Goal: Task Accomplishment & Management: Complete application form

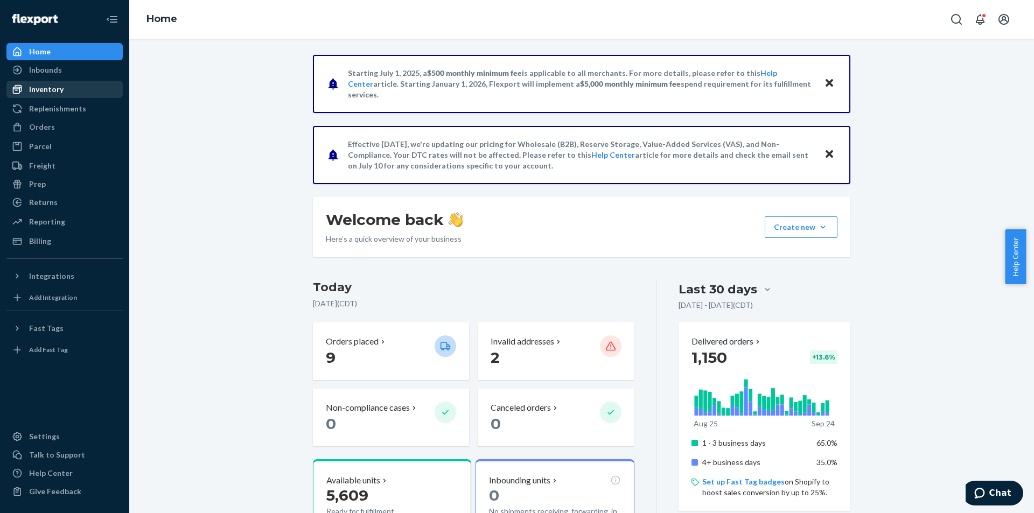
click at [68, 83] on div "Inventory" at bounding box center [65, 89] width 114 height 15
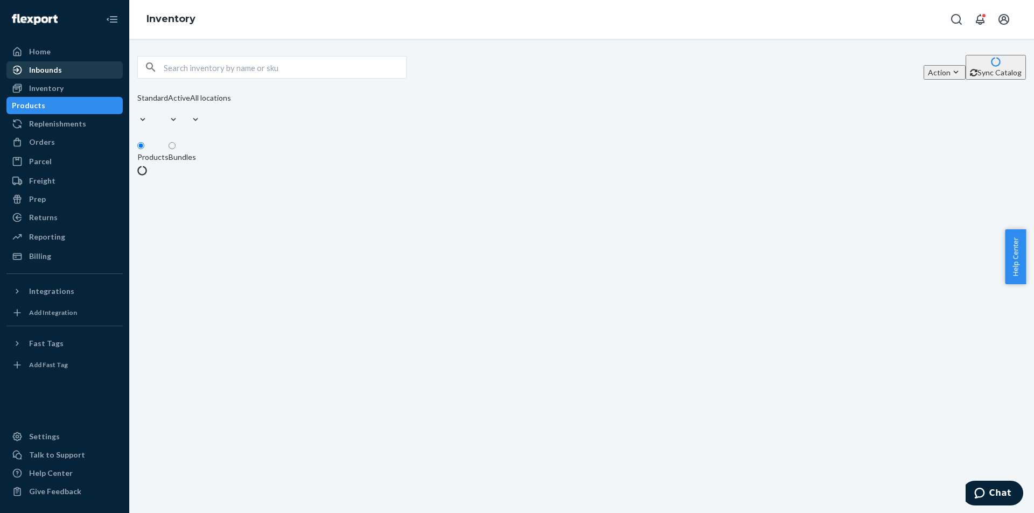
click at [66, 66] on div "Inbounds" at bounding box center [65, 69] width 114 height 15
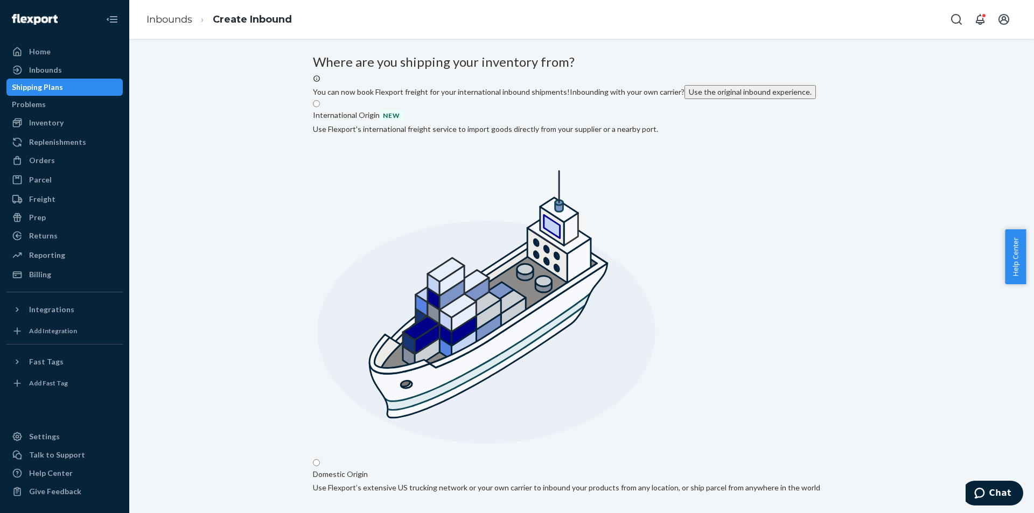
click at [320, 459] on input "Domestic Origin Use Flexport’s extensive US trucking network or your own carrie…" at bounding box center [316, 462] width 7 height 7
radio input "true"
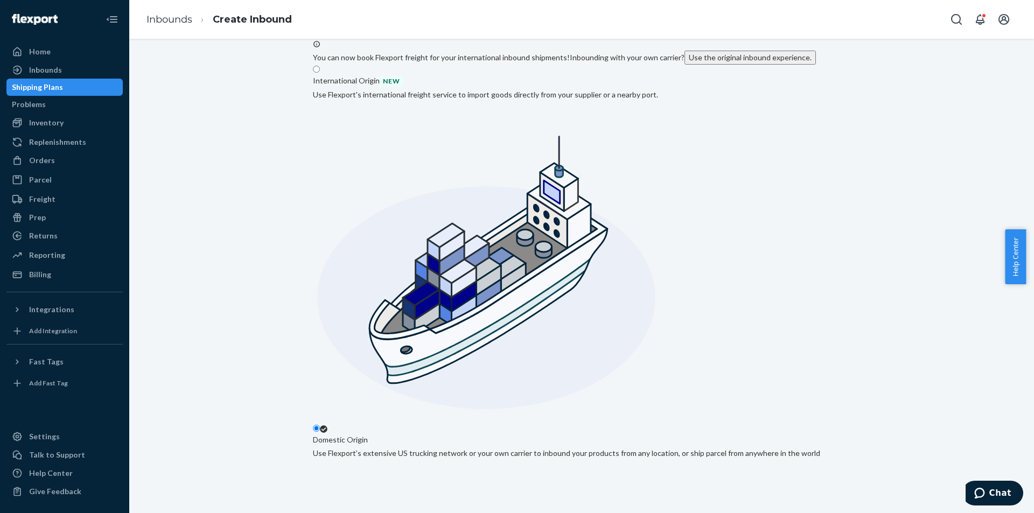
scroll to position [54, 0]
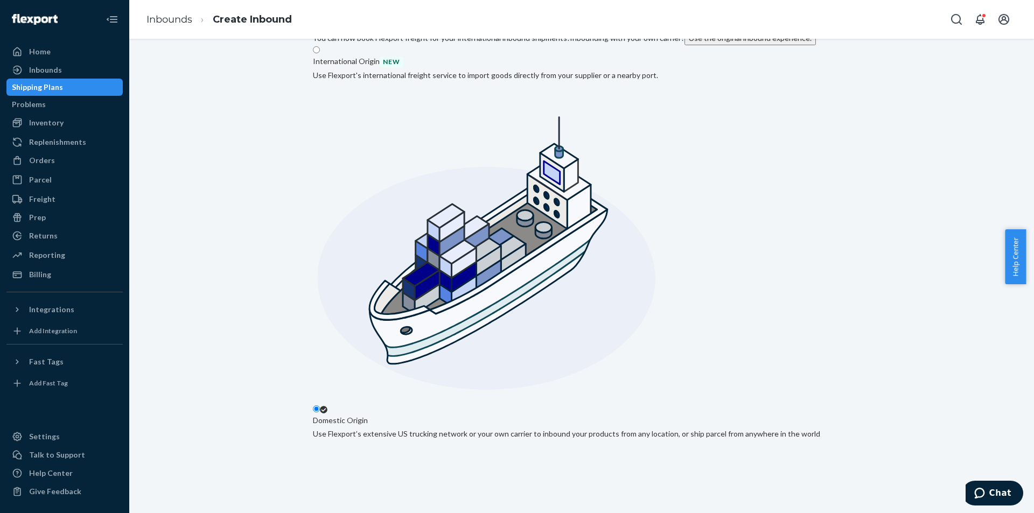
drag, startPoint x: 428, startPoint y: 235, endPoint x: 432, endPoint y: 247, distance: 12.4
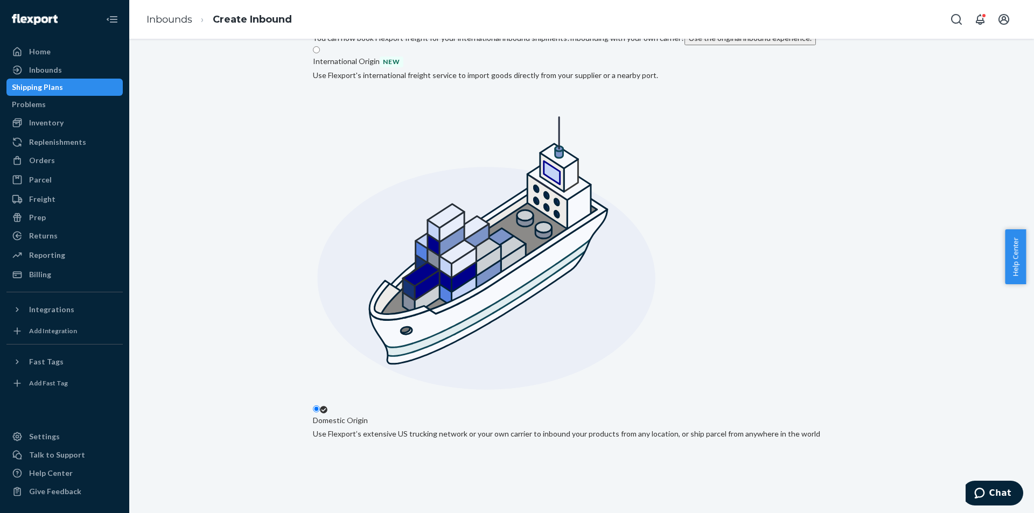
type input "[PERSON_NAME] Supplements"
type input "Lincolnshire"
type input "IL"
type input "60069"
type input "100 Schelter Rd"
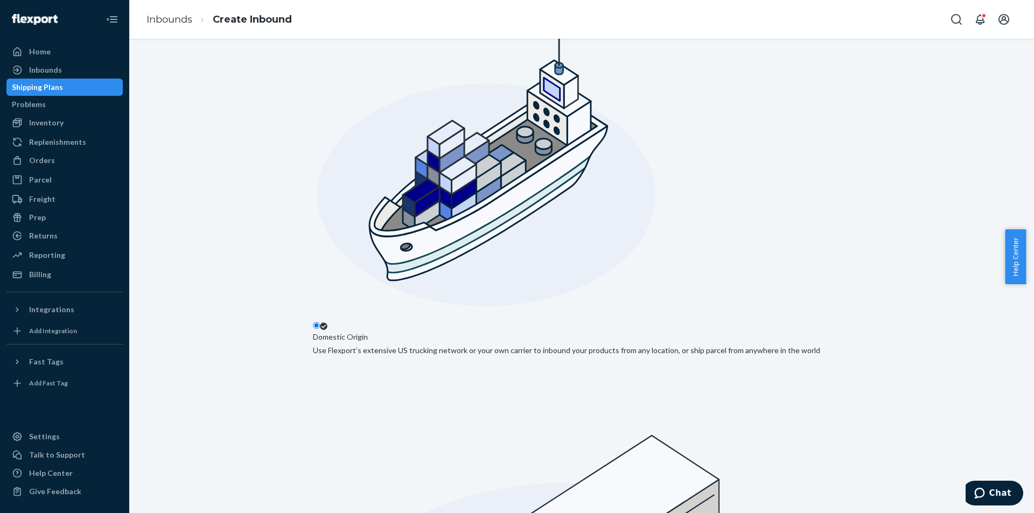
scroll to position [142, 0]
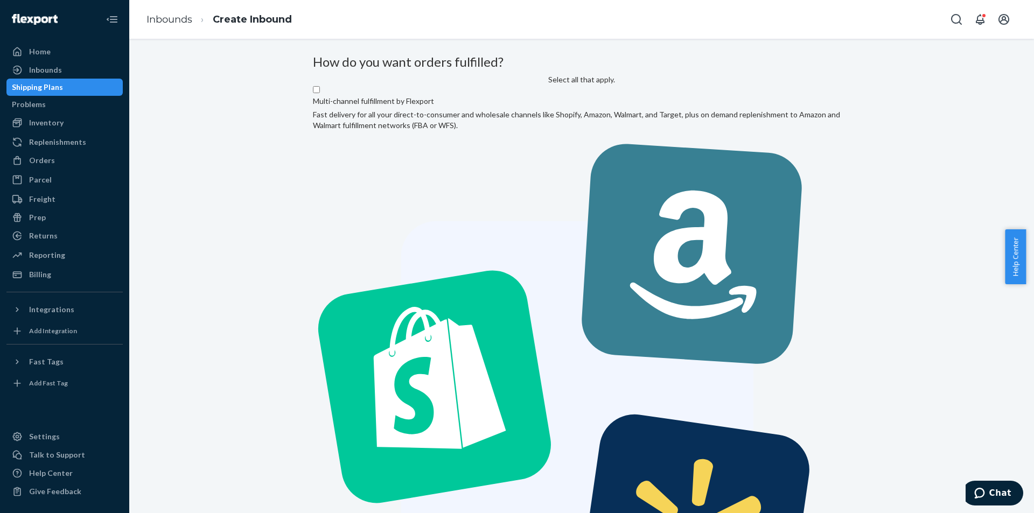
click at [557, 174] on label "Multi-channel fulfillment by Flexport Fast delivery for all your direct-to-cons…" at bounding box center [581, 378] width 537 height 586
click at [320, 93] on input "Multi-channel fulfillment by Flexport Fast delivery for all your direct-to-cons…" at bounding box center [316, 89] width 7 height 7
checkbox input "true"
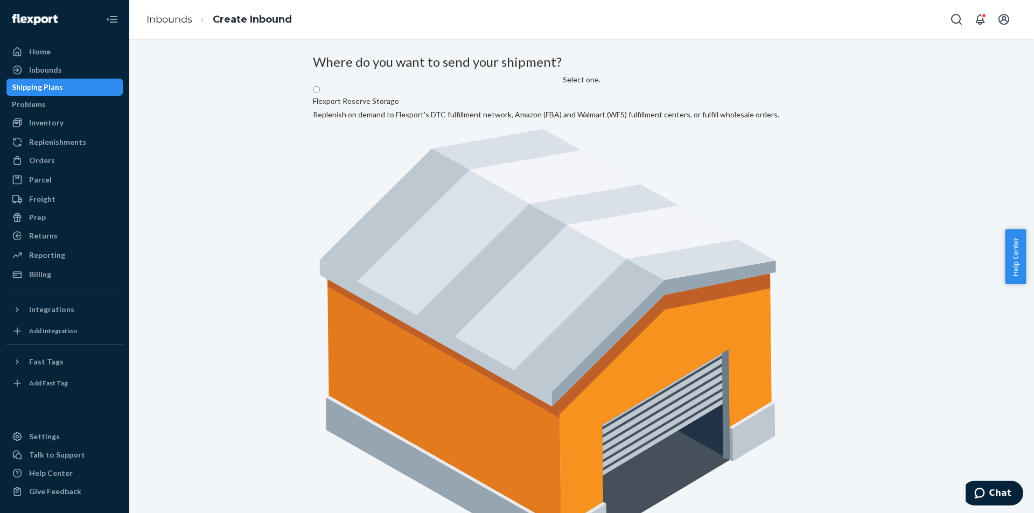
radio input "true"
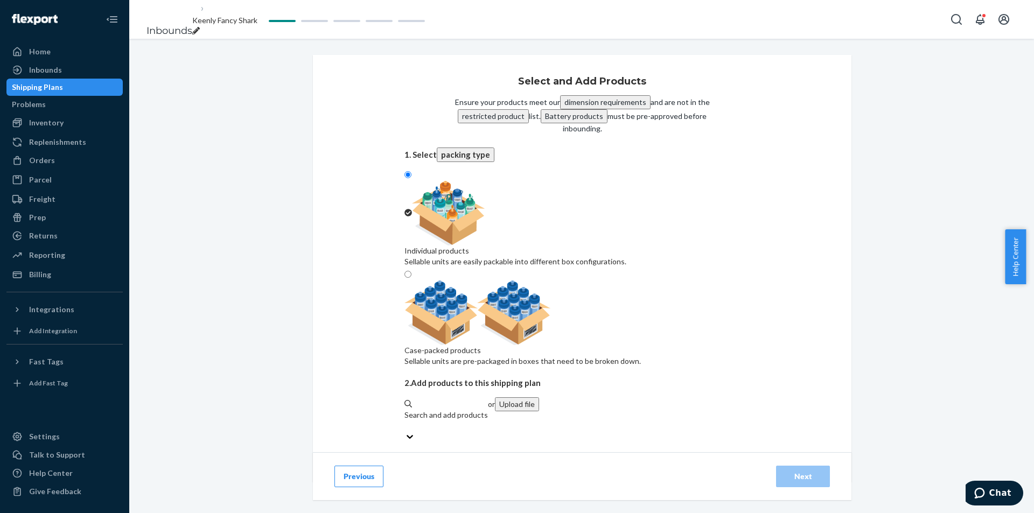
click at [641, 356] on div "Sellable units are pre-packaged in boxes that need to be broken down." at bounding box center [522, 361] width 236 height 11
click at [411, 271] on input "Case-packed products Sellable units are pre-packaged in boxes that need to be b…" at bounding box center [407, 274] width 7 height 7
radio input "true"
radio input "false"
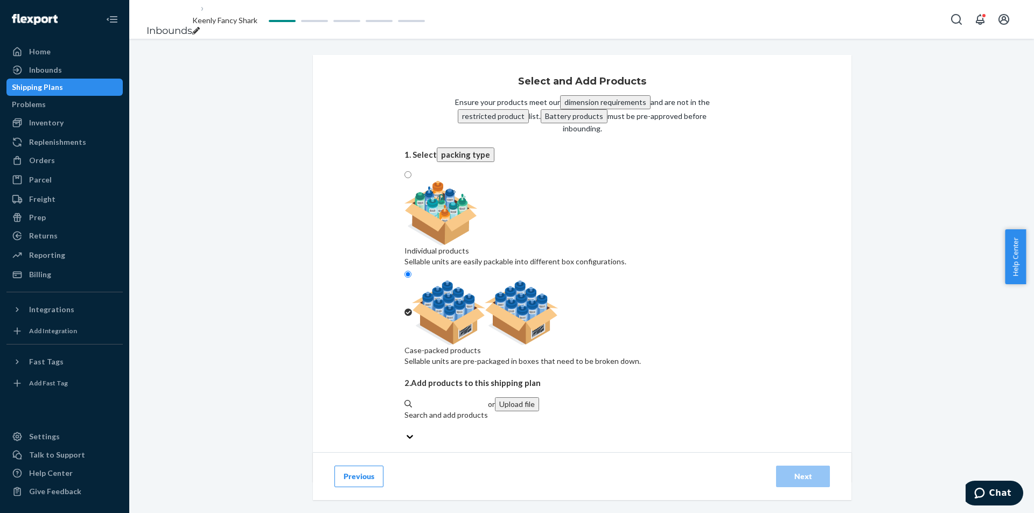
click at [539, 397] on button "Upload file" at bounding box center [517, 404] width 44 height 14
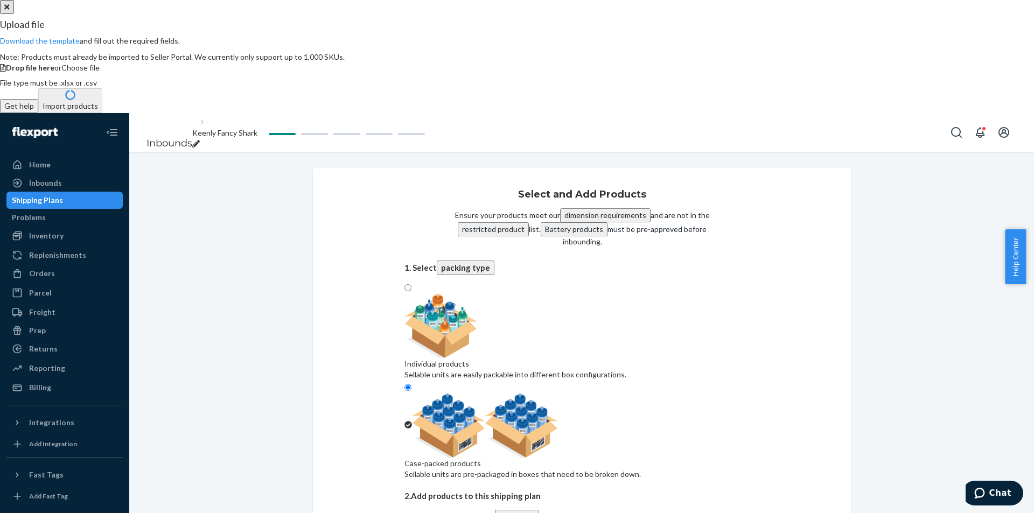
click at [100, 72] on span "Choose file" at bounding box center [80, 67] width 38 height 9
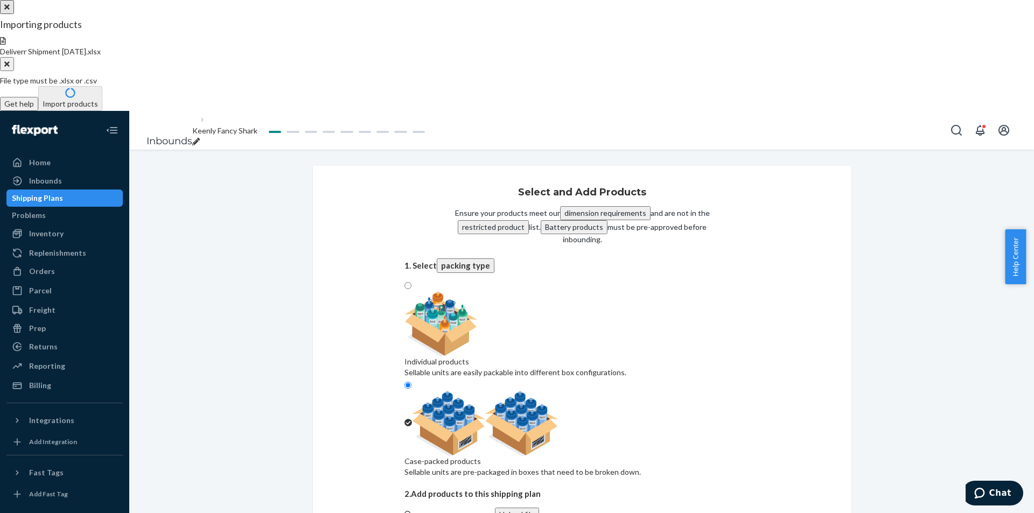
type input "8"
type input "2"
type input "30"
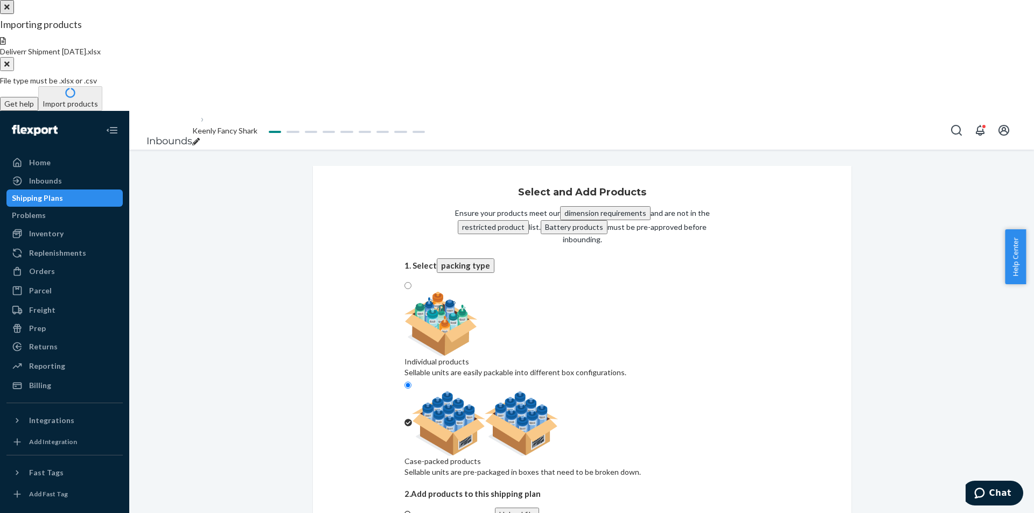
type input "30"
type input "3"
type input "30"
type input "2"
type input "30"
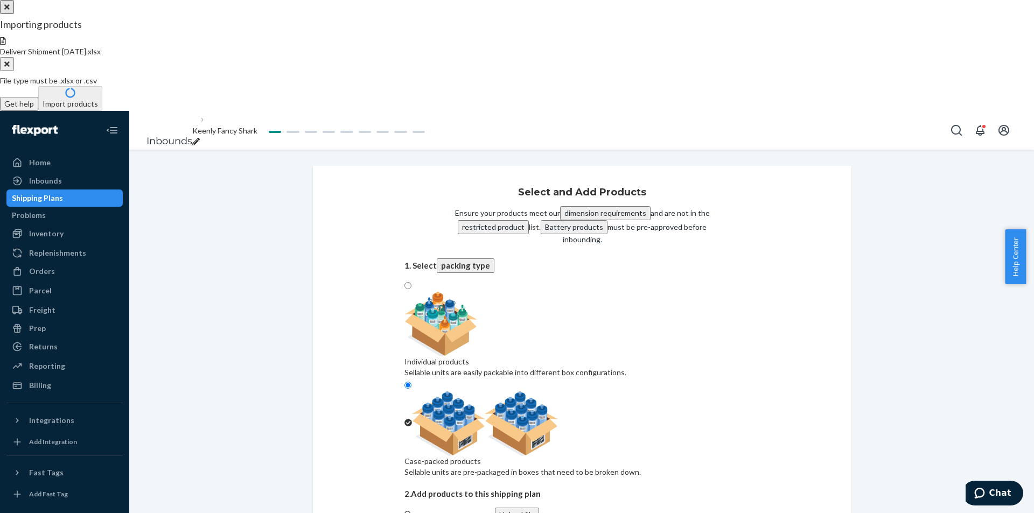
type input "30"
type input "2"
type input "80"
type input "22"
type input "120"
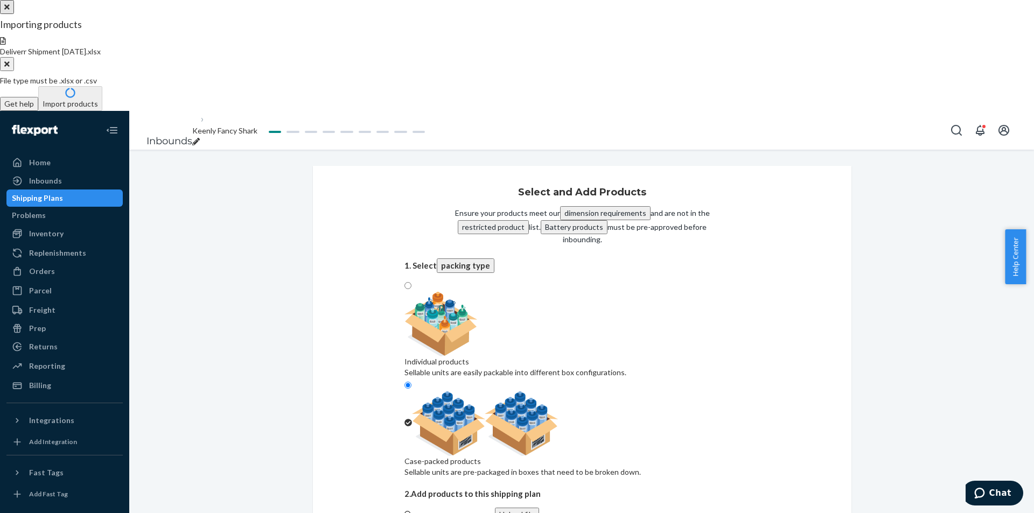
type input "18"
type input "2"
type input "72"
type input "30"
type input "2"
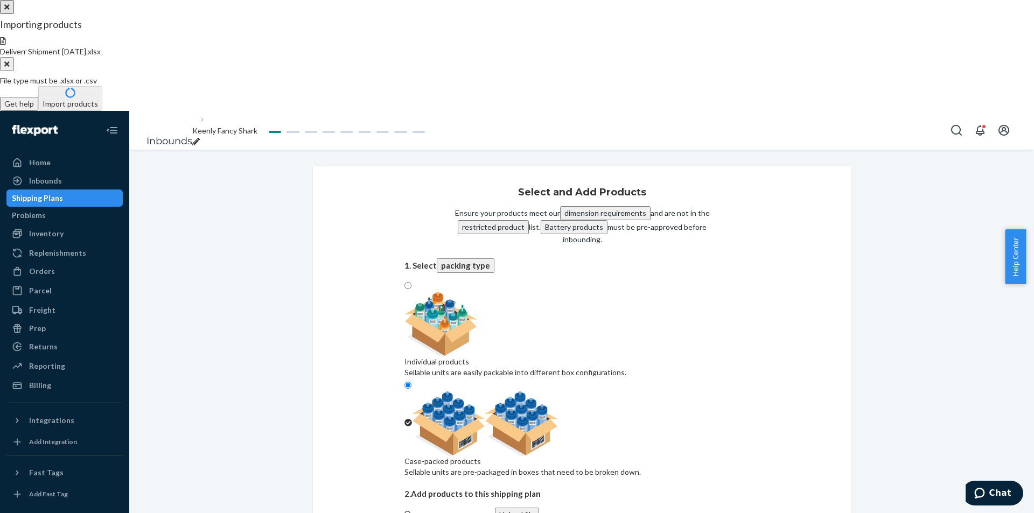
type input "24"
type input "20"
type input "18"
type input "3"
type input "12"
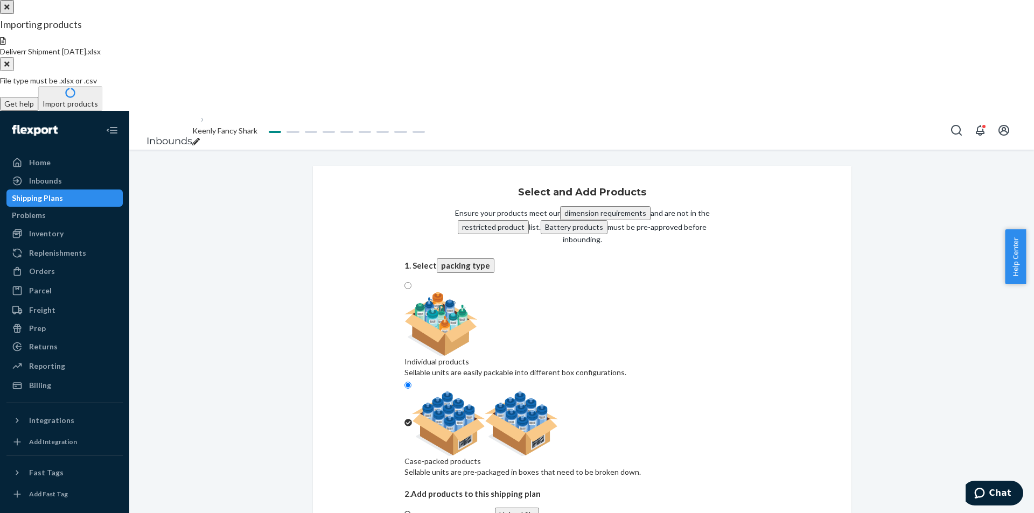
type input "18"
type input "5"
type input "12"
type input "9"
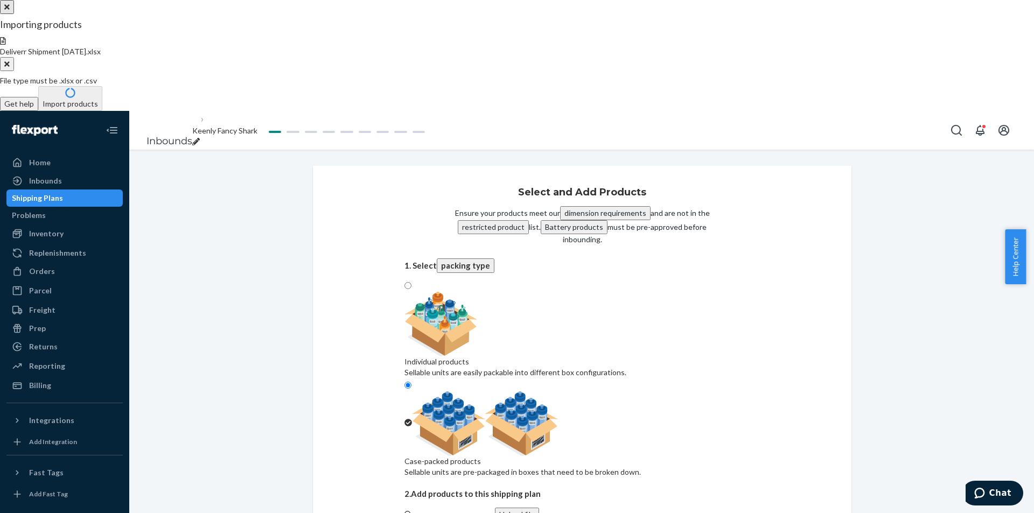
type input "30"
type input "40"
type input "9"
type input "8"
type input "2"
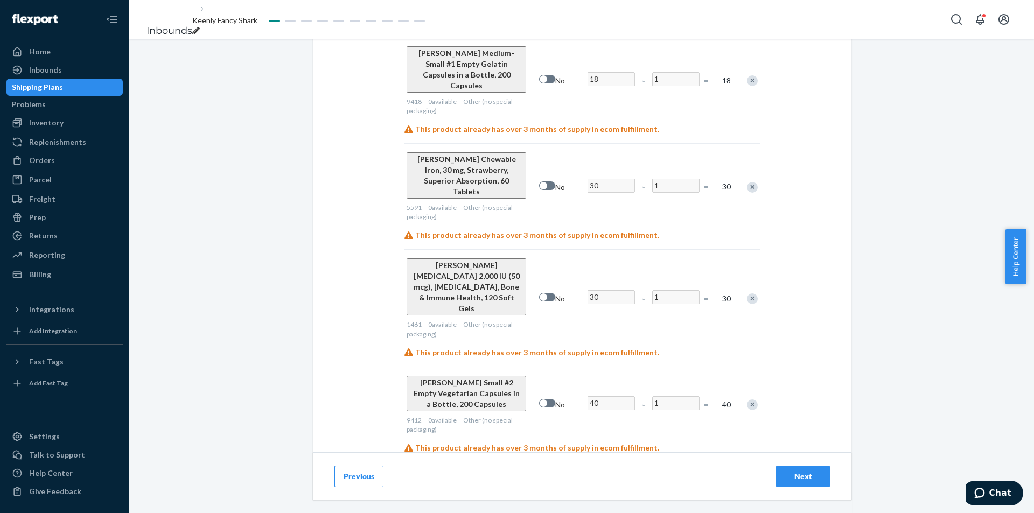
scroll to position [3707, 0]
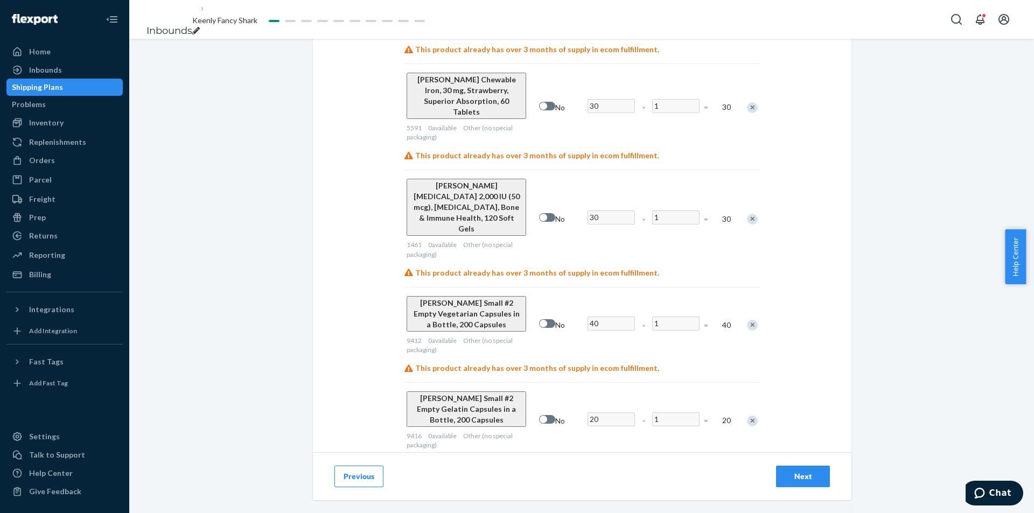
click at [797, 473] on div "Next" at bounding box center [803, 476] width 36 height 11
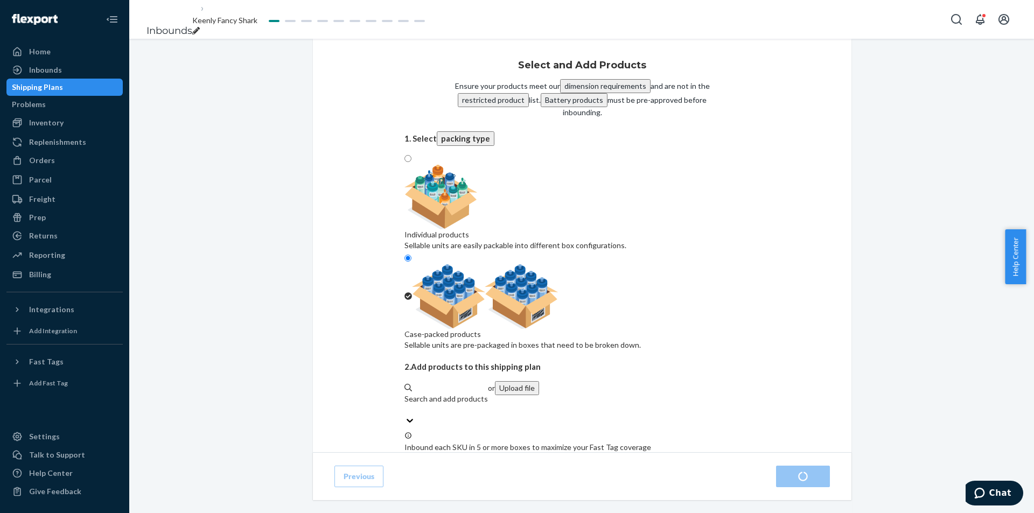
radio input "true"
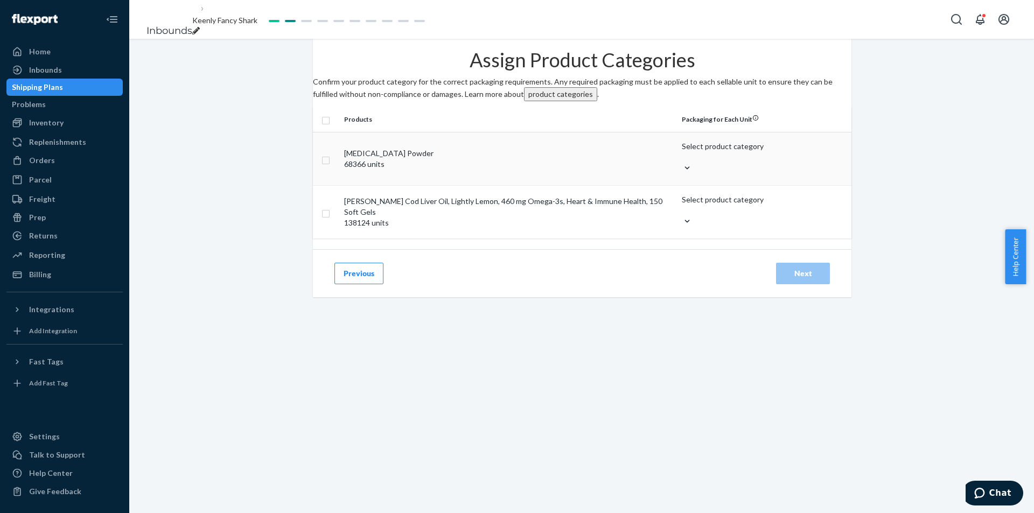
click at [696, 163] on div "Select product category" at bounding box center [723, 152] width 82 height 22
click at [683, 163] on input "Select product category" at bounding box center [682, 157] width 1 height 11
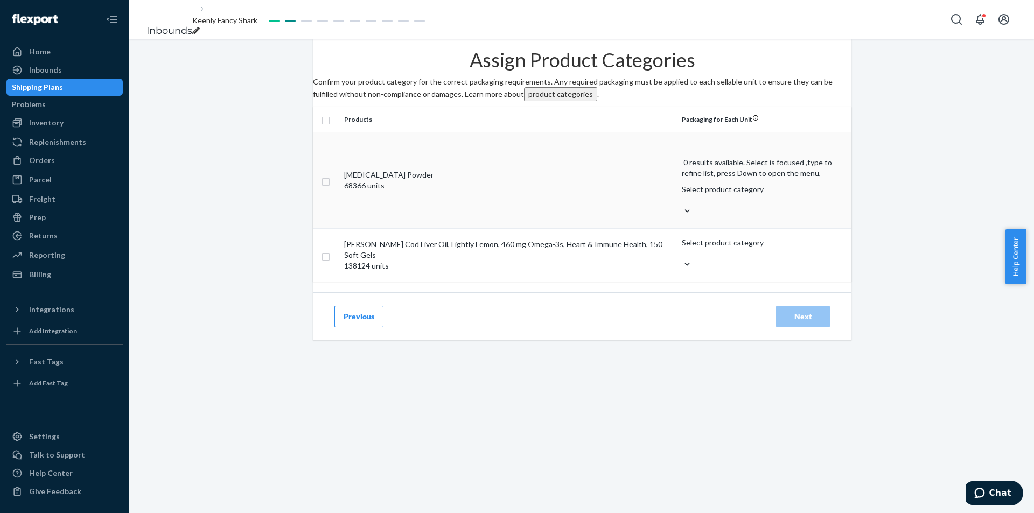
click at [695, 193] on div "Select product category" at bounding box center [762, 195] width 161 height 22
click at [683, 195] on input "0 results available. Select is focused ,type to refine list, press Down to open…" at bounding box center [682, 200] width 1 height 11
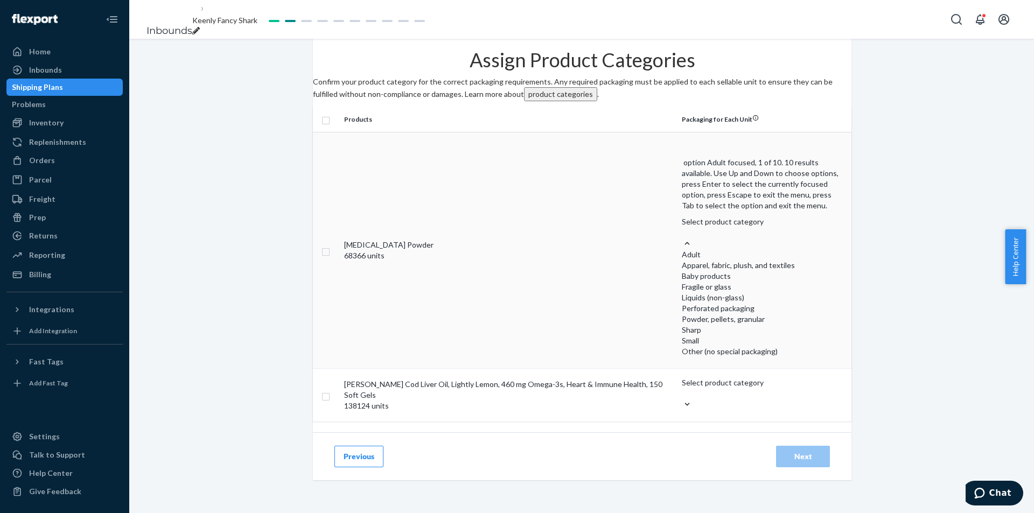
click at [732, 216] on div "Select product category" at bounding box center [762, 221] width 161 height 11
click at [683, 227] on input "option Adult focused, 1 of 10. 10 results available. Use Up and Down to choose …" at bounding box center [682, 232] width 1 height 11
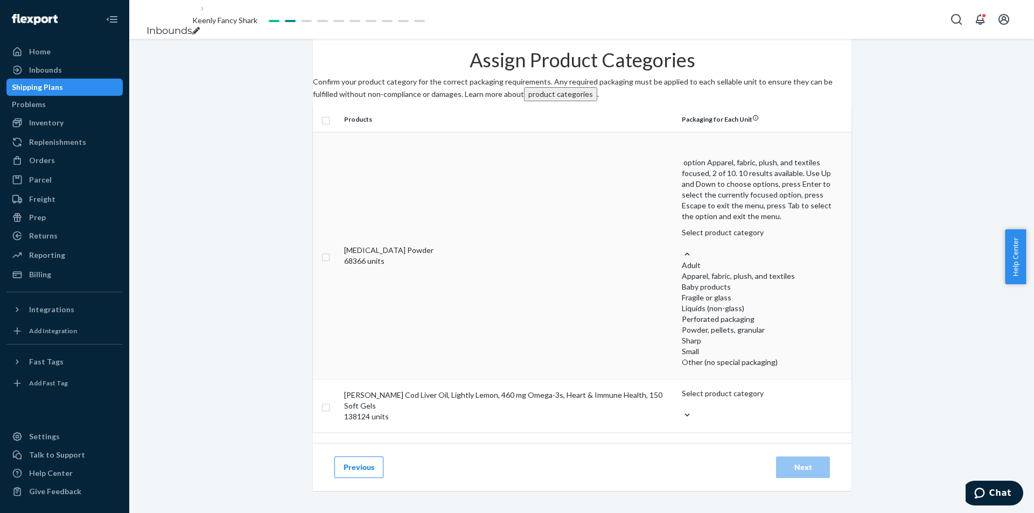
scroll to position [80, 0]
click at [722, 357] on div "Other (no special packaging)" at bounding box center [762, 362] width 161 height 11
click at [683, 249] on input "option Other (no special packaging) focused, 10 of 10. 10 results available. Us…" at bounding box center [682, 243] width 1 height 11
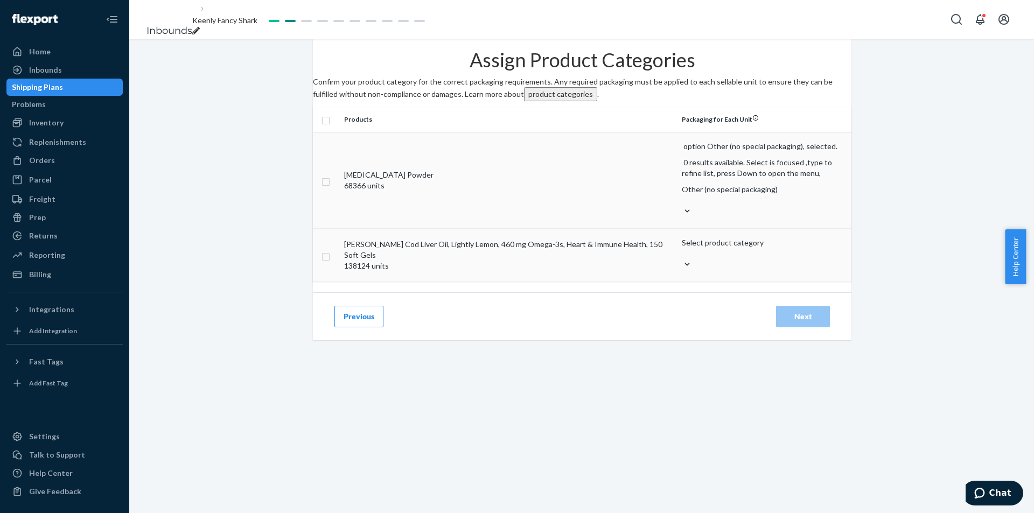
click at [729, 229] on td "Select product category" at bounding box center [764, 255] width 174 height 53
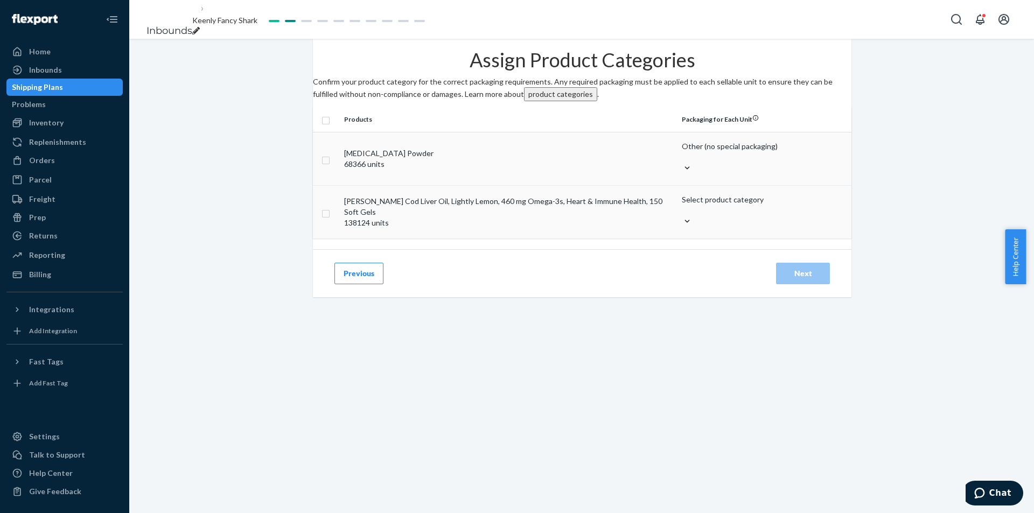
click at [729, 205] on div "Select product category" at bounding box center [723, 199] width 82 height 11
click at [683, 216] on input "Select product category" at bounding box center [682, 210] width 1 height 11
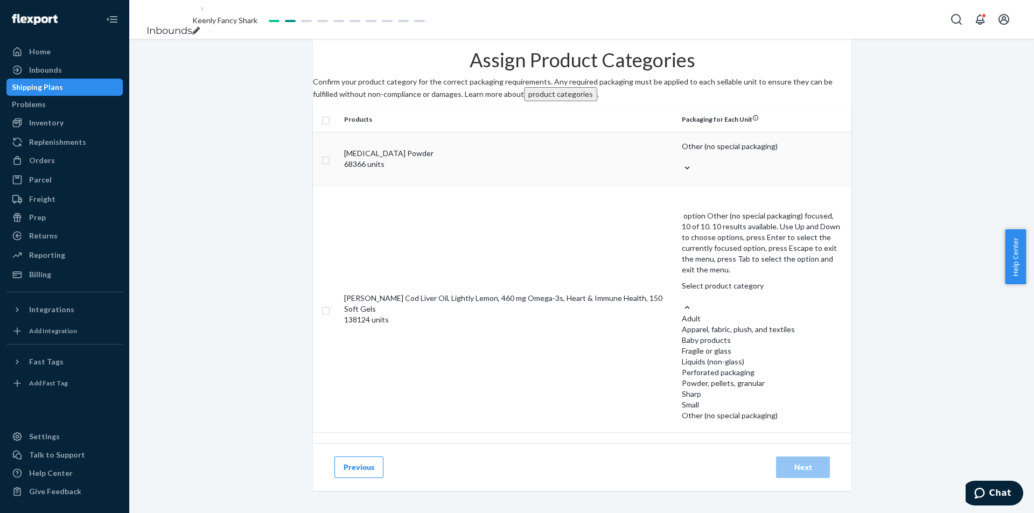
click at [702, 410] on div "Other (no special packaging)" at bounding box center [762, 415] width 161 height 11
click at [683, 302] on input "option Other (no special packaging) focused, 10 of 10. 10 results available. Us…" at bounding box center [682, 296] width 1 height 11
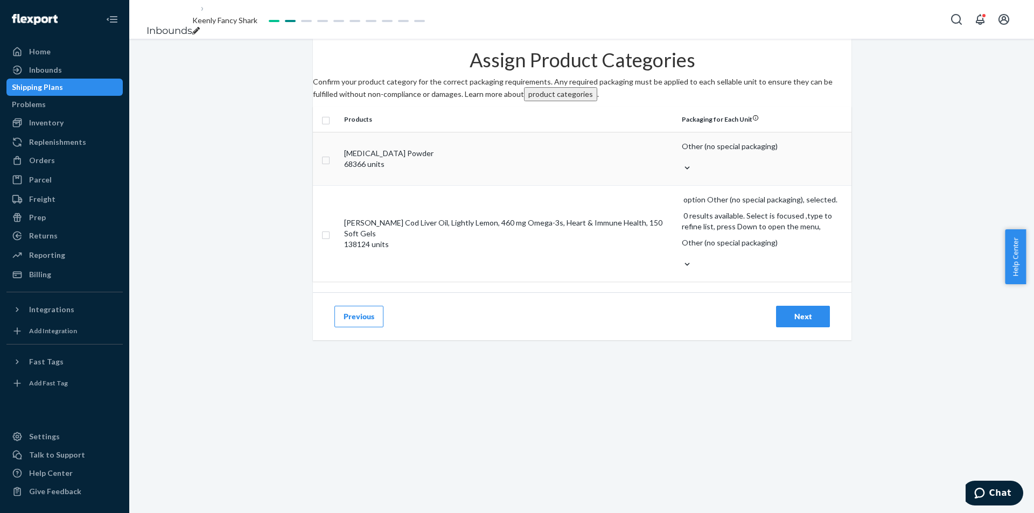
click at [611, 353] on div "Assign Product Categories Confirm your product category for the correct packagi…" at bounding box center [581, 196] width 537 height 314
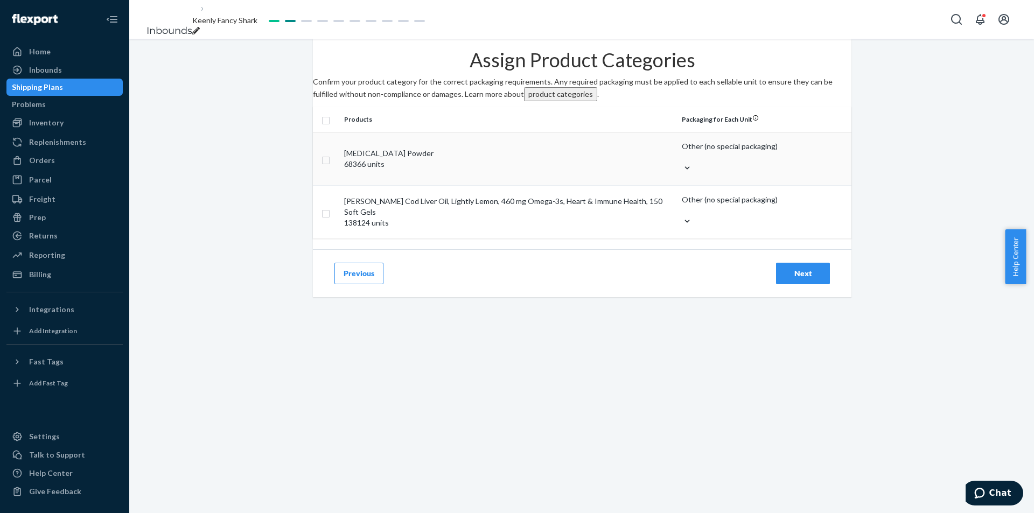
click at [815, 279] on div "Next" at bounding box center [803, 273] width 36 height 11
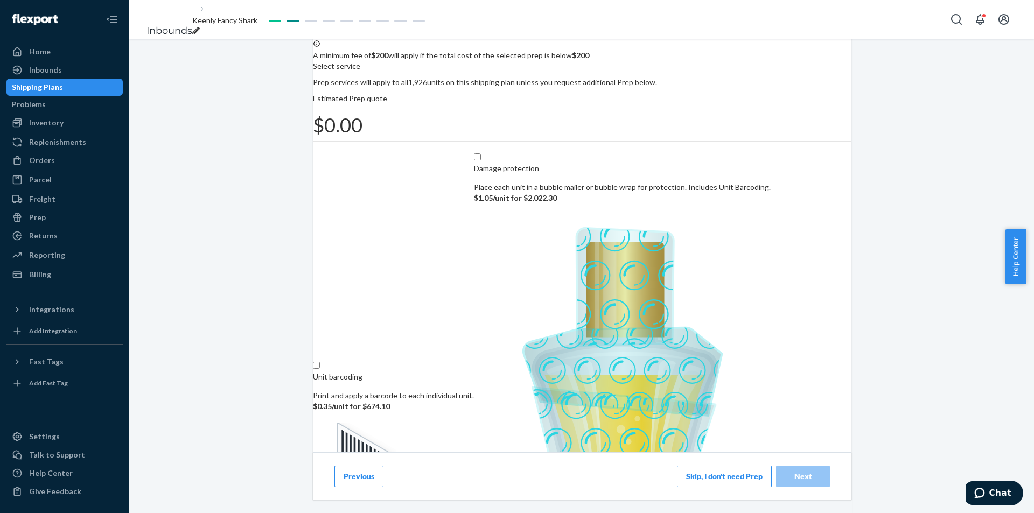
scroll to position [71, 0]
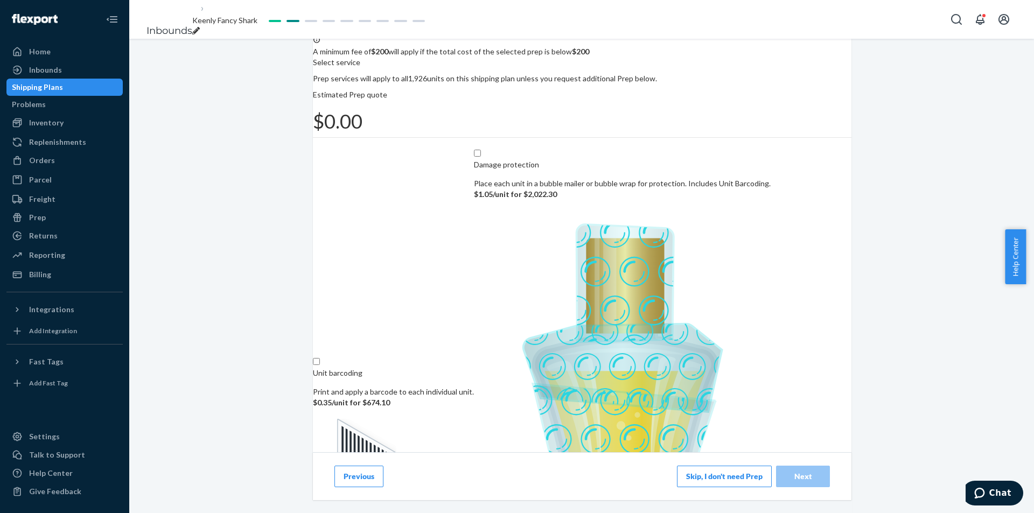
click at [729, 480] on button "Skip, I don't need Prep" at bounding box center [724, 477] width 95 height 22
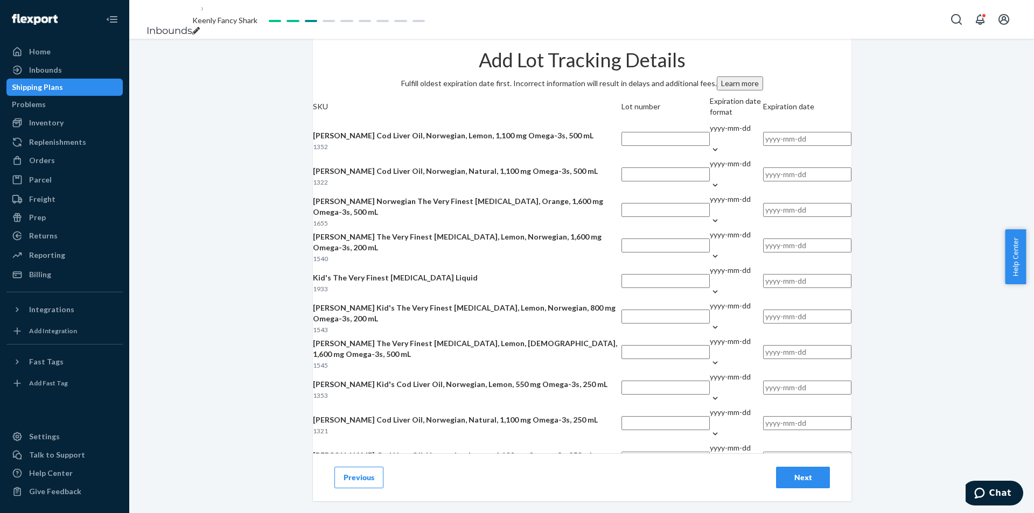
click at [621, 146] on input "text" at bounding box center [665, 139] width 88 height 14
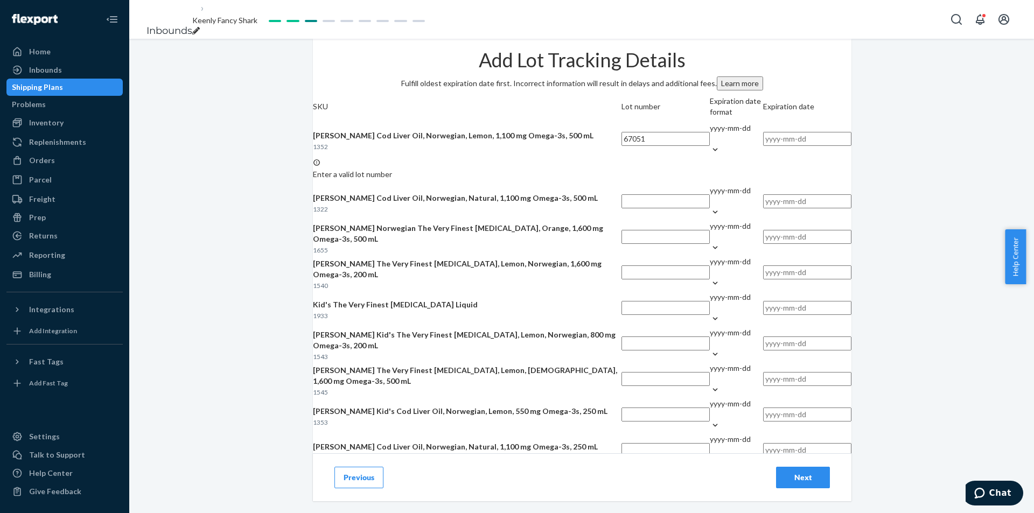
type input "67051"
click at [710, 134] on div "yyyy-mm-dd" at bounding box center [730, 128] width 41 height 11
click at [710, 144] on input "yyyy-mm-dd" at bounding box center [710, 139] width 1 height 11
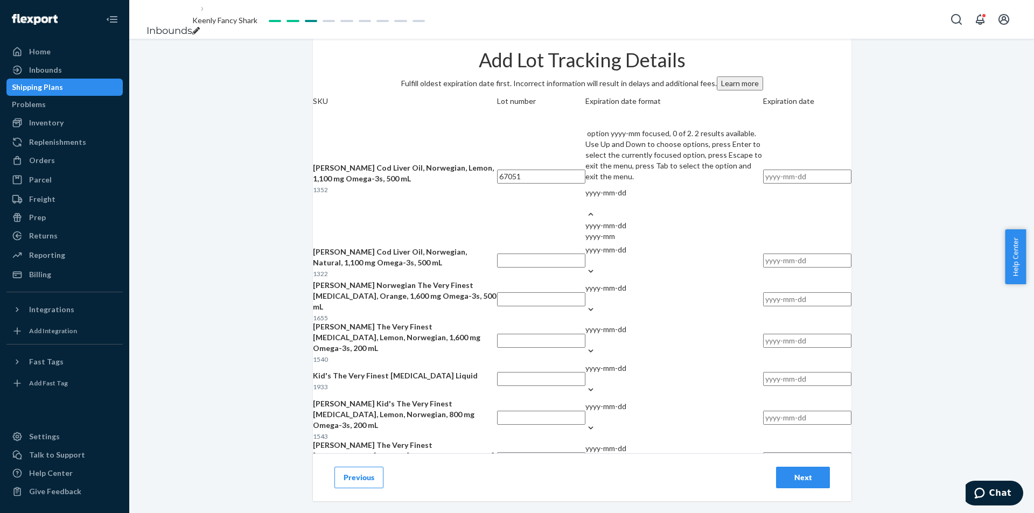
click at [652, 231] on div "yyyy-mm" at bounding box center [674, 236] width 178 height 11
click at [586, 209] on input "option yyyy-mm focused, 0 of 2. 2 results available. Use Up and Down to choose …" at bounding box center [585, 203] width 1 height 11
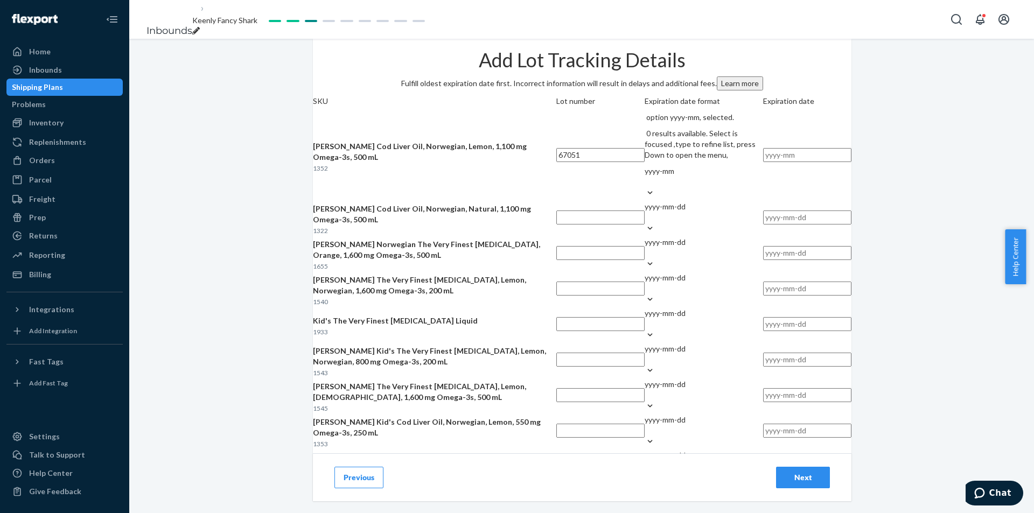
click at [763, 162] on input "text" at bounding box center [807, 155] width 88 height 14
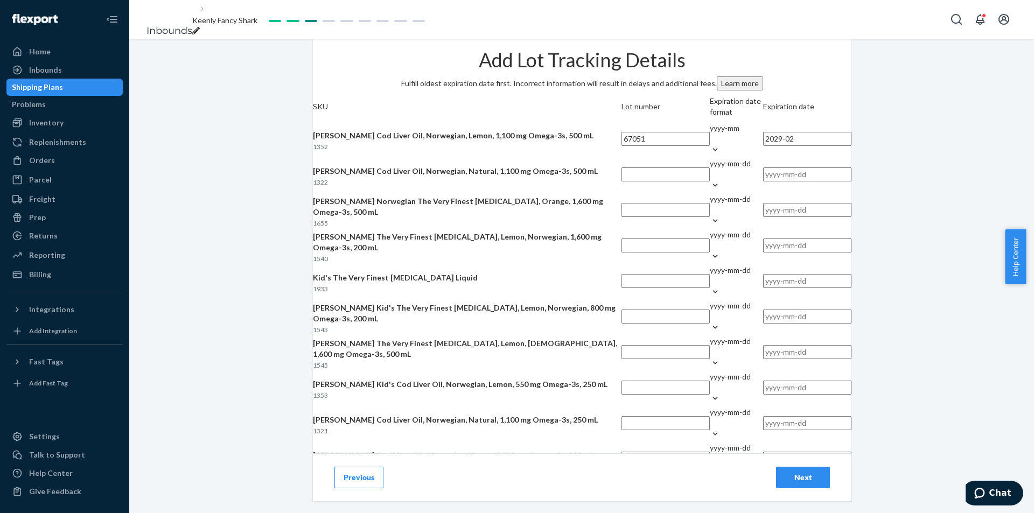
type input "2029-02"
click at [621, 181] on input "text" at bounding box center [665, 174] width 88 height 14
type input "67625"
click at [710, 169] on div "yyyy-mm-dd" at bounding box center [730, 163] width 41 height 11
click at [710, 180] on input "yyyy-mm-dd" at bounding box center [710, 174] width 1 height 11
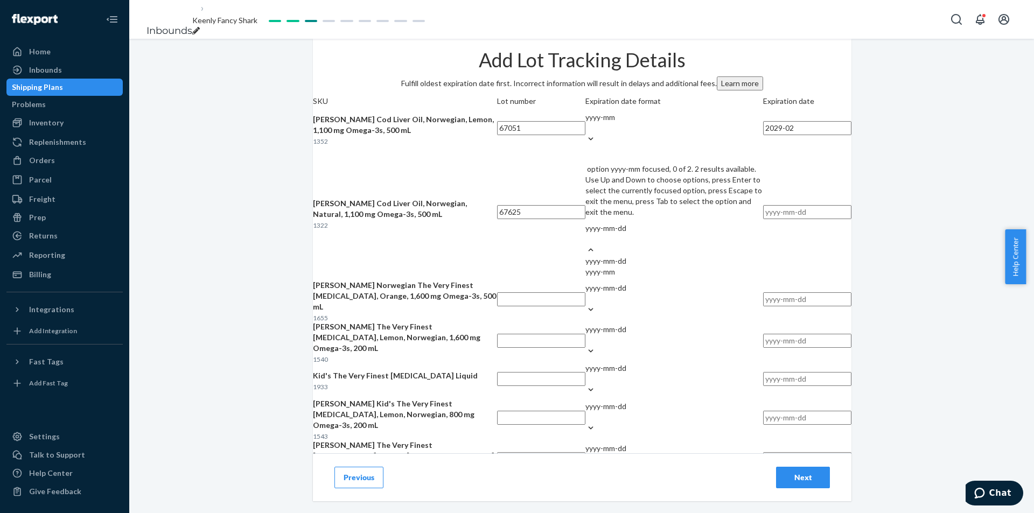
click at [648, 277] on div "yyyy-mm" at bounding box center [674, 272] width 178 height 11
click at [586, 244] on input "option yyyy-mm focused, 0 of 2. 2 results available. Use Up and Down to choose …" at bounding box center [585, 239] width 1 height 11
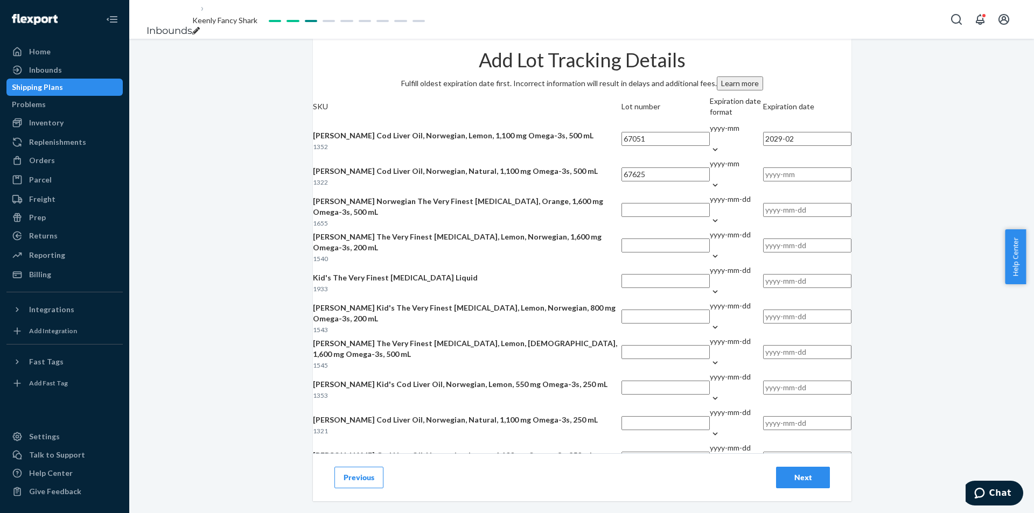
click at [763, 181] on input "text" at bounding box center [807, 174] width 88 height 14
type input "2029-02"
click at [621, 217] on input "text" at bounding box center [665, 210] width 88 height 14
type input "67767"
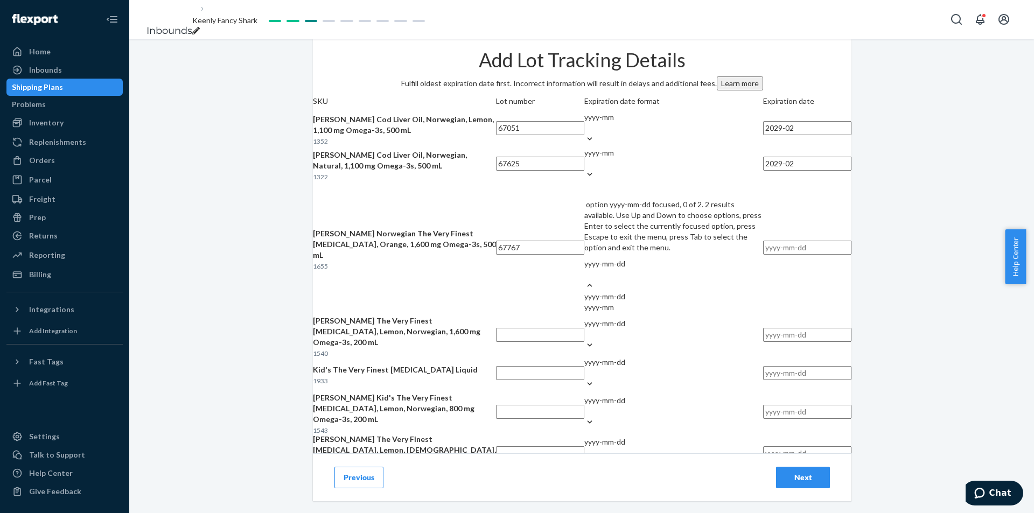
click at [652, 280] on div "yyyy-mm-dd" at bounding box center [673, 269] width 179 height 22
click at [585, 280] on input "option yyyy-mm-dd focused, 0 of 2. 2 results available. Use Up and Down to choo…" at bounding box center [584, 274] width 1 height 11
click at [645, 313] on div "yyyy-mm" at bounding box center [674, 307] width 178 height 11
click at [586, 280] on input "option yyyy-mm focused, 0 of 2. 2 results available. Use Up and Down to choose …" at bounding box center [585, 274] width 1 height 11
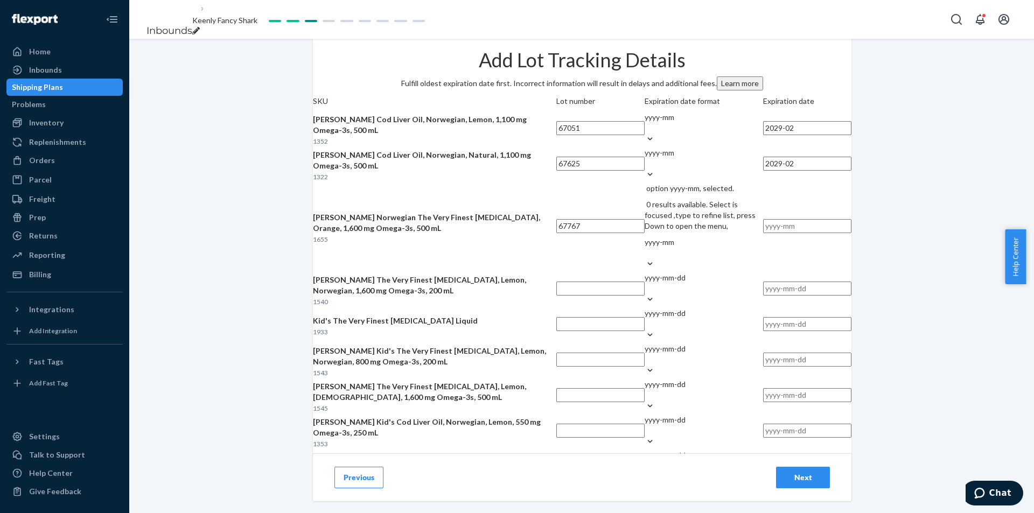
click at [763, 233] on input "text" at bounding box center [807, 226] width 88 height 14
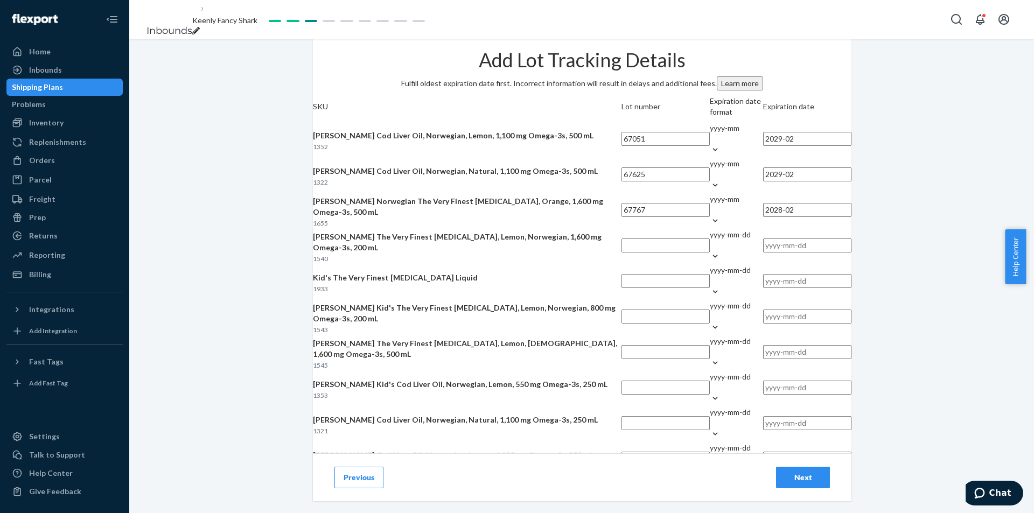
type input "2028-02"
click at [621, 253] on input "text" at bounding box center [665, 246] width 88 height 14
type input "66875"
click at [710, 265] on td "yyyy-mm-dd" at bounding box center [736, 247] width 53 height 36
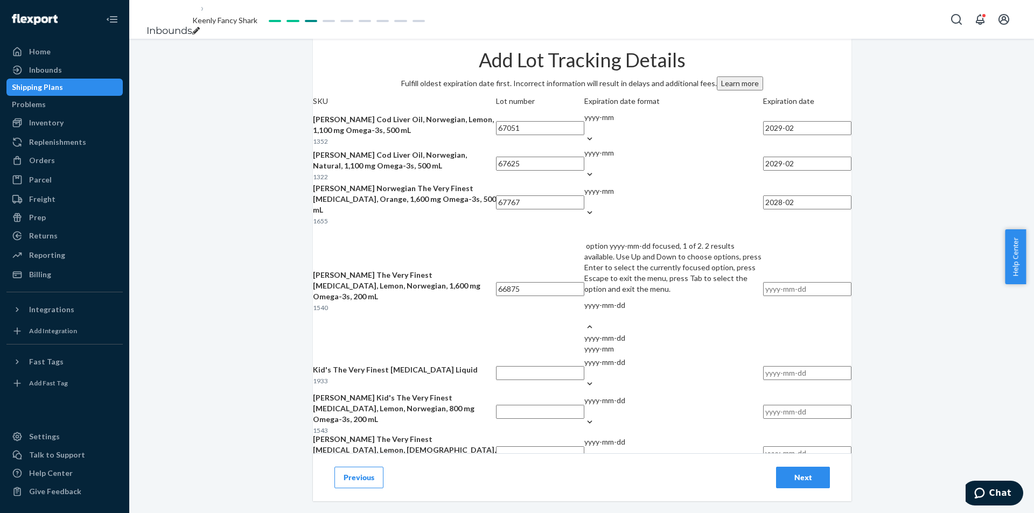
drag, startPoint x: 650, startPoint y: 363, endPoint x: 650, endPoint y: 378, distance: 15.1
click at [650, 311] on div "yyyy-mm-dd" at bounding box center [673, 305] width 179 height 11
click at [585, 321] on input "option yyyy-mm-dd focused, 1 of 2. 2 results available. Use Up and Down to choo…" at bounding box center [584, 316] width 1 height 11
click at [650, 354] on div "yyyy-mm" at bounding box center [674, 349] width 178 height 11
click at [586, 321] on input "option yyyy-mm focused, 2 of 2. 2 results available. Use Up and Down to choose …" at bounding box center [585, 316] width 1 height 11
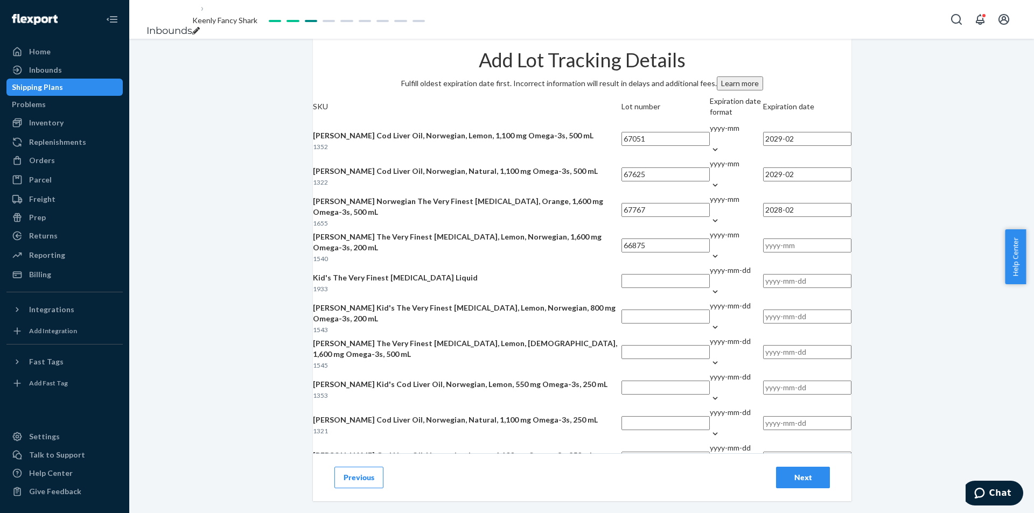
click at [763, 253] on input "text" at bounding box center [807, 246] width 88 height 14
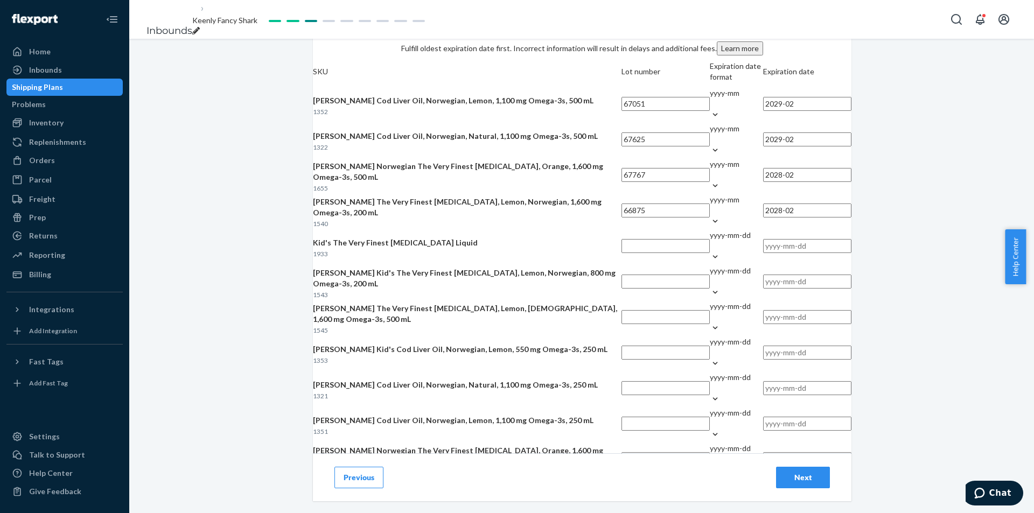
scroll to position [108, 0]
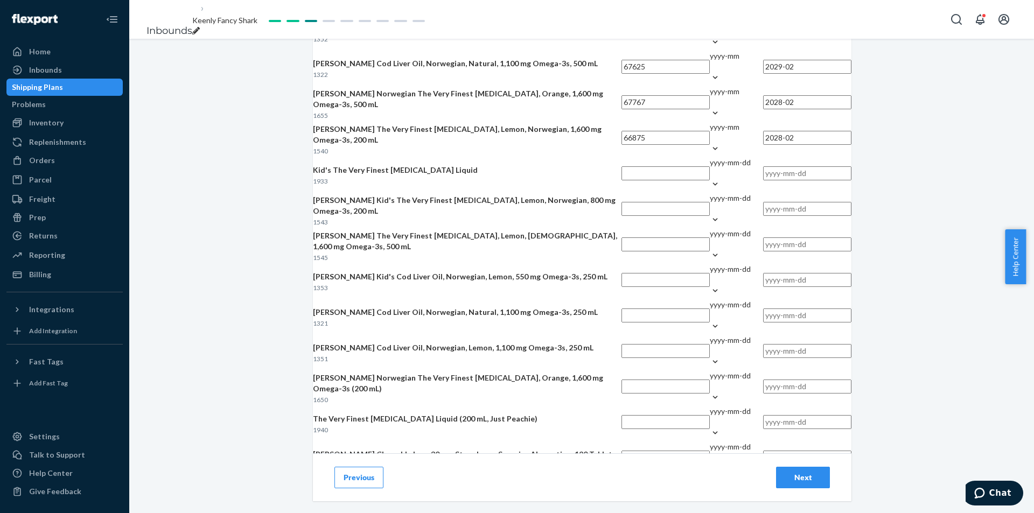
type input "2028-02"
click at [621, 180] on input "text" at bounding box center [665, 173] width 88 height 14
type input "65992"
click at [710, 179] on div "yyyy-mm-dd" at bounding box center [730, 168] width 41 height 22
click at [710, 179] on input "yyyy-mm-dd" at bounding box center [710, 173] width 1 height 11
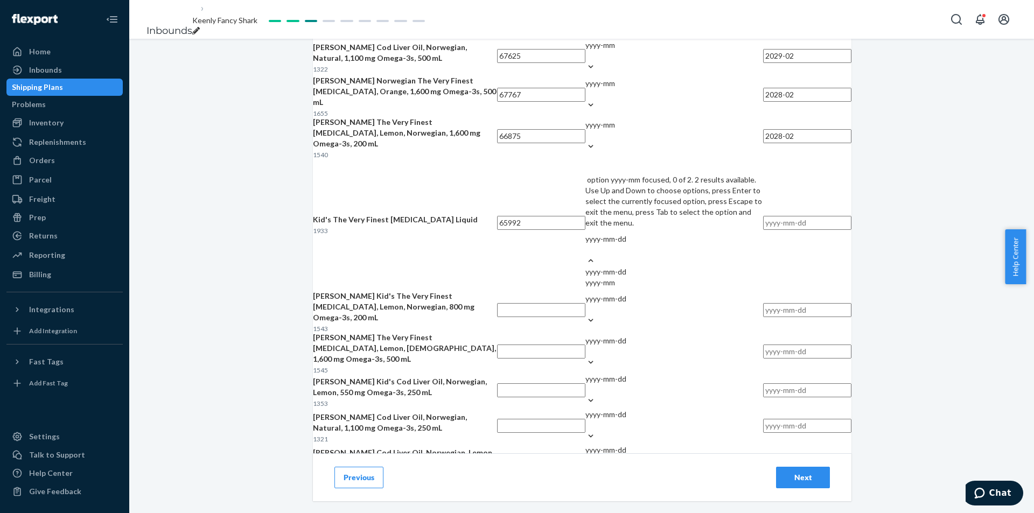
drag, startPoint x: 642, startPoint y: 355, endPoint x: 653, endPoint y: 349, distance: 11.8
click at [642, 288] on div "yyyy-mm" at bounding box center [674, 282] width 178 height 11
click at [586, 255] on input "option yyyy-mm focused, 0 of 2. 2 results available. Use Up and Down to choose …" at bounding box center [585, 249] width 1 height 11
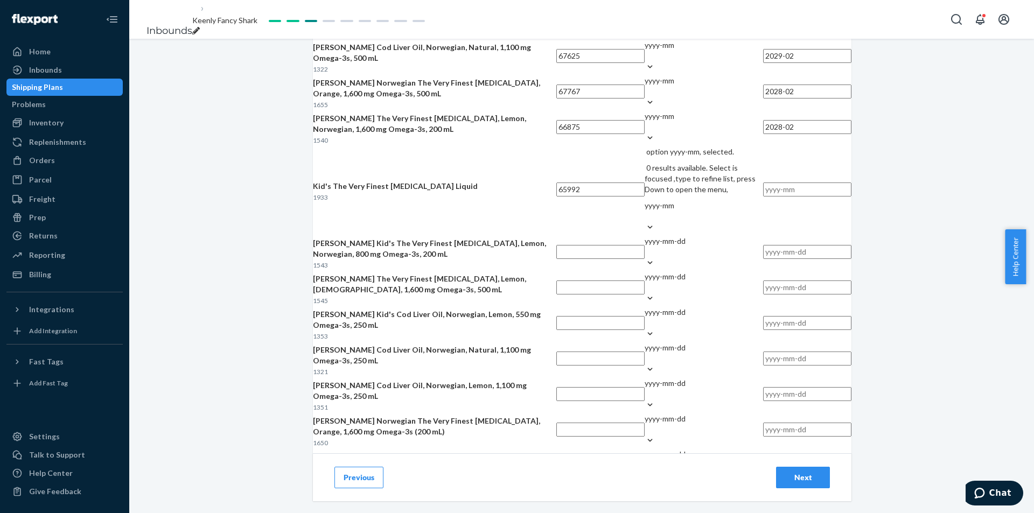
click at [763, 197] on input "text" at bounding box center [807, 190] width 88 height 14
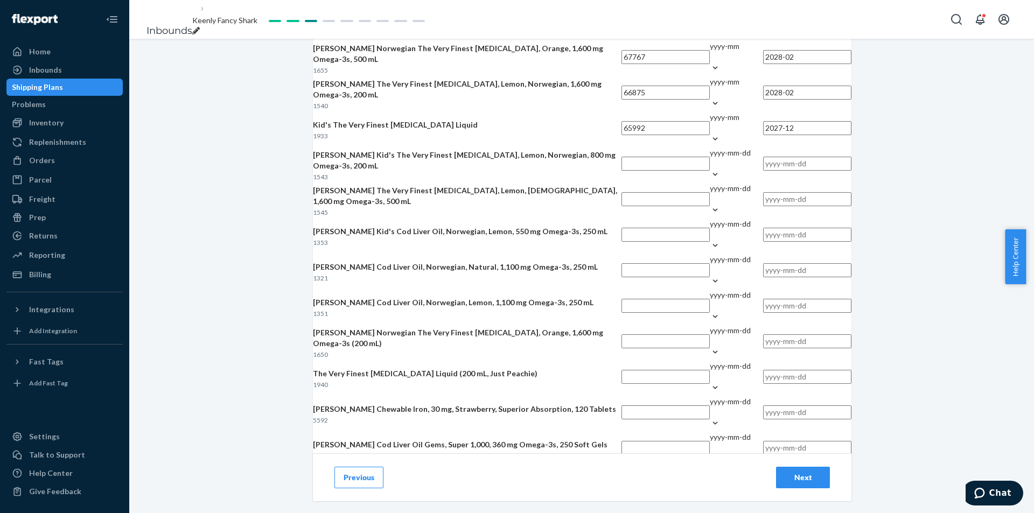
scroll to position [215, 0]
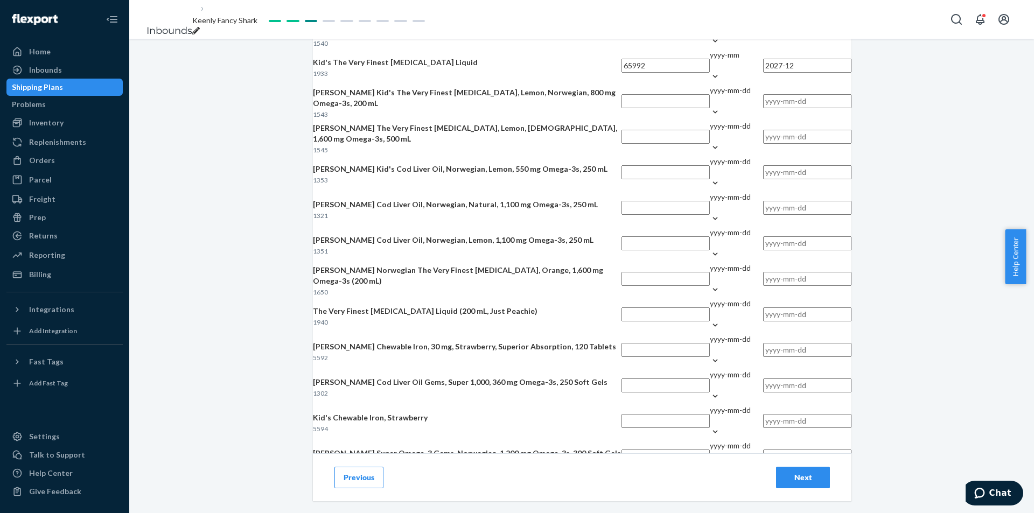
type input "2027-12"
click at [621, 108] on input "text" at bounding box center [665, 101] width 88 height 14
type input "65754"
click at [710, 118] on div at bounding box center [715, 112] width 11 height 11
click at [710, 107] on input "yyyy-mm-dd" at bounding box center [710, 101] width 1 height 11
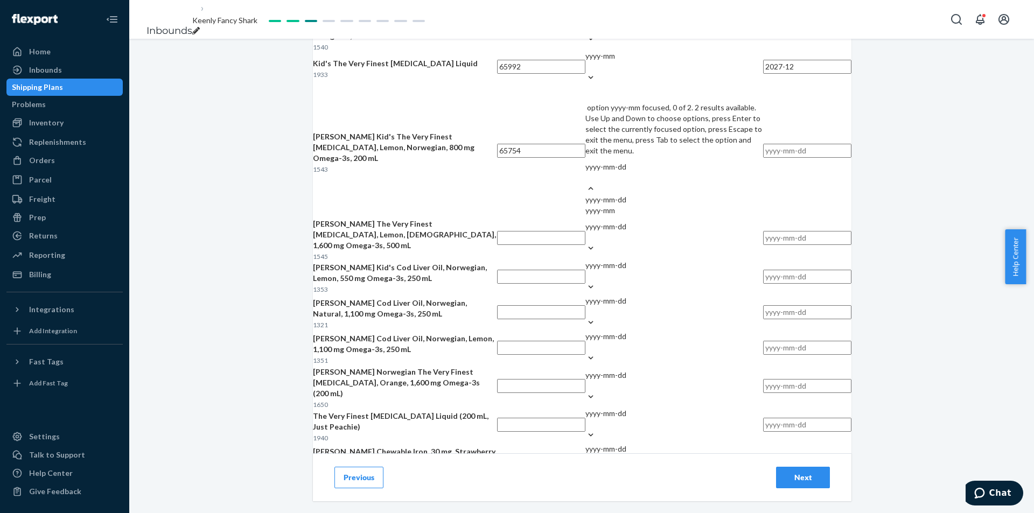
click at [647, 216] on div "yyyy-mm" at bounding box center [674, 210] width 178 height 11
click at [586, 183] on input "option yyyy-mm focused, 0 of 2. 2 results available. Use Up and Down to choose …" at bounding box center [585, 177] width 1 height 11
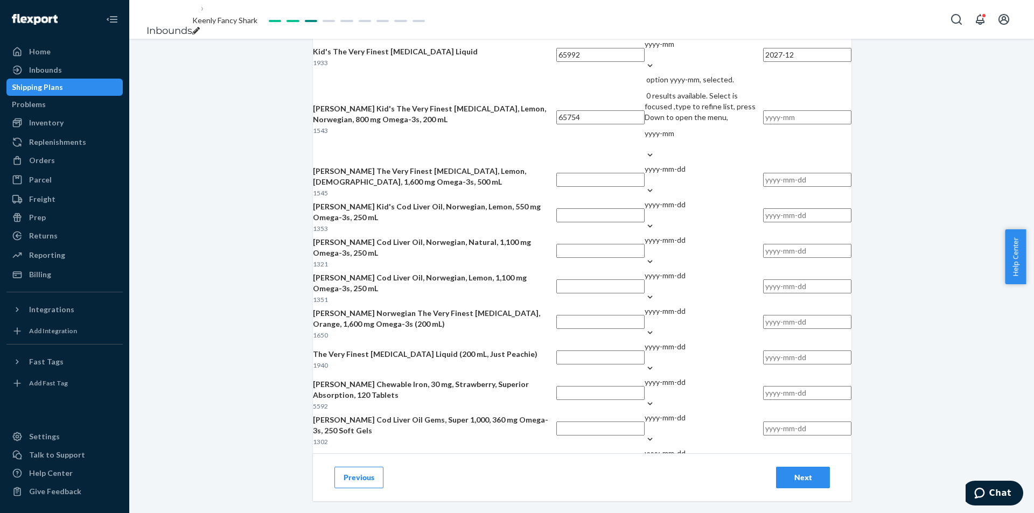
click at [763, 124] on input "text" at bounding box center [807, 117] width 88 height 14
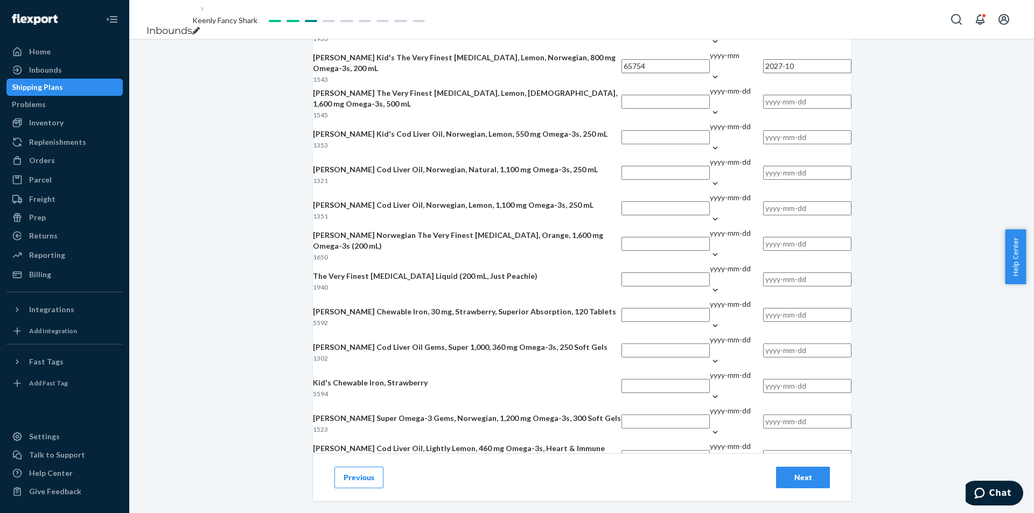
scroll to position [269, 0]
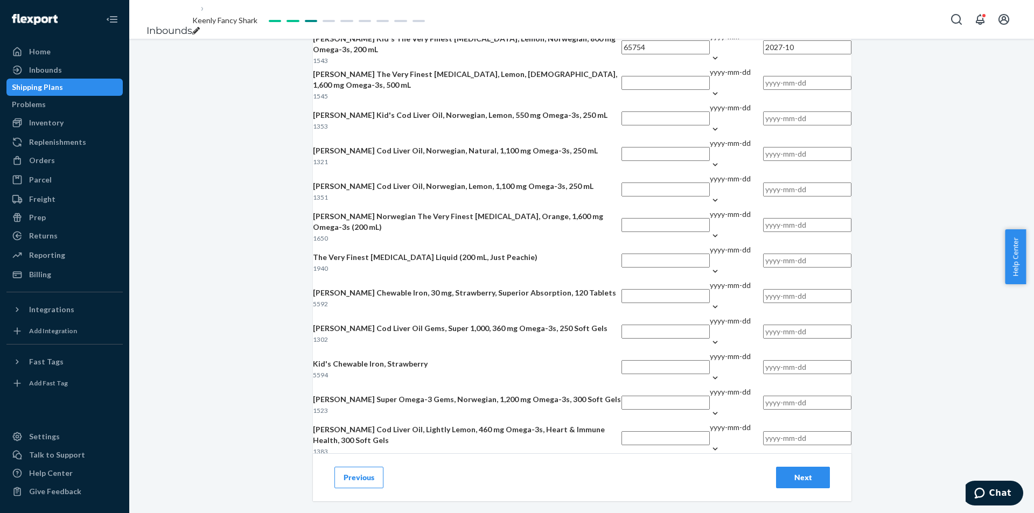
type input "2027-10"
click at [621, 90] on input "text" at bounding box center [665, 83] width 88 height 14
type input "66745"
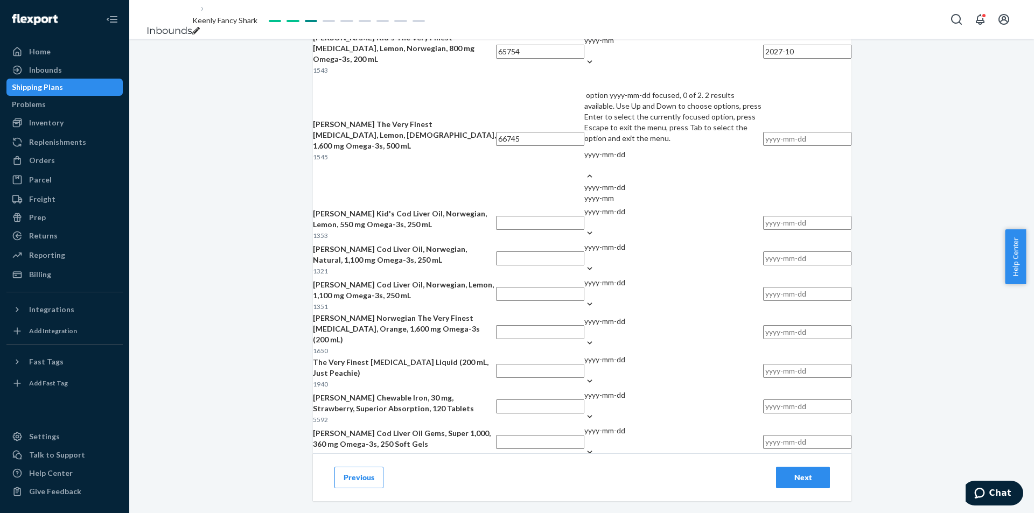
click at [657, 160] on div "yyyy-mm-dd" at bounding box center [673, 154] width 179 height 11
click at [585, 171] on input "option yyyy-mm-dd focused, 0 of 2. 2 results available. Use Up and Down to choo…" at bounding box center [584, 165] width 1 height 11
click at [641, 204] on div "yyyy-mm" at bounding box center [674, 198] width 178 height 11
click at [586, 171] on input "option yyyy-mm focused, 0 of 2. 2 results available. Use Up and Down to choose …" at bounding box center [585, 165] width 1 height 11
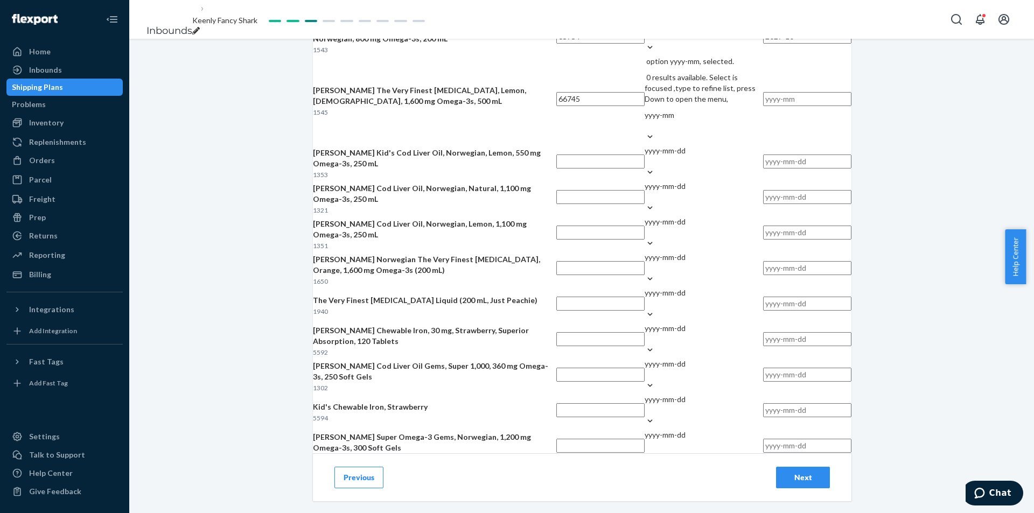
click at [763, 106] on input "text" at bounding box center [807, 99] width 88 height 14
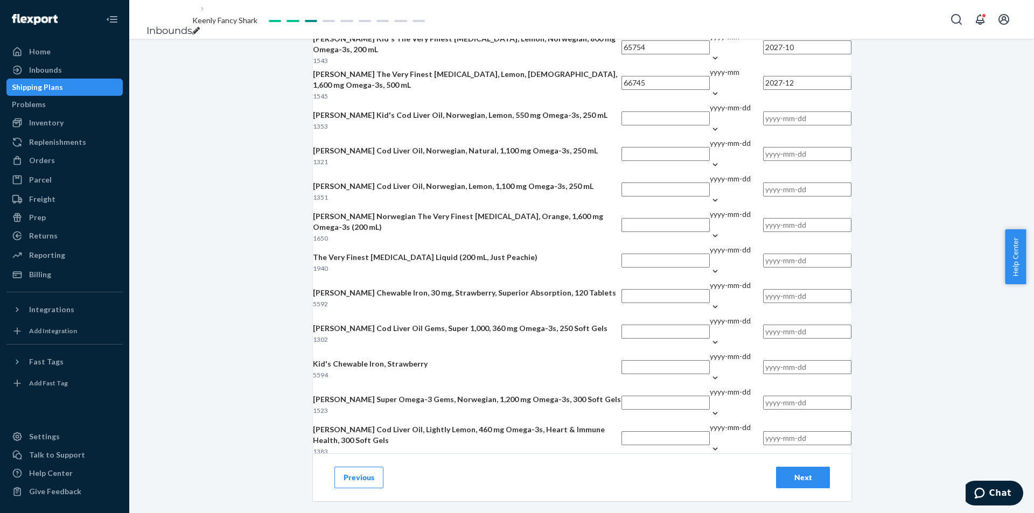
type input "2027-12"
click at [621, 125] on input "text" at bounding box center [665, 118] width 88 height 14
type input "66500"
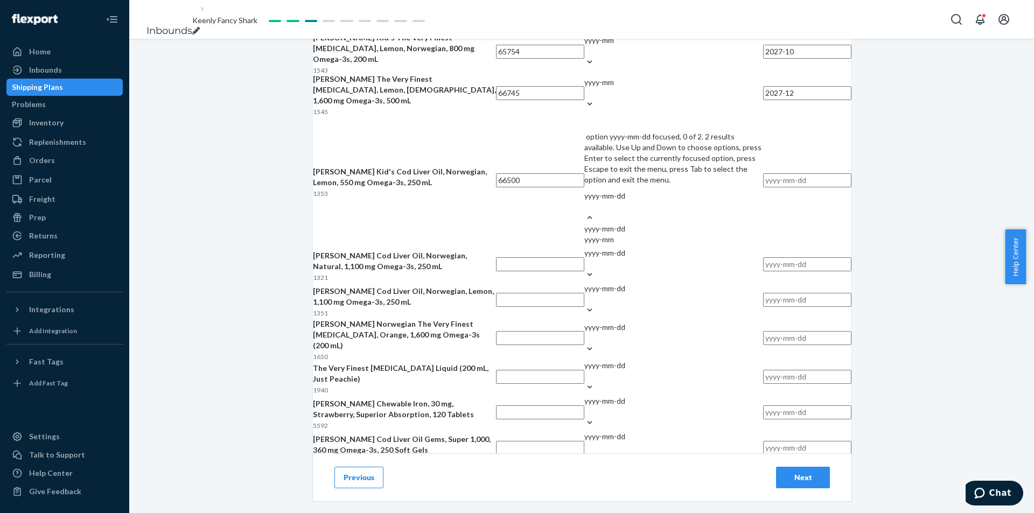
click at [652, 201] on div "yyyy-mm-dd" at bounding box center [673, 196] width 179 height 11
click at [585, 212] on input "option yyyy-mm-dd focused, 0 of 2. 2 results available. Use Up and Down to choo…" at bounding box center [584, 206] width 1 height 11
click at [642, 245] on div "yyyy-mm" at bounding box center [674, 239] width 178 height 11
click at [586, 212] on input "option yyyy-mm focused, 0 of 2. 2 results available. Use Up and Down to choose …" at bounding box center [585, 206] width 1 height 11
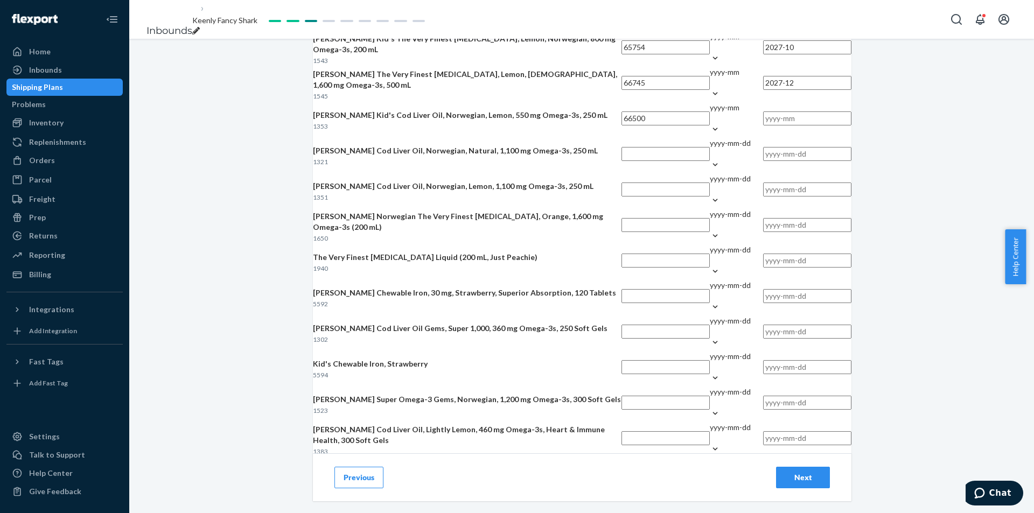
click at [763, 125] on input "text" at bounding box center [807, 118] width 88 height 14
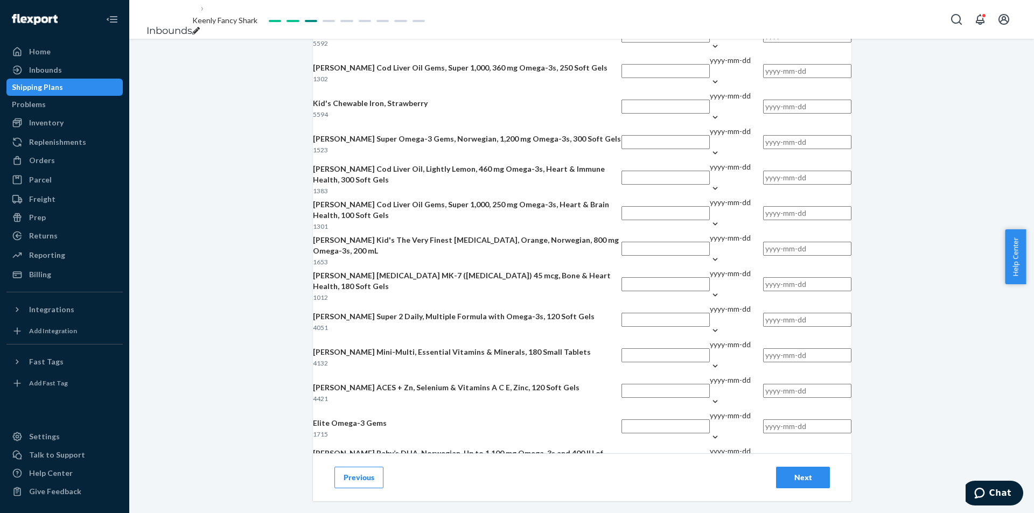
scroll to position [538, 0]
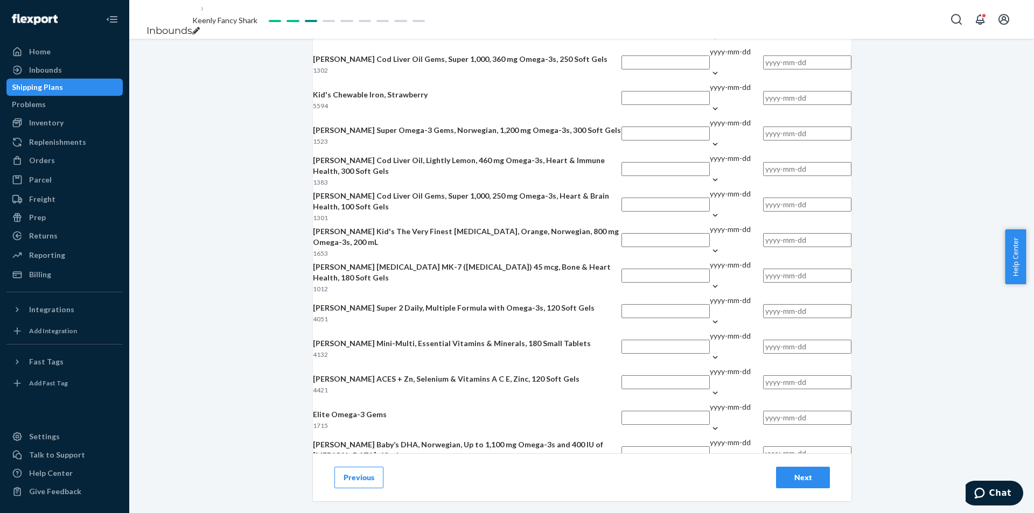
type input "2028-09"
type input "67622"
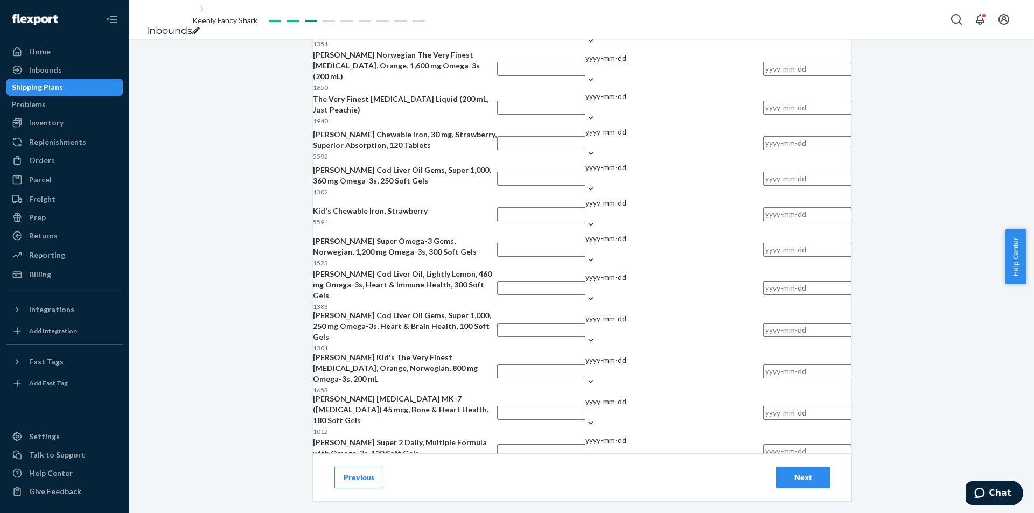
drag, startPoint x: 640, startPoint y: 151, endPoint x: 720, endPoint y: 118, distance: 87.2
click at [640, 11] on div "yyyy-mm" at bounding box center [674, 6] width 178 height 11
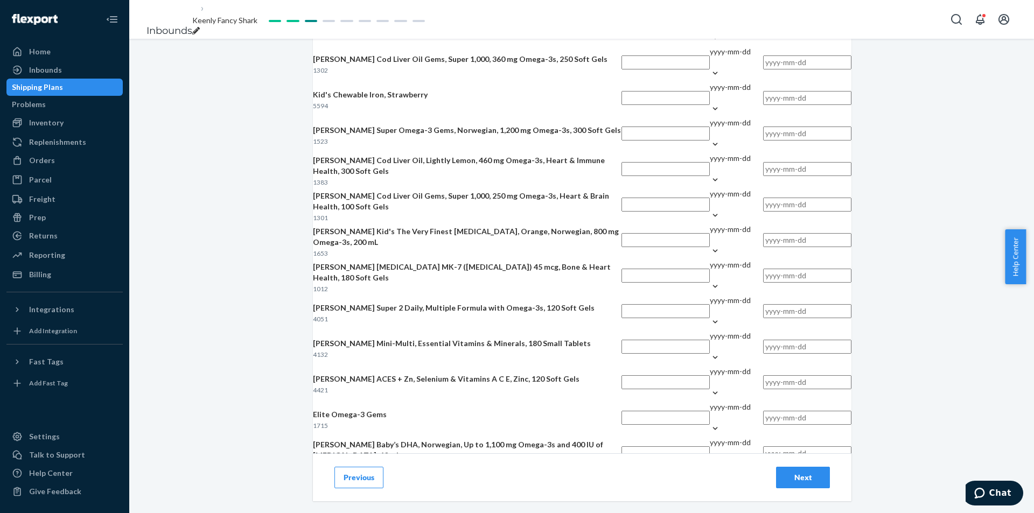
type input "2029-04"
type input "66725"
drag, startPoint x: 628, startPoint y: 159, endPoint x: 629, endPoint y: 171, distance: 11.9
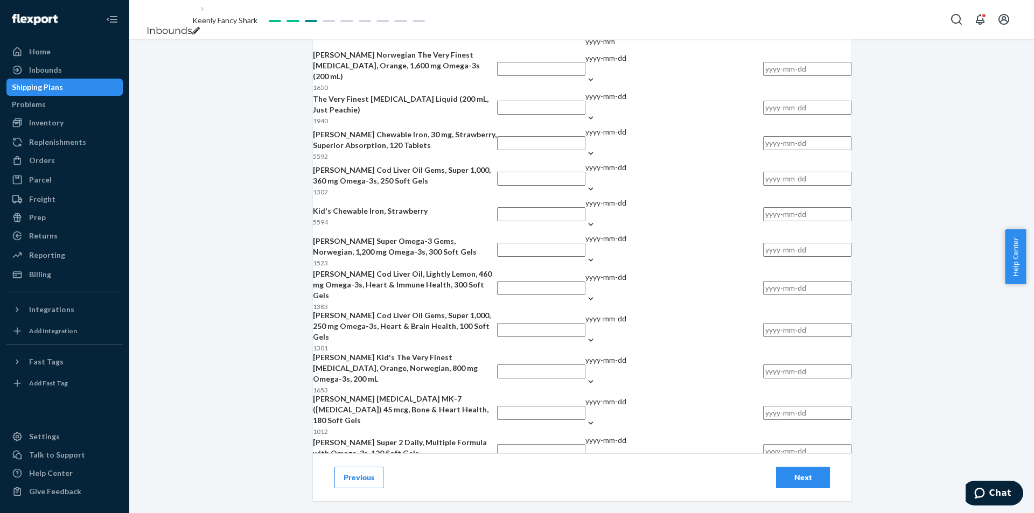
click at [630, 47] on div "yyyy-mm" at bounding box center [674, 41] width 178 height 11
click at [586, 14] on input "option yyyy-mm focused, 0 of 2. 2 results available. Use Up and Down to choose …" at bounding box center [585, 8] width 1 height 11
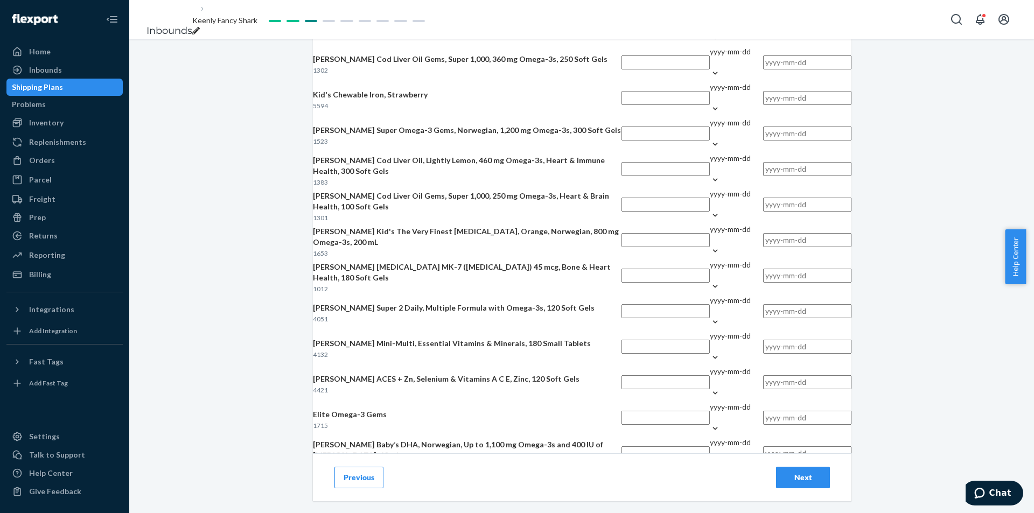
type input "2028-09"
type input "66335"
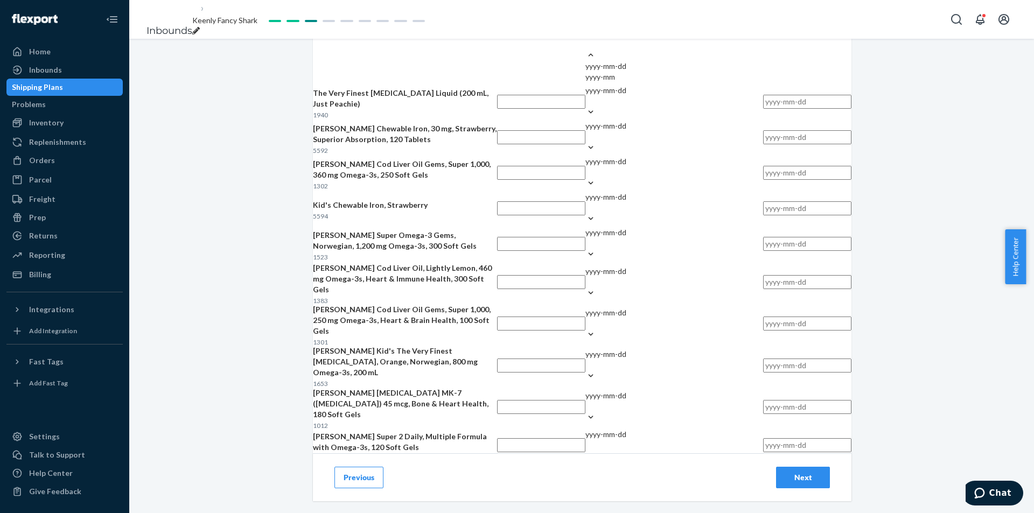
click at [634, 82] on div "yyyy-mm" at bounding box center [674, 77] width 178 height 11
click at [586, 50] on input "option yyyy-mm focused, 0 of 2. 2 results available. Use Up and Down to choose …" at bounding box center [585, 44] width 1 height 11
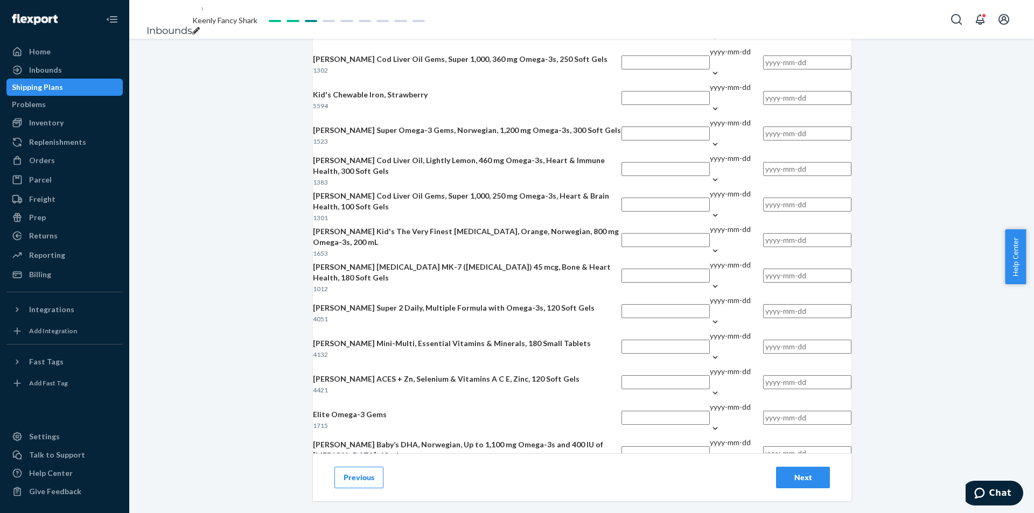
type input "0"
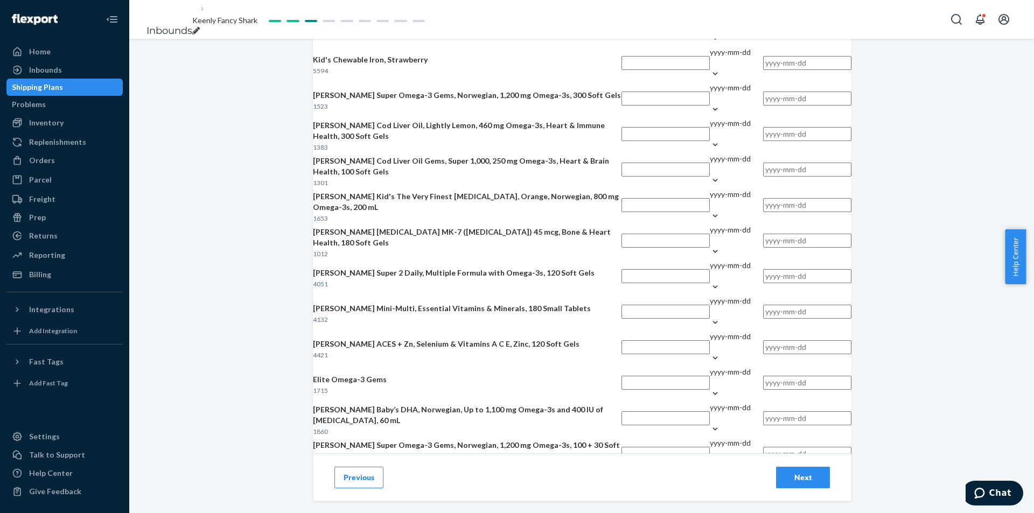
scroll to position [592, 0]
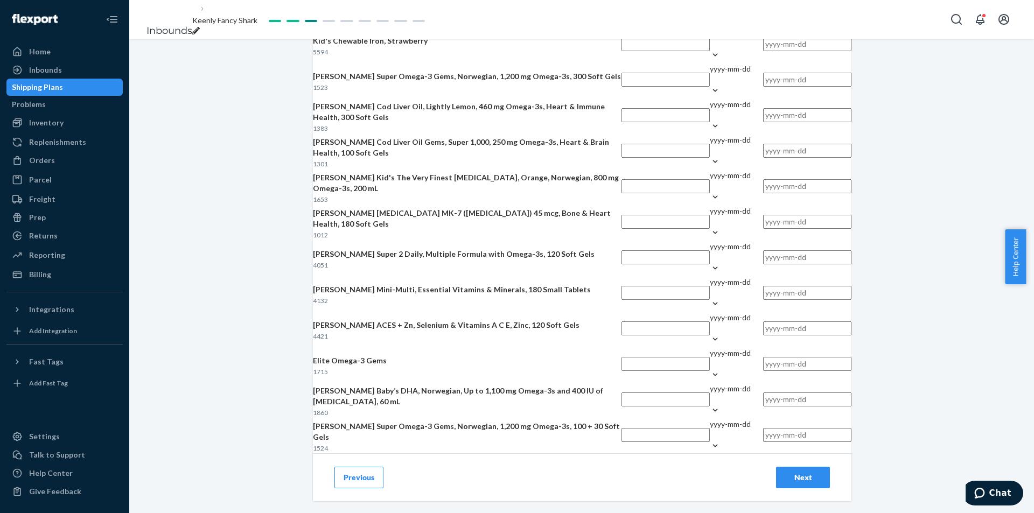
type input "2027-11"
type input "66764"
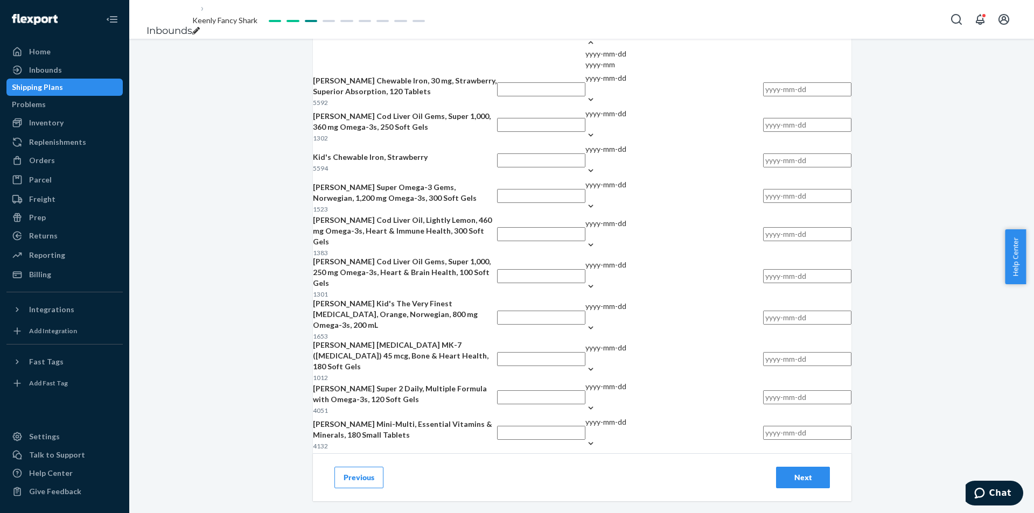
click at [646, 70] on div "yyyy-mm" at bounding box center [674, 64] width 178 height 11
click at [586, 37] on input "option yyyy-mm focused, 0 of 2. 2 results available. Use Up and Down to choose …" at bounding box center [585, 31] width 1 height 11
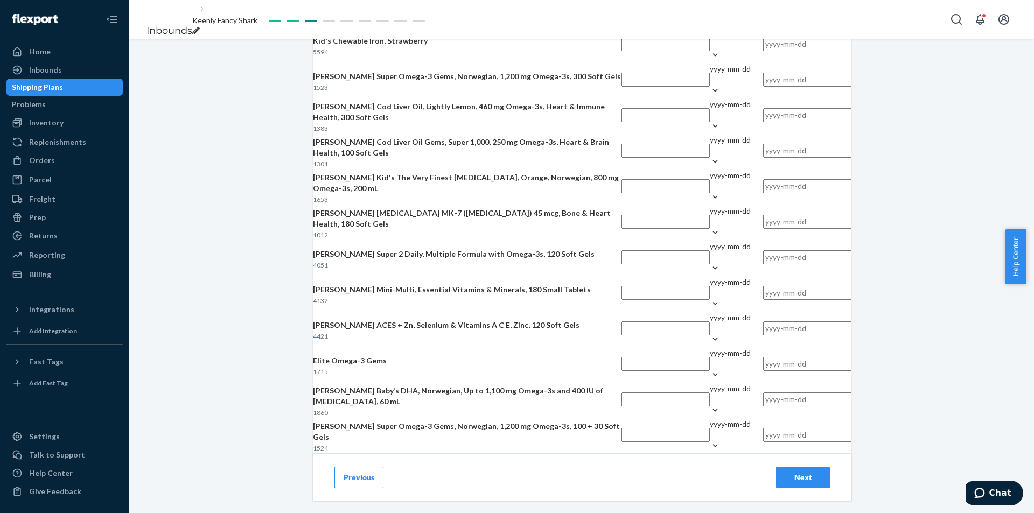
type input "2028-01"
type input "66430"
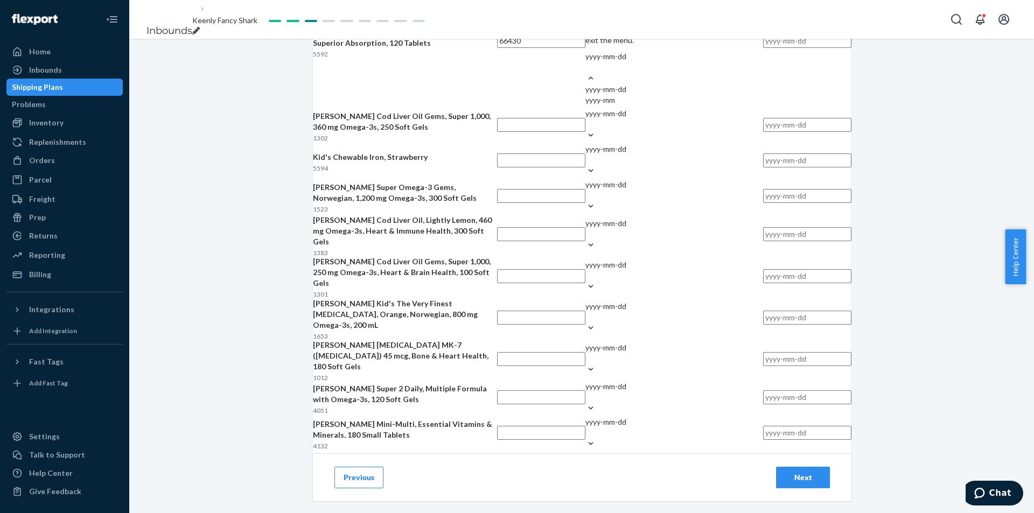
click at [641, 106] on div "yyyy-mm" at bounding box center [674, 100] width 178 height 11
click at [586, 73] on input "option yyyy-mm focused, 0 of 2. 2 results available. Use Up and Down to choose …" at bounding box center [585, 67] width 1 height 11
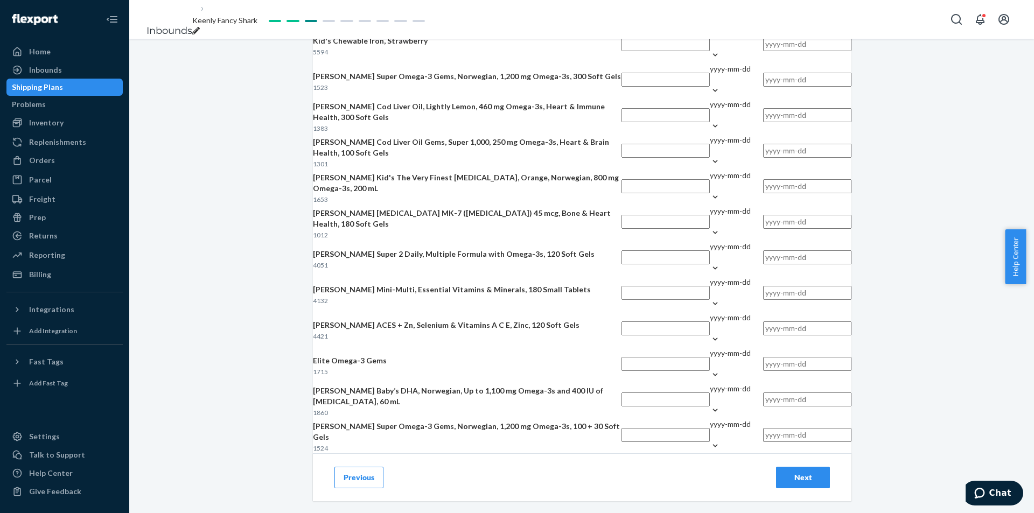
drag, startPoint x: 699, startPoint y: 282, endPoint x: 633, endPoint y: 282, distance: 66.2
type input "2027-09"
click at [621, 16] on input "text" at bounding box center [665, 9] width 88 height 14
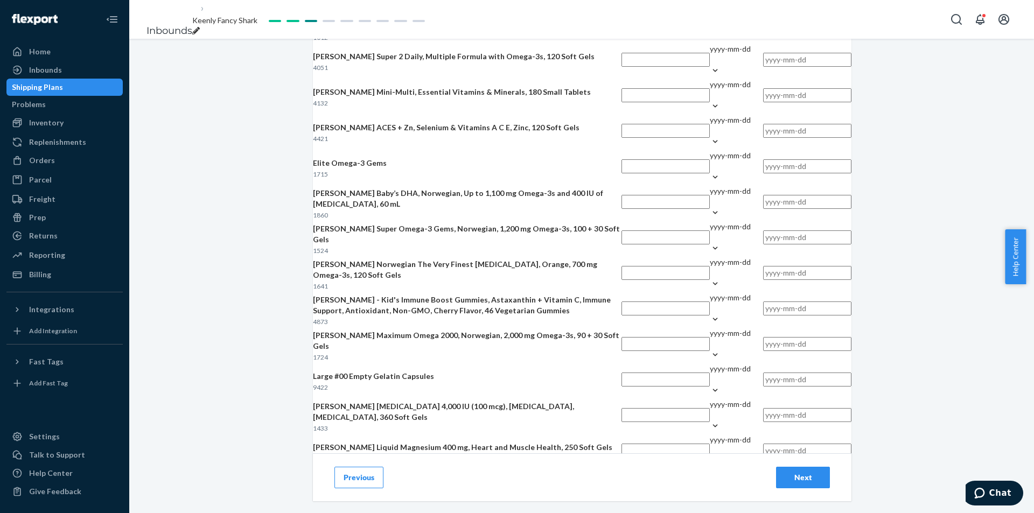
scroll to position [808, 0]
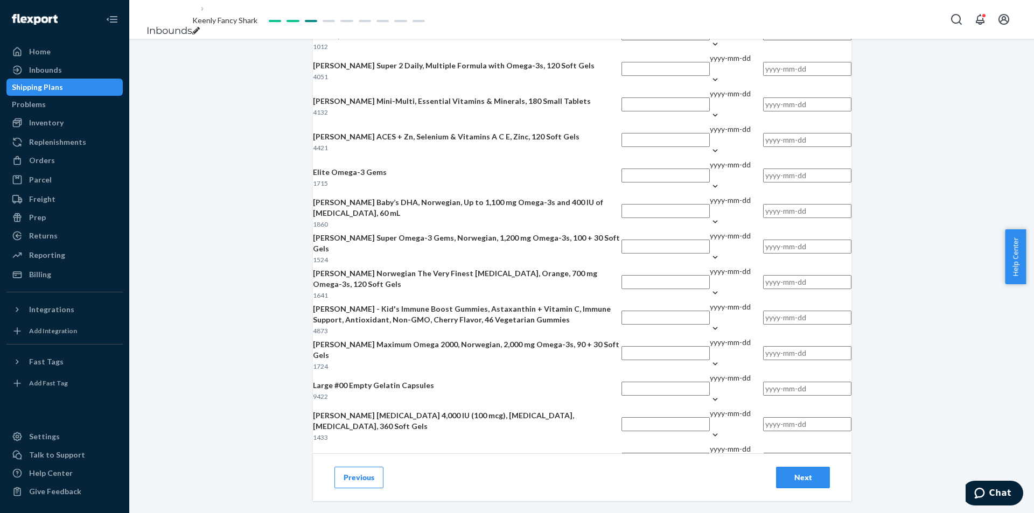
click at [875, 231] on div "Add Lot Tracking Details Fulfill oldest expiration date first. Incorrect inform…" at bounding box center [581, 276] width 905 height 474
type input "66214"
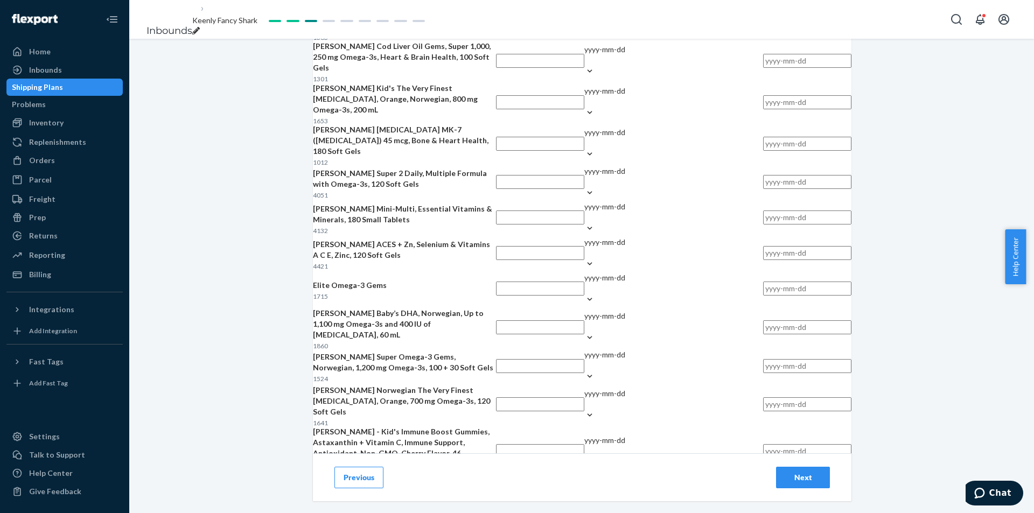
drag, startPoint x: 631, startPoint y: 112, endPoint x: 635, endPoint y: 124, distance: 13.1
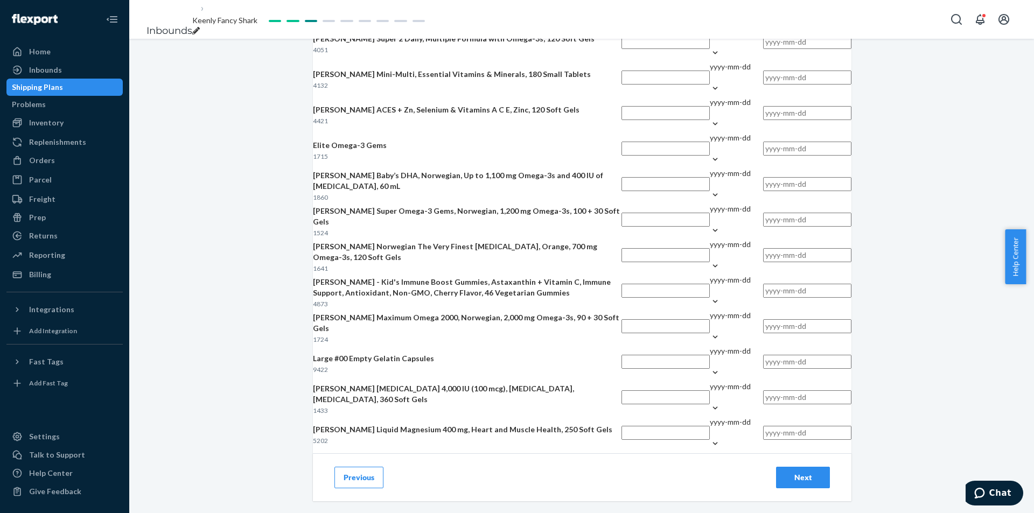
type input "2027-10"
type input "66914"
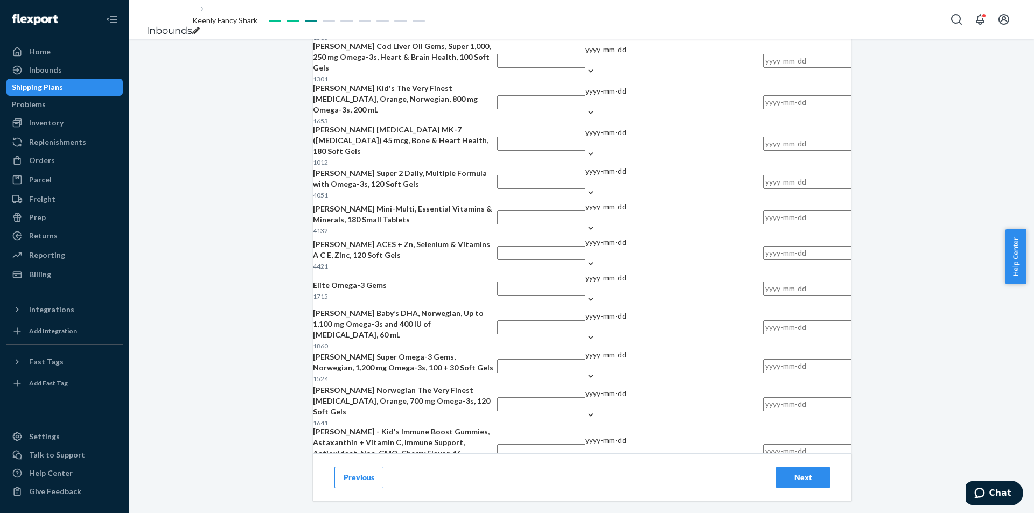
drag, startPoint x: 642, startPoint y: 218, endPoint x: 648, endPoint y: 214, distance: 7.0
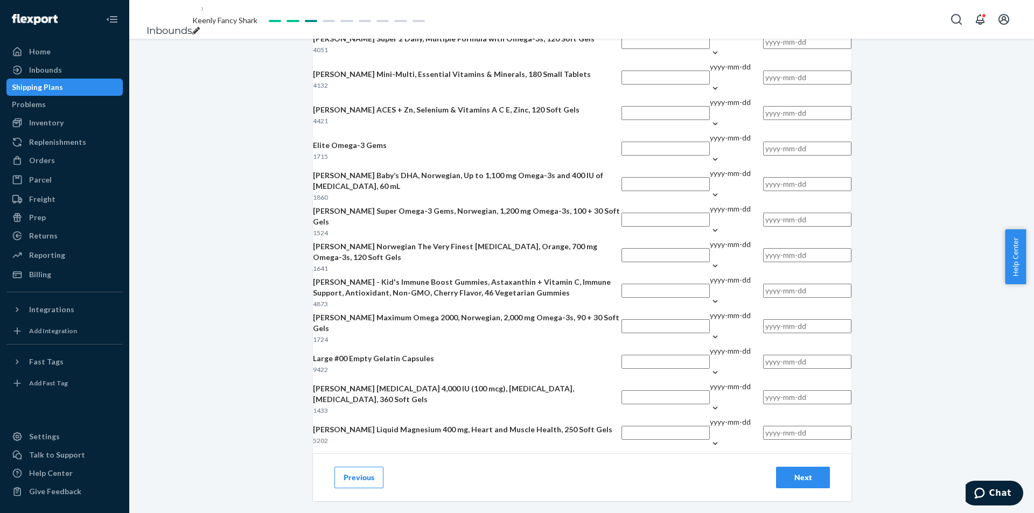
type input "2027-08"
type input "65273"
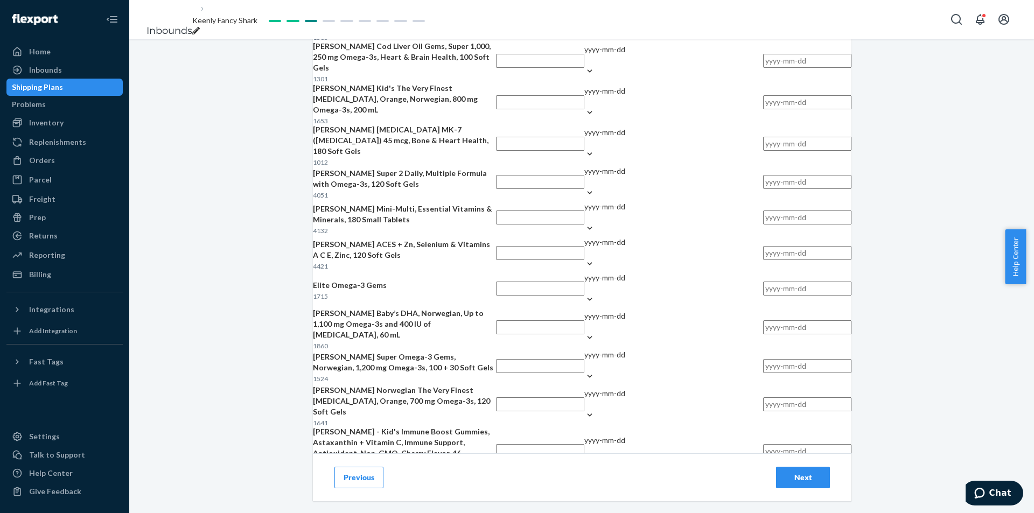
drag, startPoint x: 650, startPoint y: 268, endPoint x: 759, endPoint y: 221, distance: 118.6
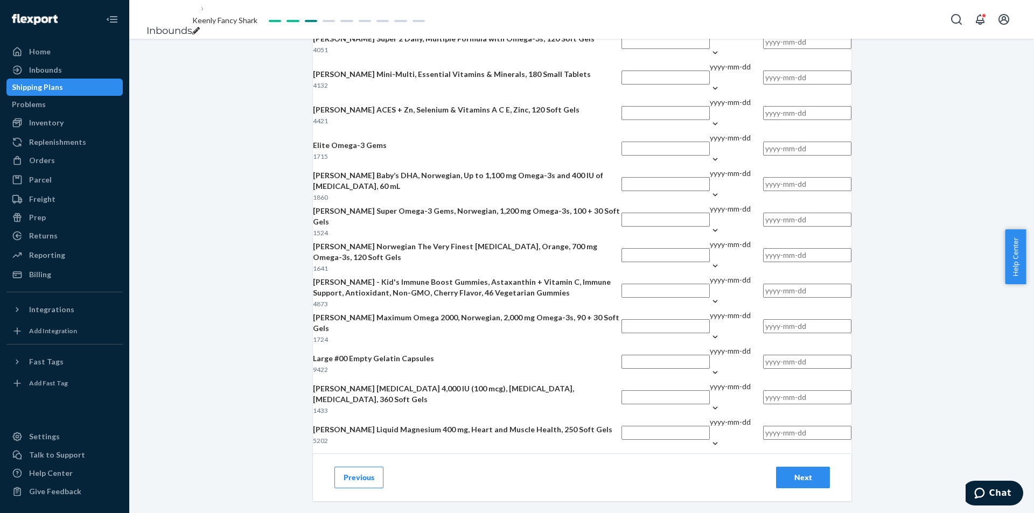
type input "2028-08"
click at [919, 236] on div "Add Lot Tracking Details Fulfill oldest expiration date first. Incorrect inform…" at bounding box center [581, 276] width 905 height 474
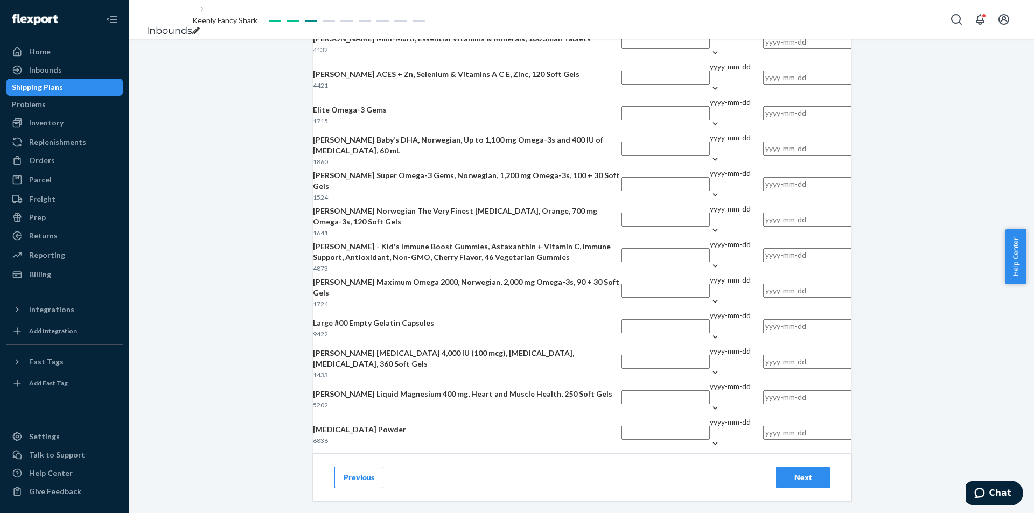
scroll to position [862, 0]
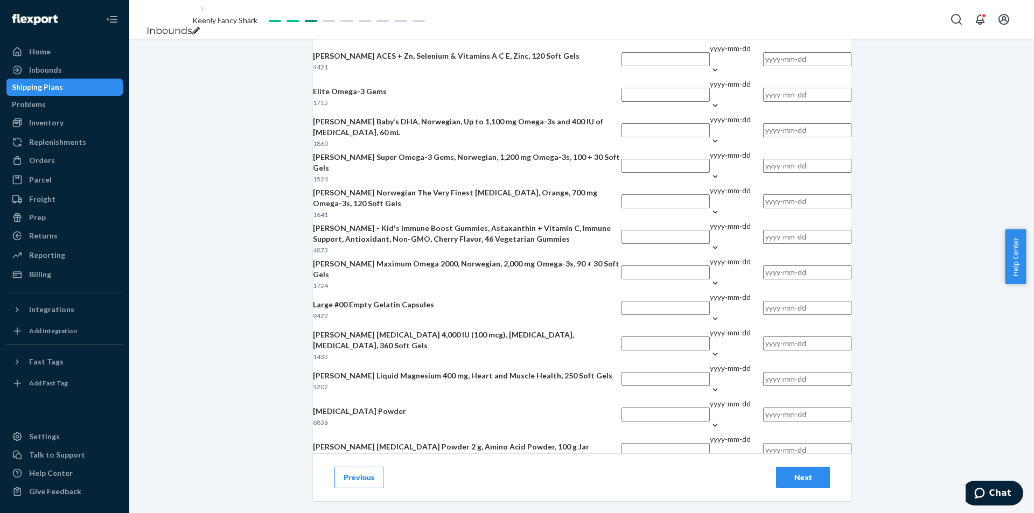
type input "66940"
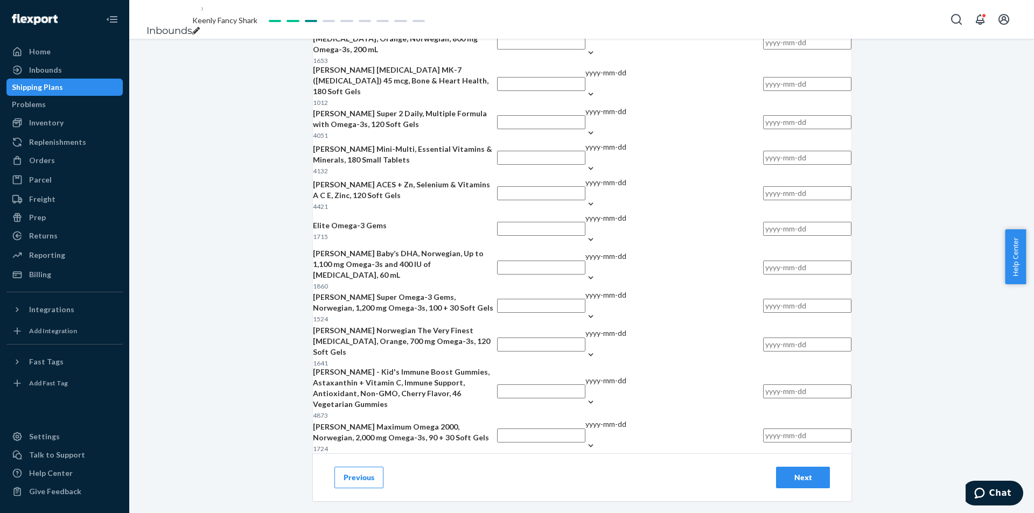
drag, startPoint x: 639, startPoint y: 268, endPoint x: 709, endPoint y: 238, distance: 75.7
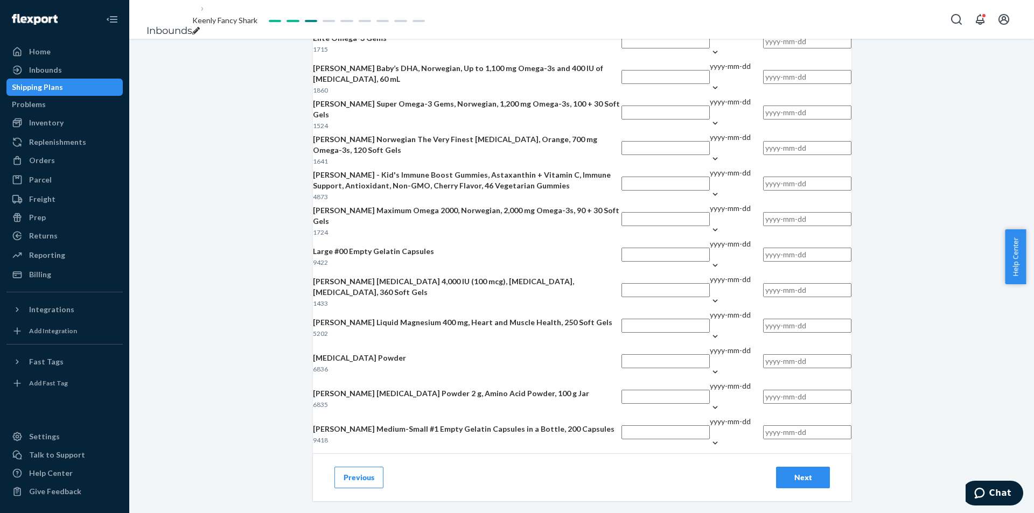
scroll to position [915, 0]
type input "2029-04"
type input "67269"
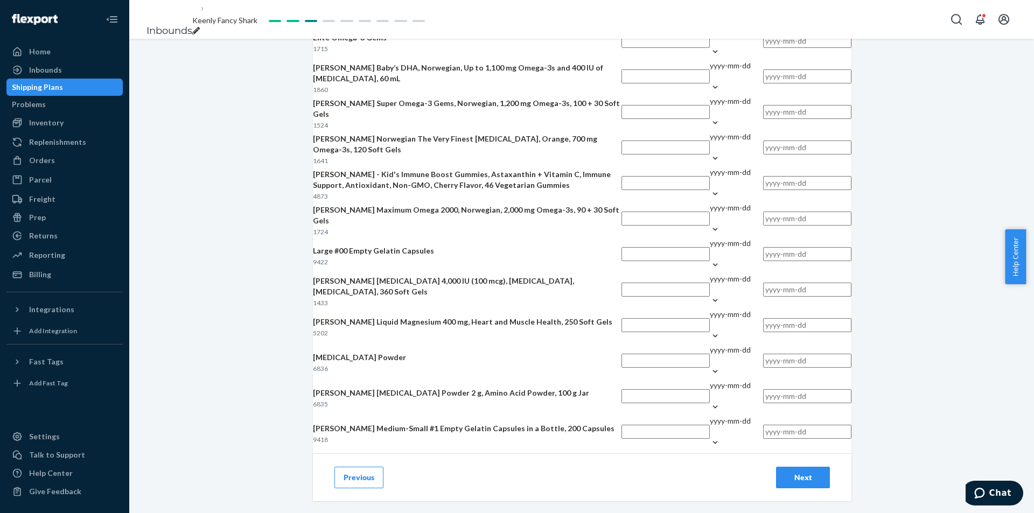
drag, startPoint x: 730, startPoint y: 235, endPoint x: 738, endPoint y: 223, distance: 13.9
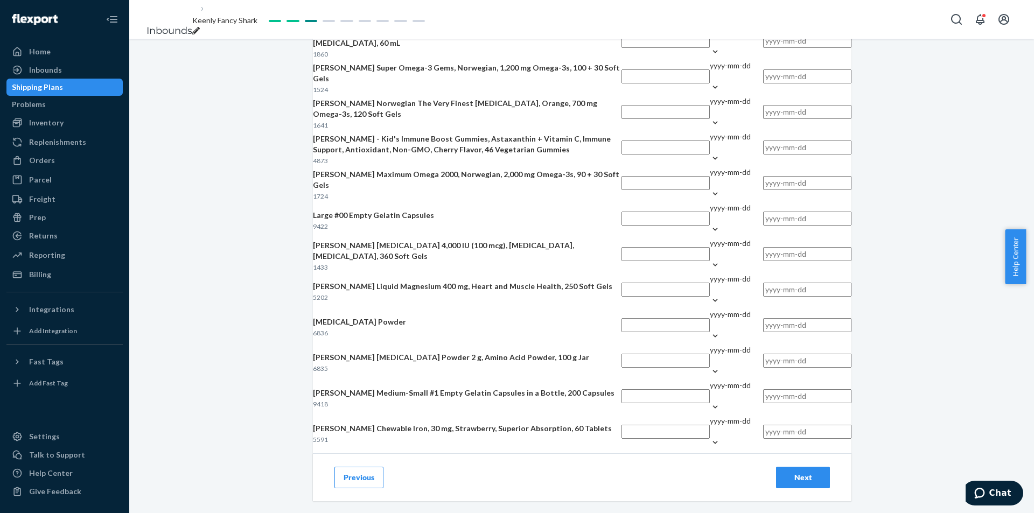
scroll to position [1023, 0]
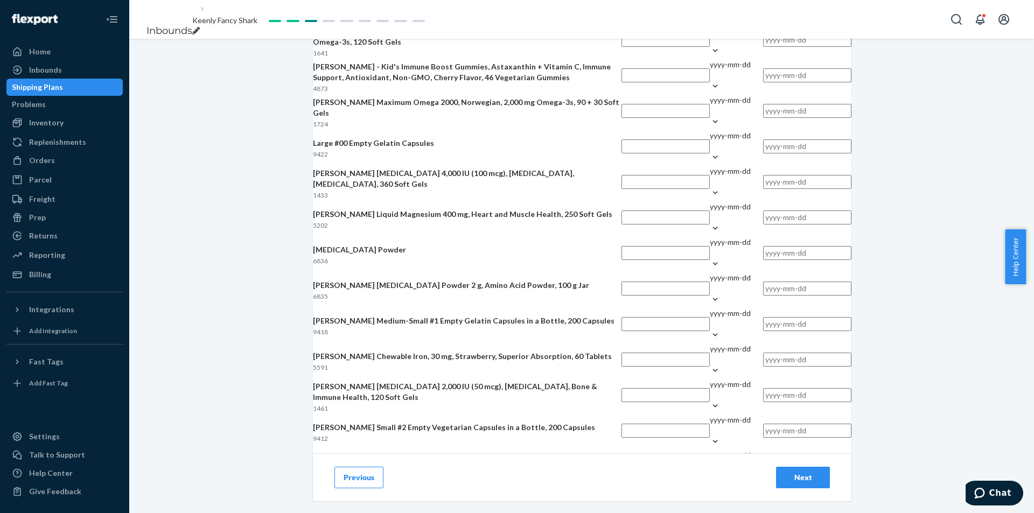
type input "2028-04"
type input "67489"
drag, startPoint x: 656, startPoint y: 189, endPoint x: 649, endPoint y: 202, distance: 15.2
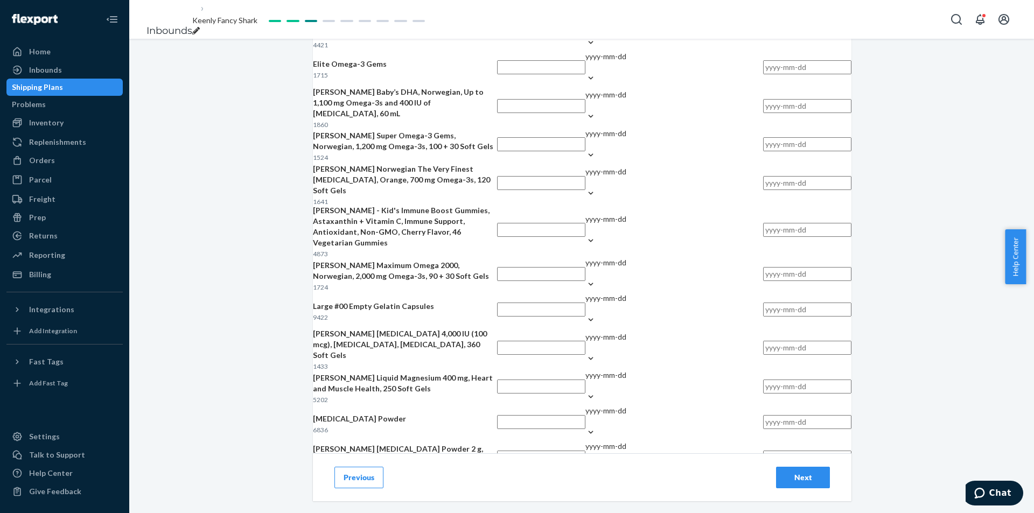
drag, startPoint x: 638, startPoint y: 233, endPoint x: 715, endPoint y: 195, distance: 86.0
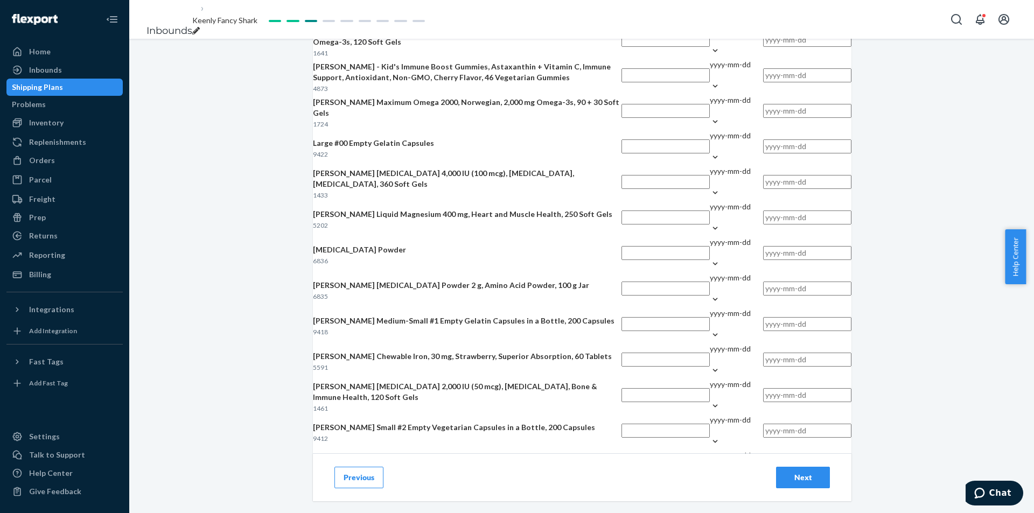
drag, startPoint x: 728, startPoint y: 191, endPoint x: 726, endPoint y: 197, distance: 6.8
type input "2028-02"
type input "63243"
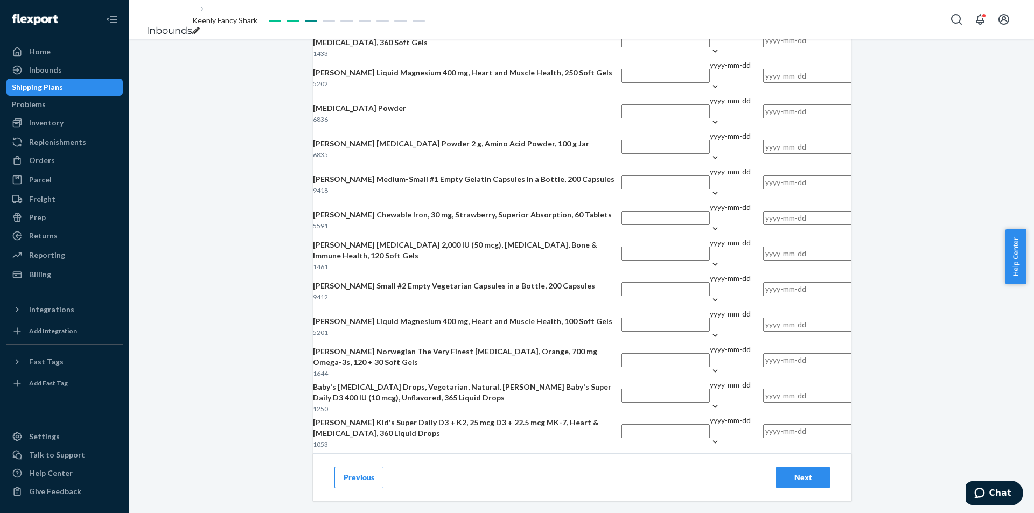
scroll to position [1185, 0]
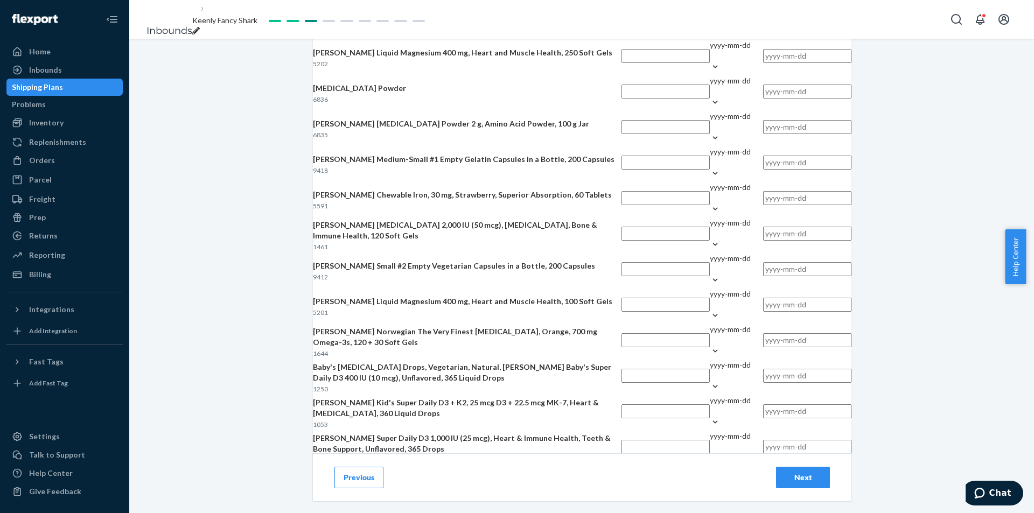
type input "2027-02"
type input "66656"
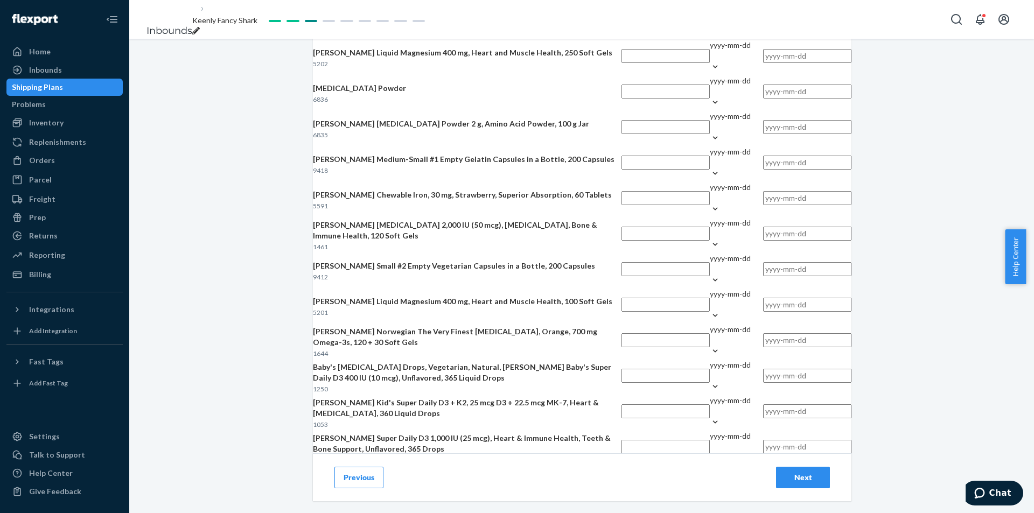
type input "2028-02"
type input "65326"
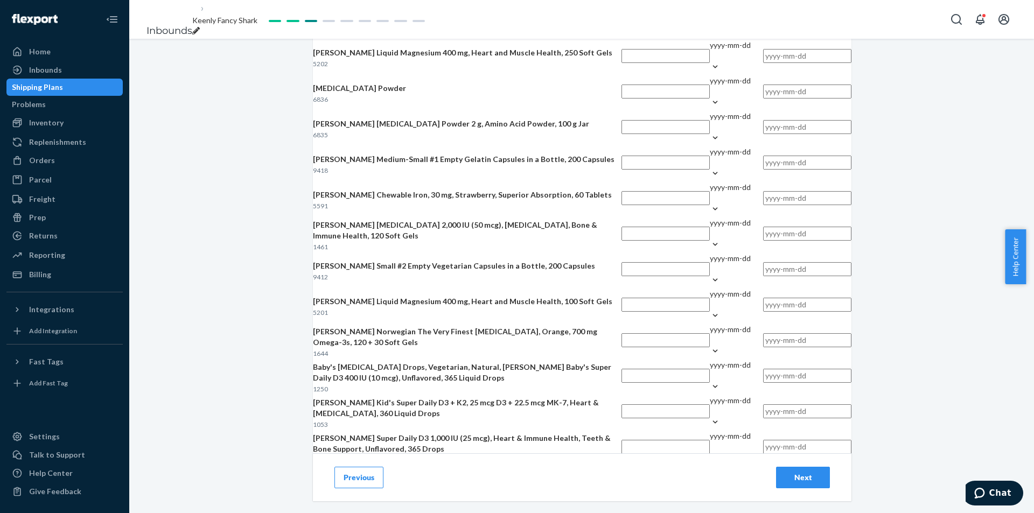
type input "2026-12"
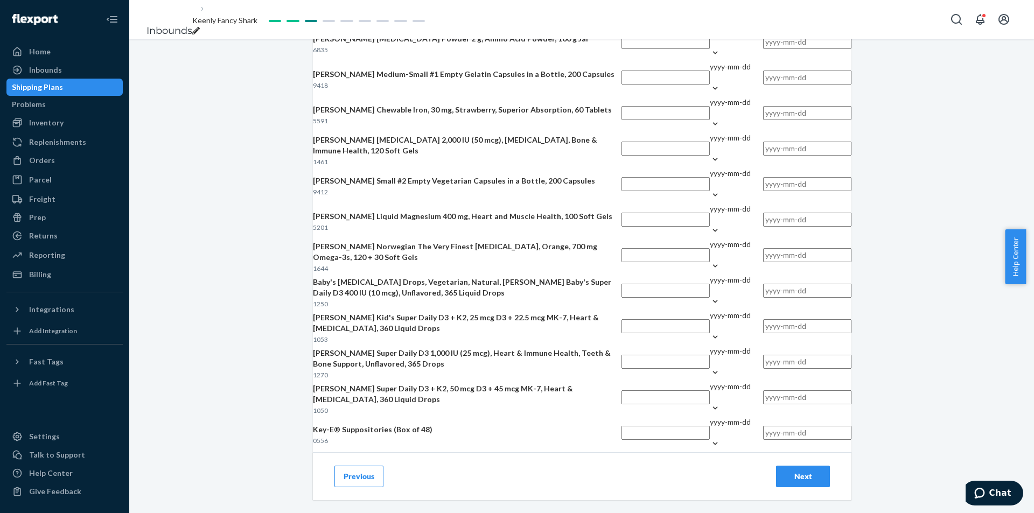
scroll to position [1292, 0]
type input "66450"
drag, startPoint x: 629, startPoint y: 159, endPoint x: 634, endPoint y: 166, distance: 8.4
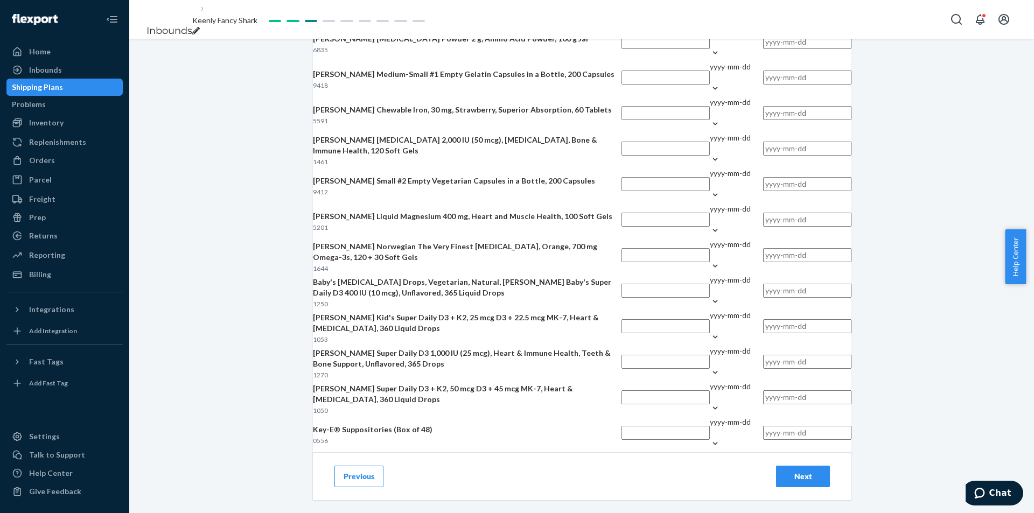
type input "2029-02"
type input "65320"
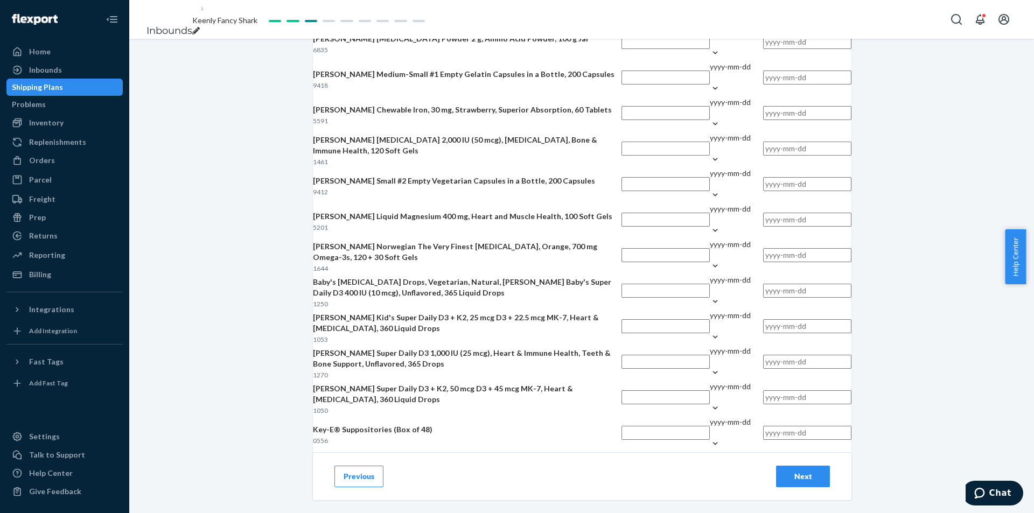
type input "2027-09"
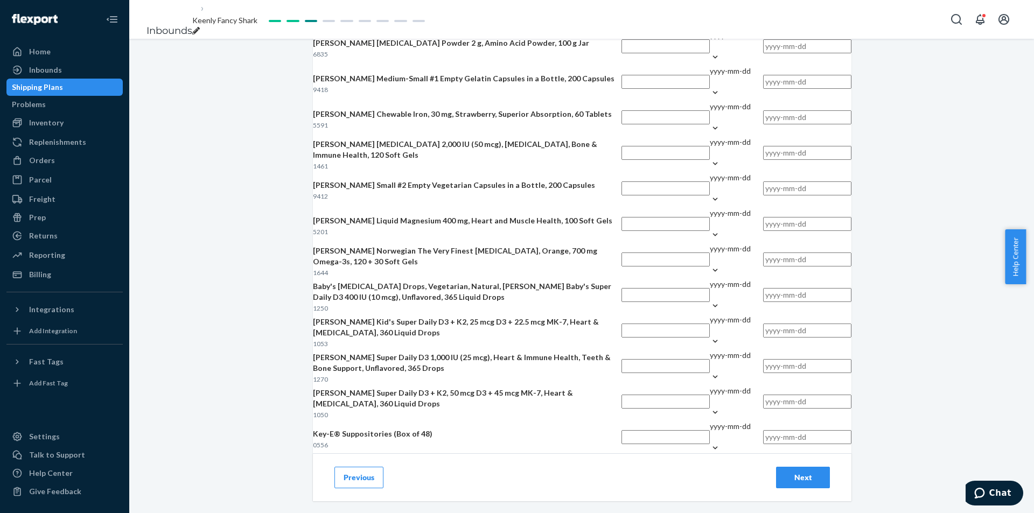
type input "65952"
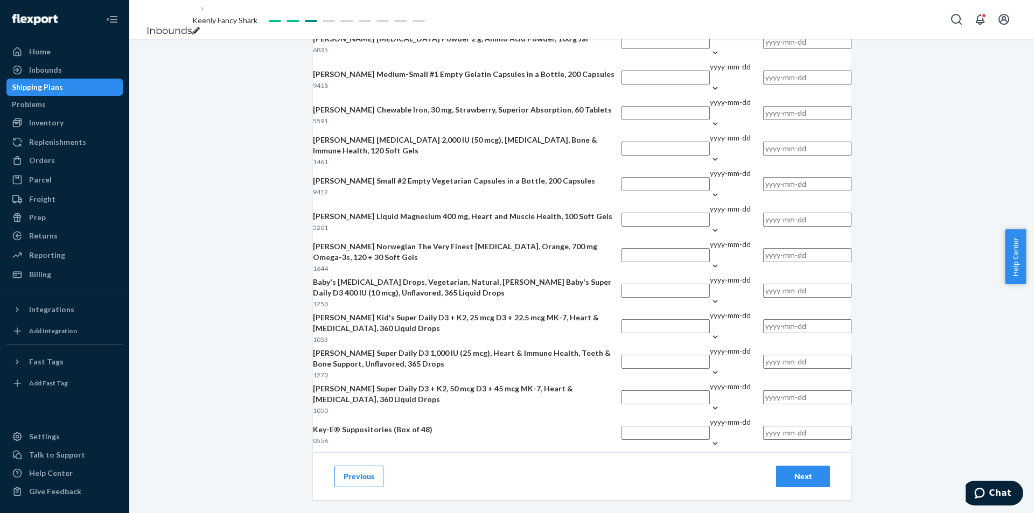
type input "2027-01"
type input "67073"
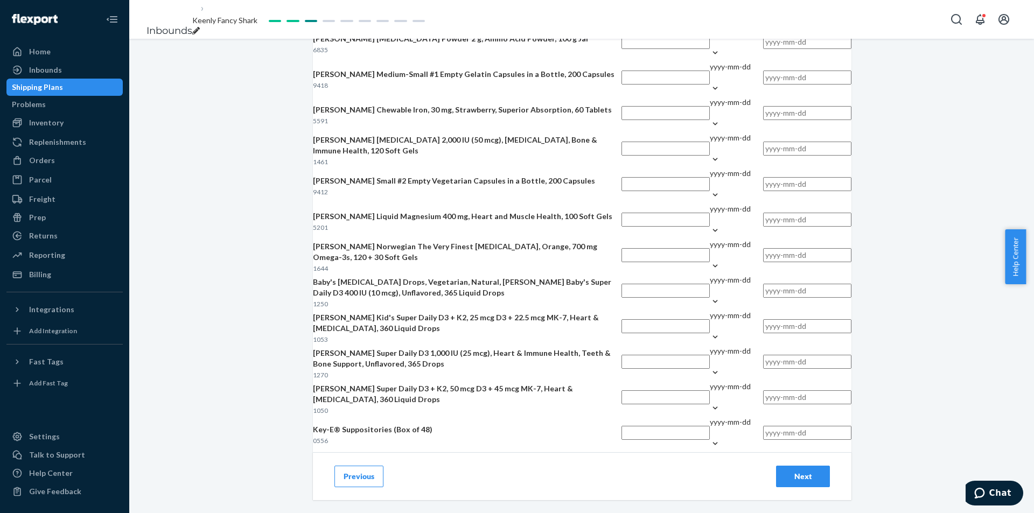
type input "2028-03"
drag, startPoint x: 542, startPoint y: 372, endPoint x: 558, endPoint y: 366, distance: 17.4
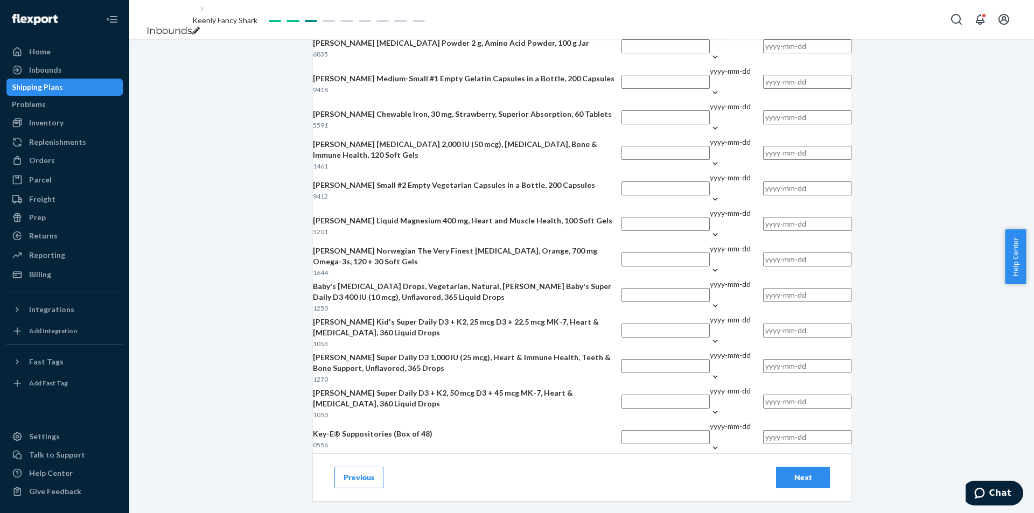
type input "67170"
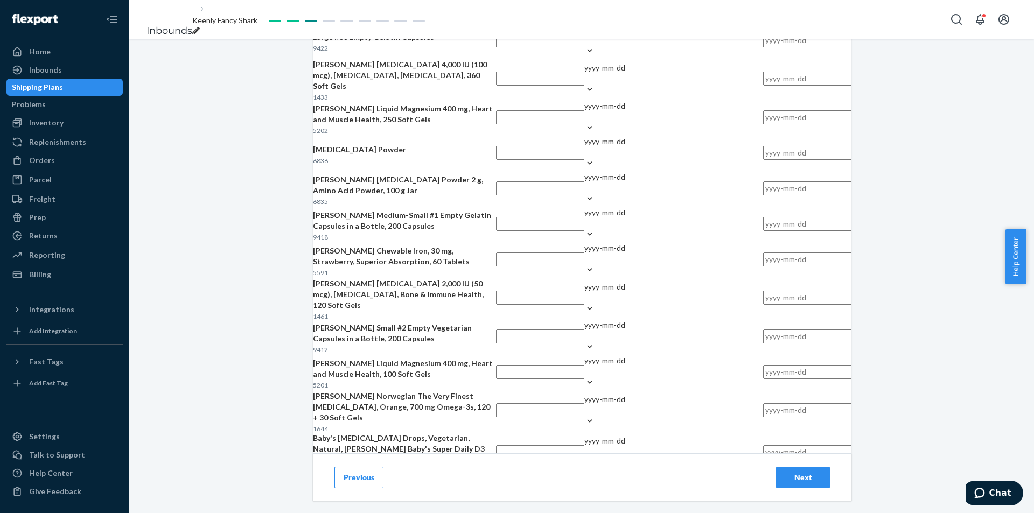
drag, startPoint x: 662, startPoint y: 371, endPoint x: 657, endPoint y: 389, distance: 18.4
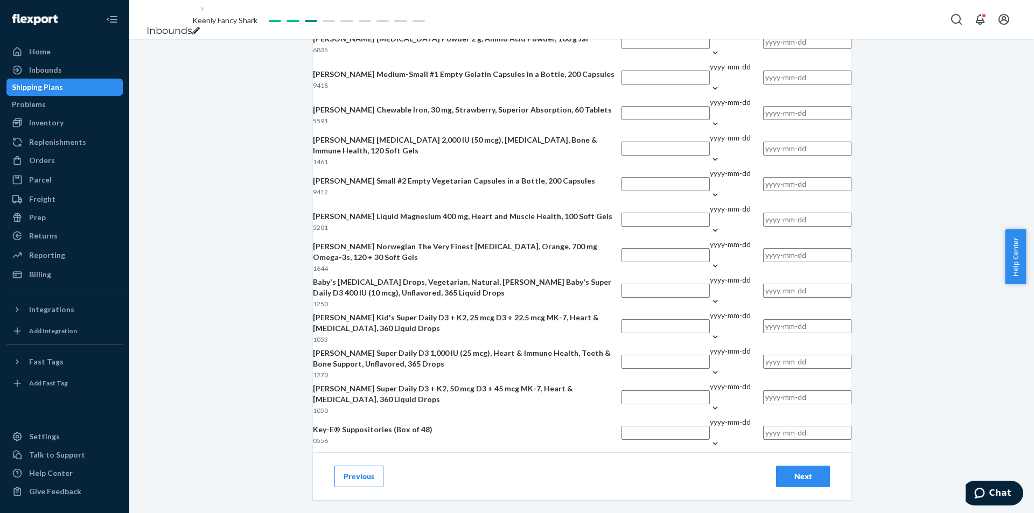
scroll to position [1615, 0]
type input "2028-03"
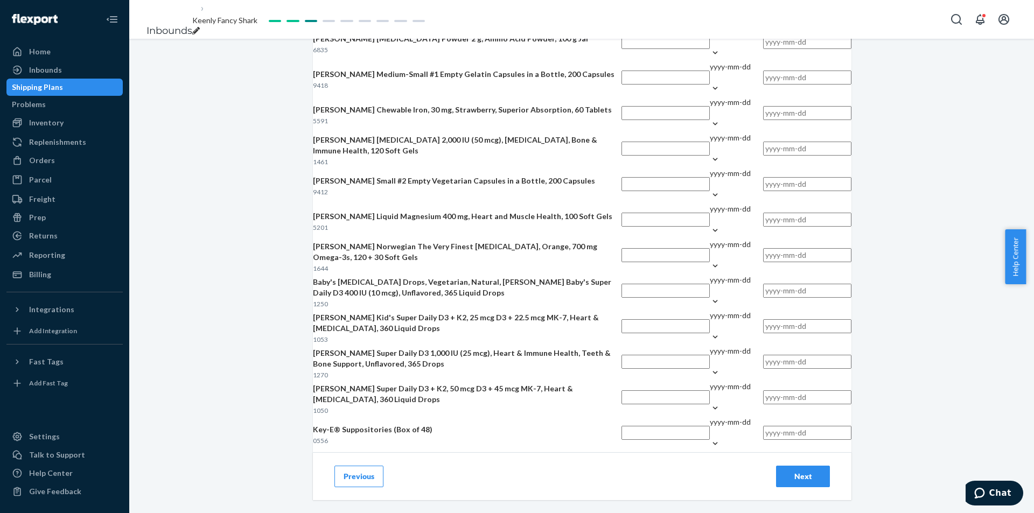
type input "65390c"
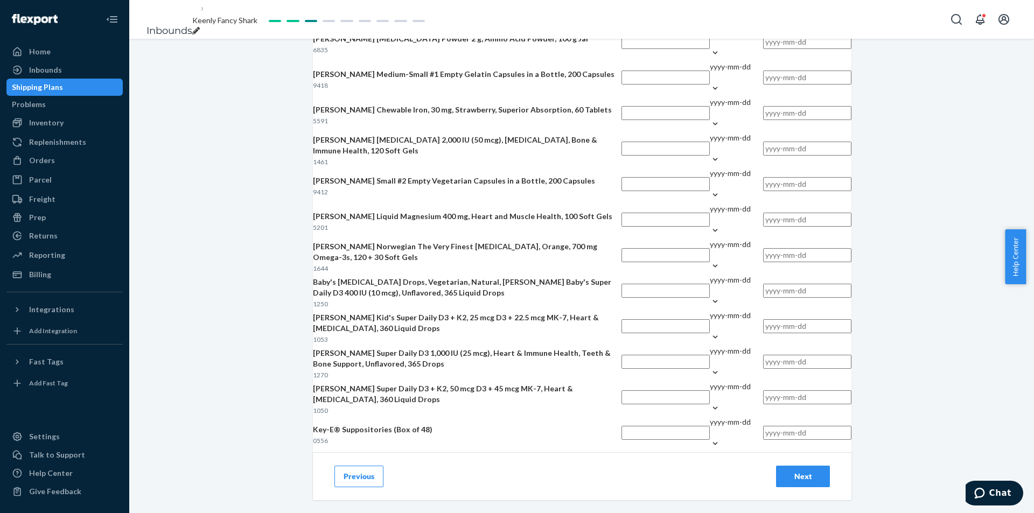
type input "2026-03"
drag, startPoint x: 539, startPoint y: 188, endPoint x: 542, endPoint y: 194, distance: 7.0
type input "65817"
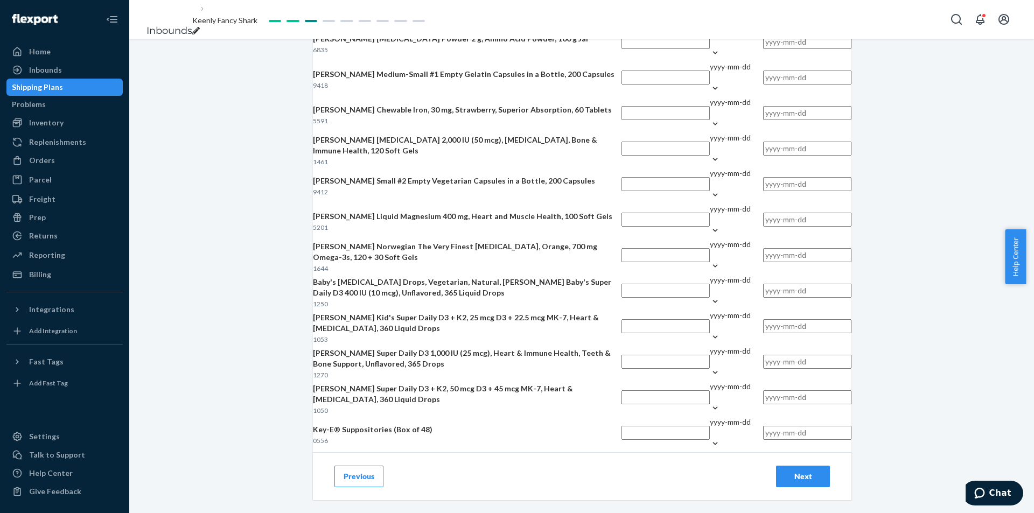
type input "2027-09"
type input "66933"
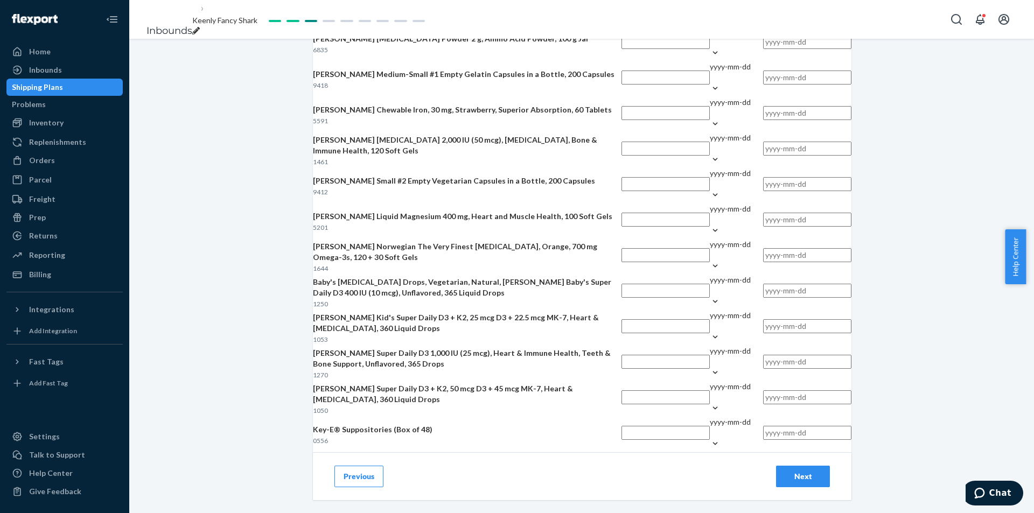
drag, startPoint x: 766, startPoint y: 241, endPoint x: 735, endPoint y: 243, distance: 30.8
type input "2028-12"
type input "65606"
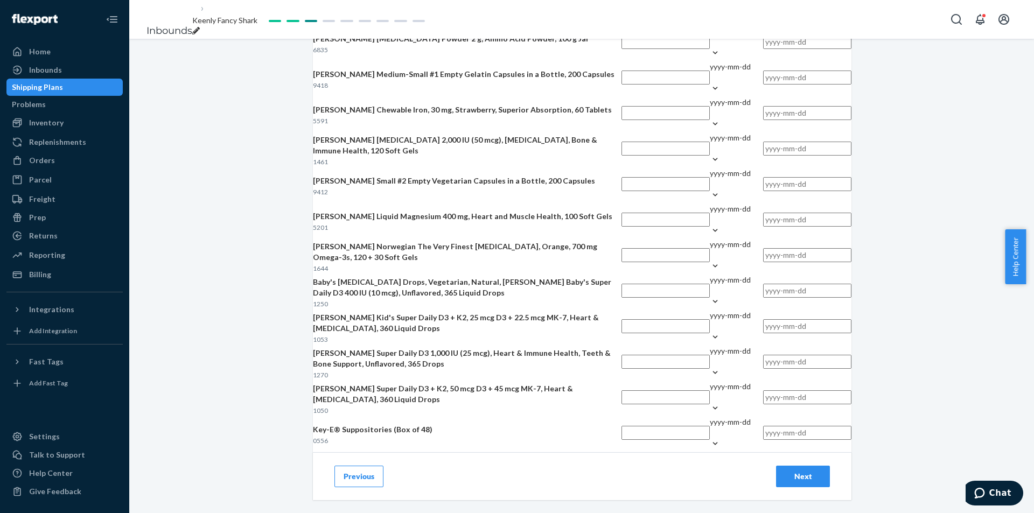
type input "2029-11"
drag, startPoint x: 518, startPoint y: 352, endPoint x: 684, endPoint y: 328, distance: 167.5
type input "64405"
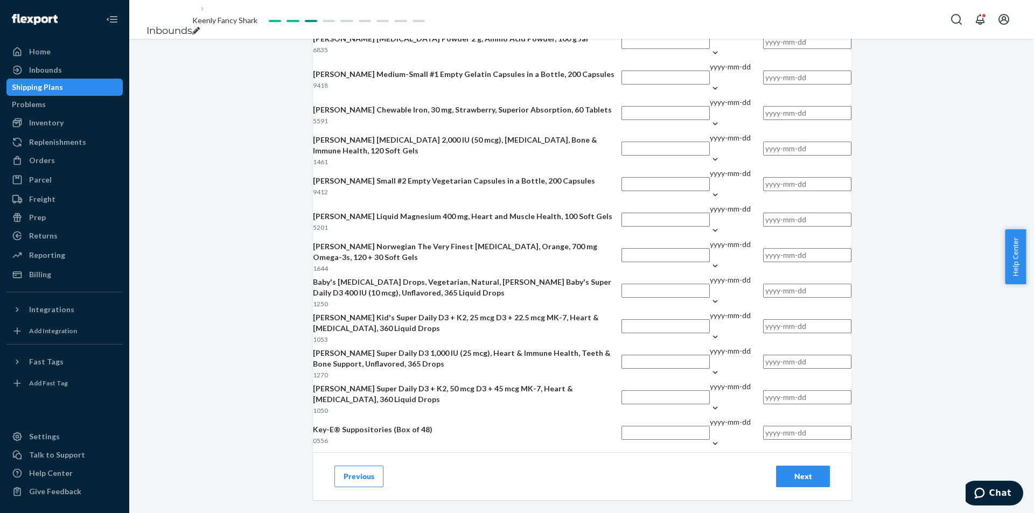
type input "2027-06"
drag, startPoint x: 934, startPoint y: 297, endPoint x: 878, endPoint y: 311, distance: 57.2
click at [933, 297] on div "Add Lot Tracking Details Fulfill oldest expiration date first. Incorrect inform…" at bounding box center [581, 276] width 905 height 474
click at [621, 13] on input "text" at bounding box center [665, 6] width 88 height 14
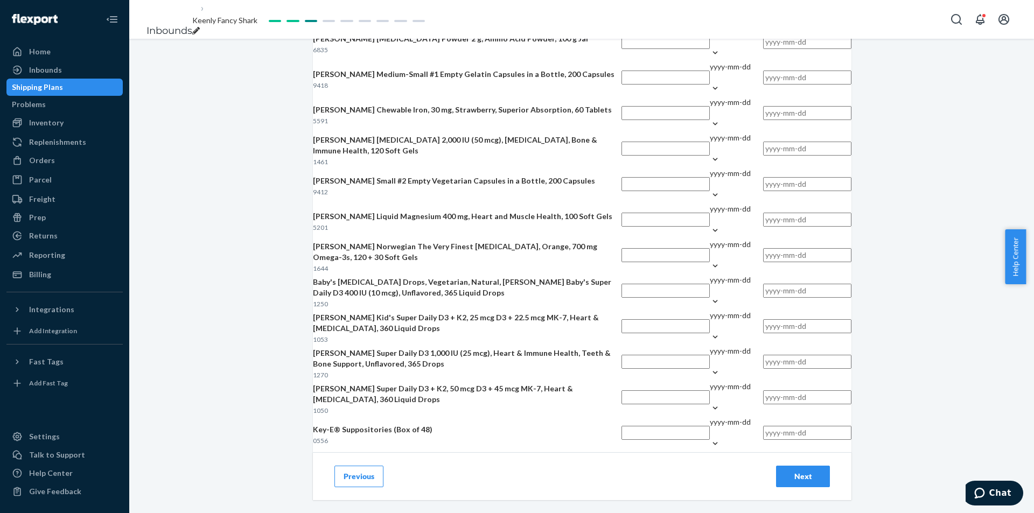
type input "66934"
click at [710, 12] on div "yyyy-mm-dd" at bounding box center [730, 1] width 41 height 22
click at [710, 12] on input "yyyy-mm-dd" at bounding box center [710, 6] width 1 height 11
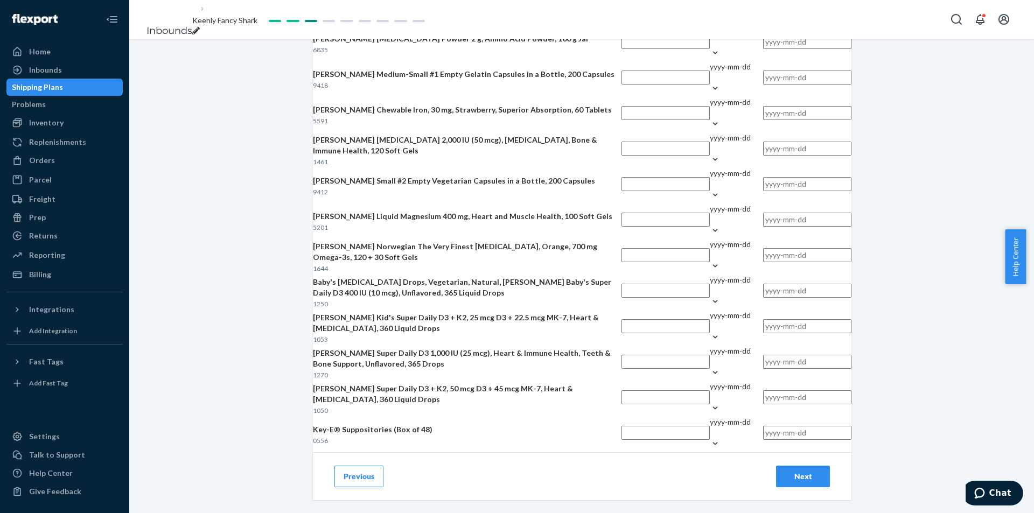
type input "2028-10"
click at [621, 49] on input "text" at bounding box center [665, 42] width 88 height 14
type input "66935"
click at [710, 37] on div "yyyy-mm-dd" at bounding box center [730, 31] width 41 height 11
click at [710, 47] on input "yyyy-mm-dd" at bounding box center [710, 42] width 1 height 11
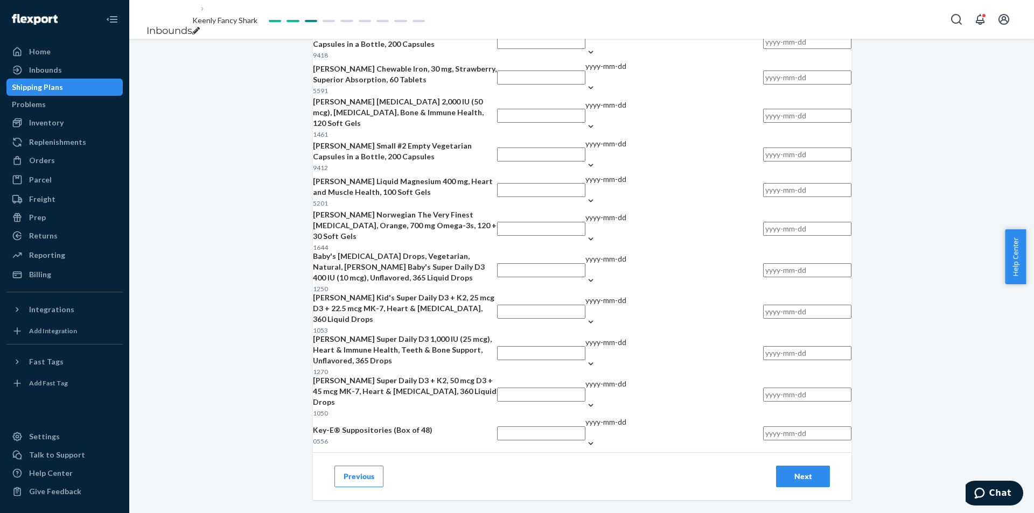
click at [642, 23] on div "yyyy-mm" at bounding box center [674, 17] width 178 height 11
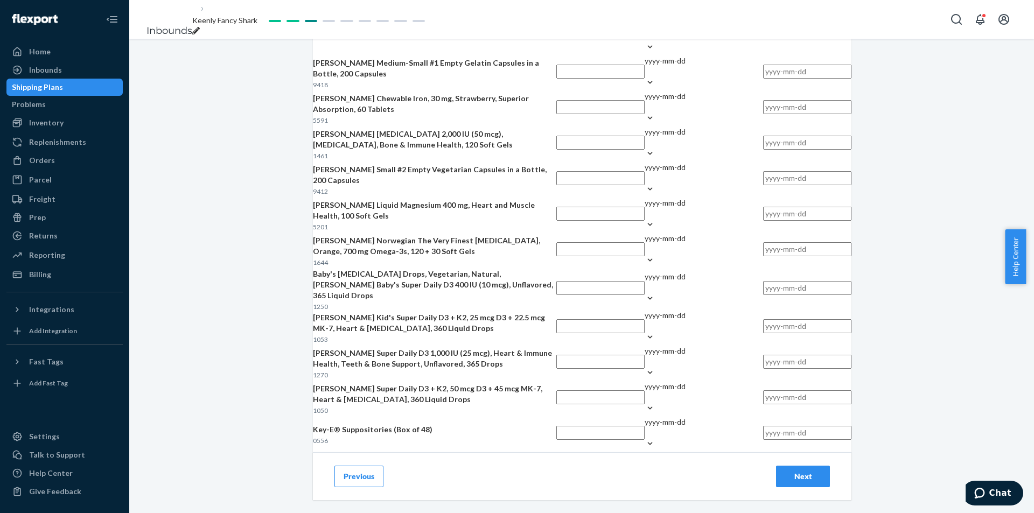
click at [763, 16] on input "text" at bounding box center [807, 9] width 88 height 14
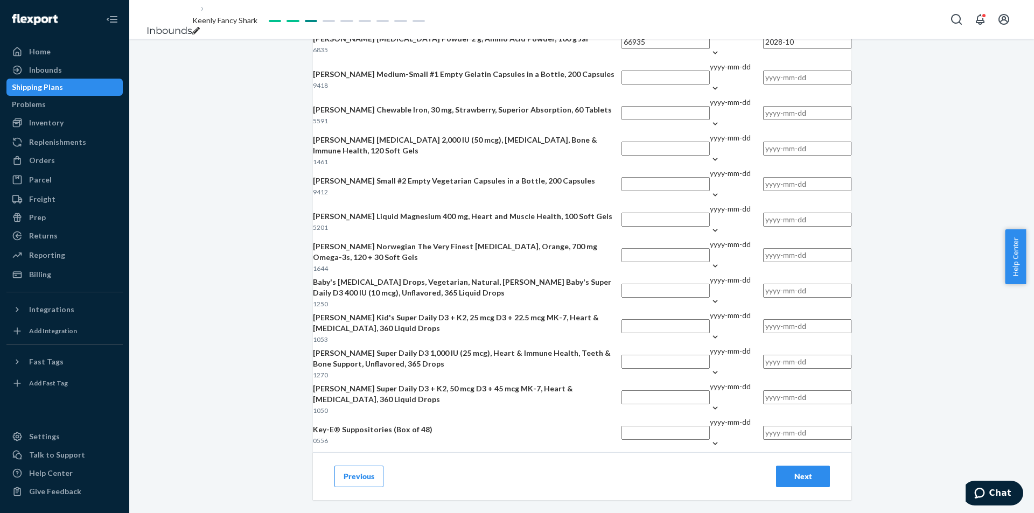
type input "2028-10"
click at [863, 247] on div "Add Lot Tracking Details Fulfill oldest expiration date first. Incorrect inform…" at bounding box center [581, 276] width 905 height 474
click at [621, 85] on input "text" at bounding box center [665, 78] width 88 height 14
type input "66510"
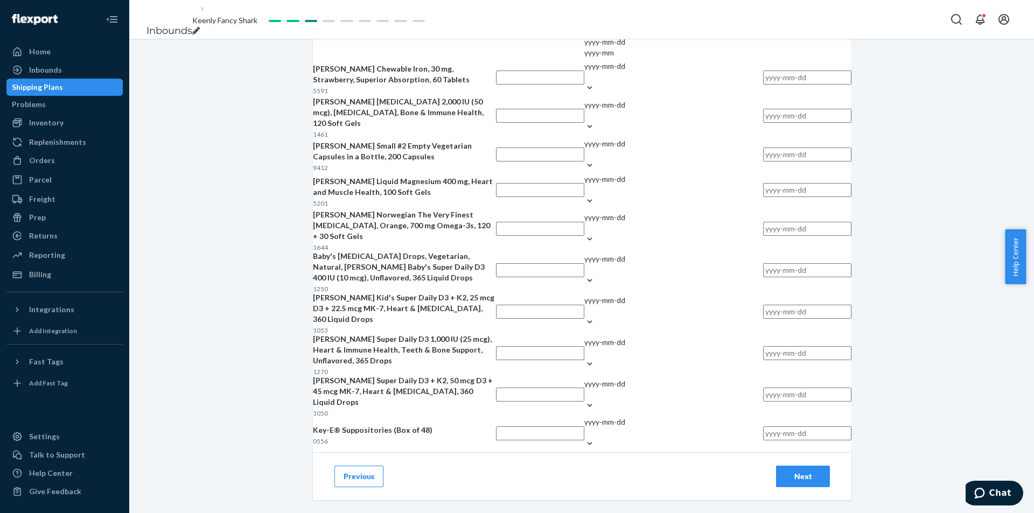
click at [638, 25] on div "yyyy-mm-dd" at bounding box center [673, 15] width 179 height 22
click at [585, 25] on input "option yyyy-mm-dd focused, 0 of 2. 2 results available. Use Up and Down to choo…" at bounding box center [584, 20] width 1 height 11
click at [643, 58] on div "yyyy-mm" at bounding box center [674, 52] width 178 height 11
click at [586, 25] on input "option yyyy-mm focused, 0 of 2. 2 results available. Use Up and Down to choose …" at bounding box center [585, 20] width 1 height 11
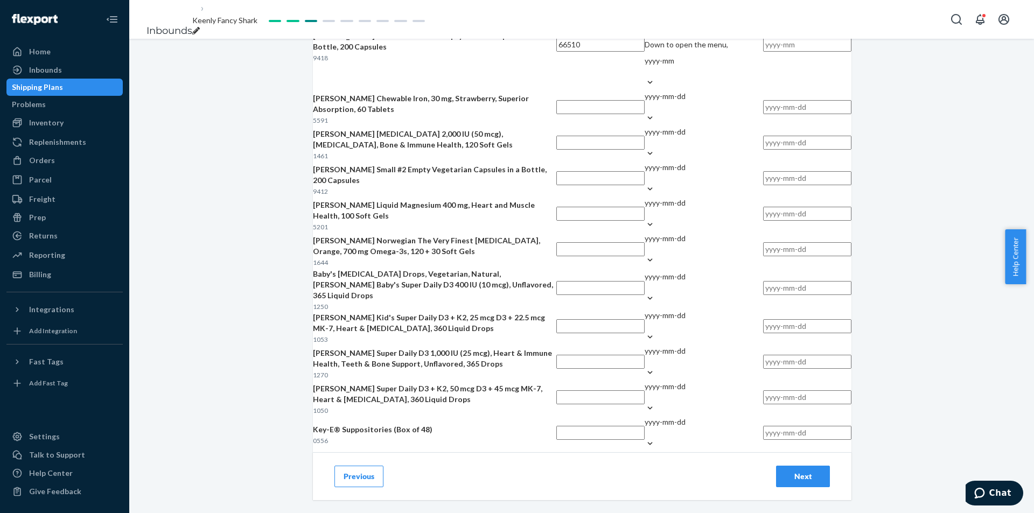
click at [763, 52] on input "text" at bounding box center [807, 45] width 88 height 14
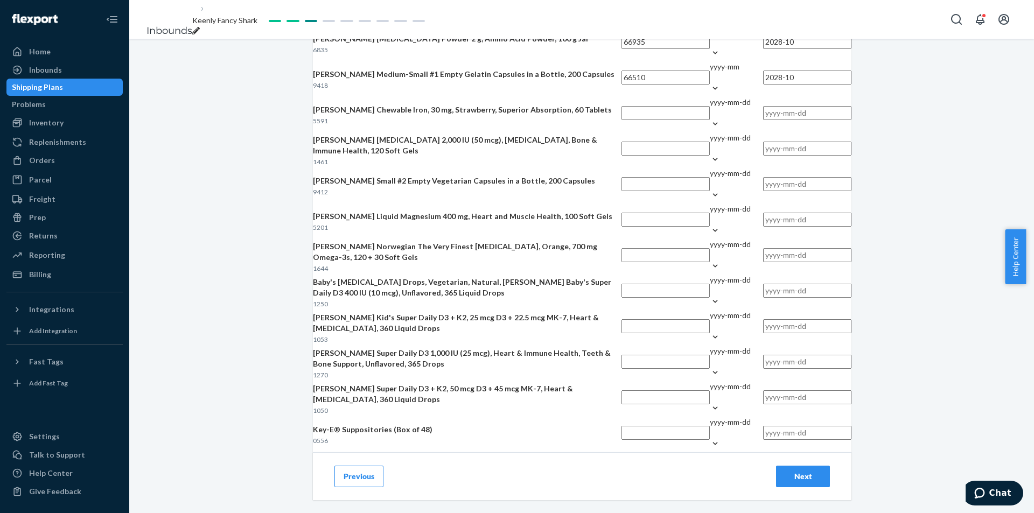
type input "2028-10"
click at [621, 120] on input "text" at bounding box center [665, 113] width 88 height 14
type input "65391"
click at [710, 118] on div "yyyy-mm-dd" at bounding box center [730, 108] width 41 height 22
click at [710, 118] on input "yyyy-mm-dd" at bounding box center [710, 113] width 1 height 11
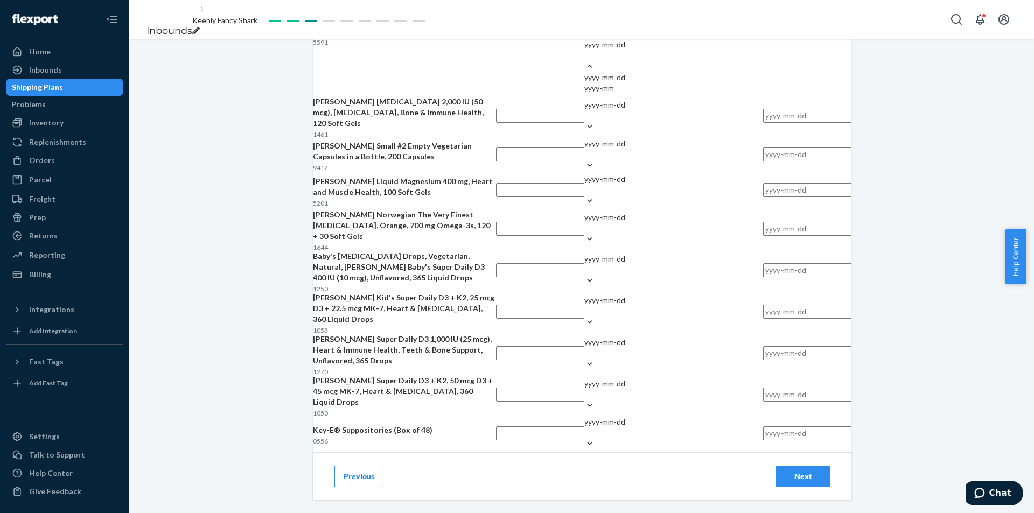
click at [626, 83] on div "yyyy-mm-dd" at bounding box center [673, 77] width 179 height 11
click at [585, 61] on input "option yyyy-mm-dd focused, 0 of 2. 2 results available. Use Up and Down to choo…" at bounding box center [584, 55] width 1 height 11
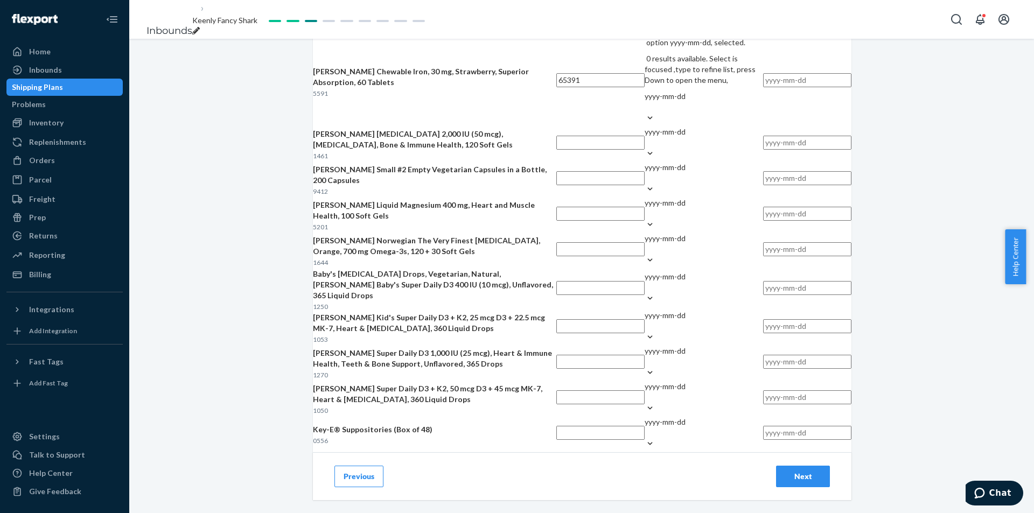
click at [645, 102] on div "yyyy-mm-dd" at bounding box center [704, 96] width 118 height 11
click at [645, 113] on input "option yyyy-mm-dd, selected. 0 results available. Select is focused ,type to re…" at bounding box center [645, 107] width 1 height 11
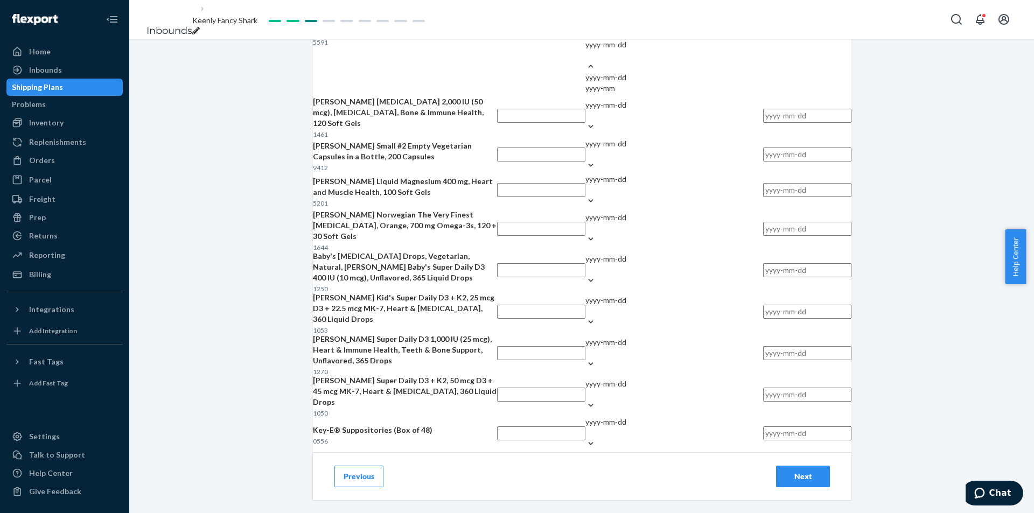
drag, startPoint x: 644, startPoint y: 335, endPoint x: 691, endPoint y: 309, distance: 53.8
click at [645, 94] on div "yyyy-mm" at bounding box center [674, 88] width 178 height 11
click at [586, 61] on input "option yyyy-mm-dd, selected. option yyyy-mm focused, 0 of 2. 2 results availabl…" at bounding box center [585, 55] width 1 height 11
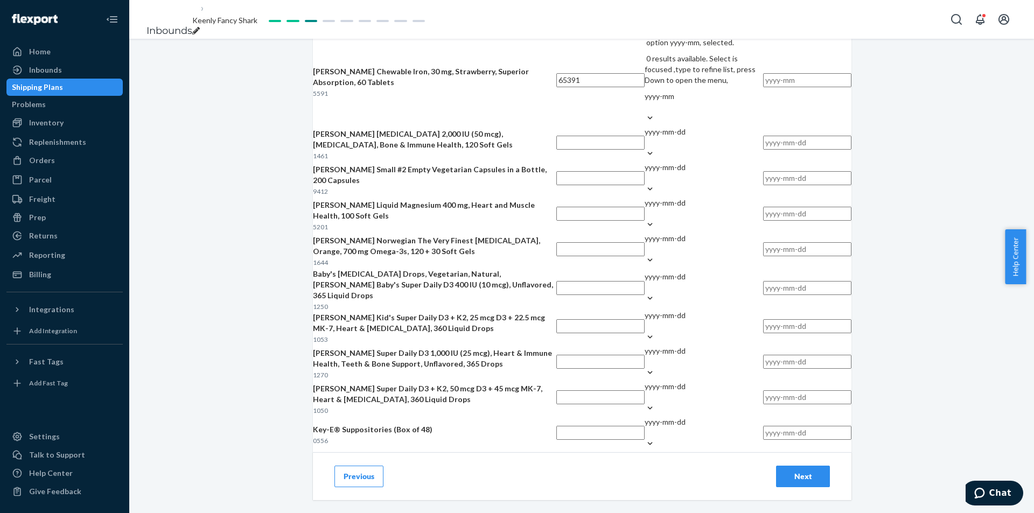
click at [763, 87] on input "text" at bounding box center [807, 80] width 88 height 14
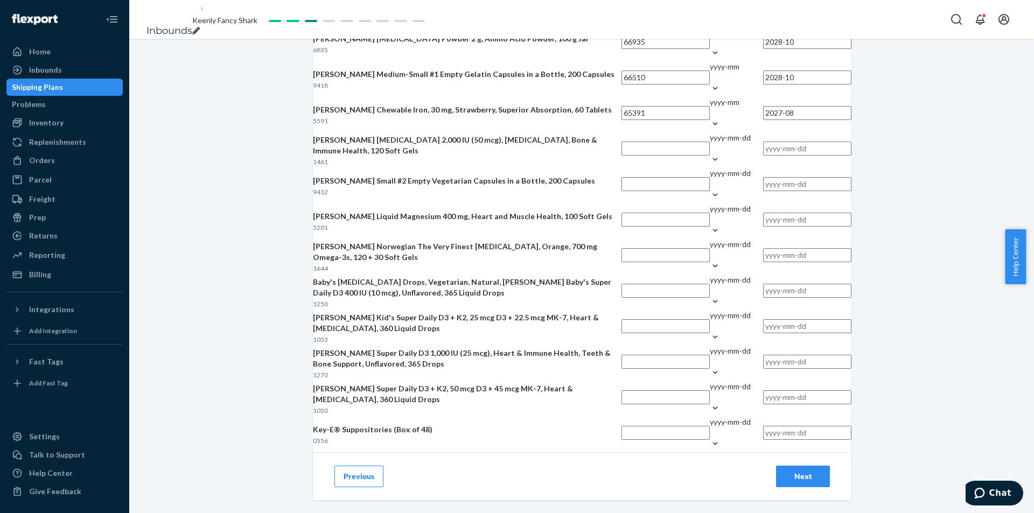
type input "2027-08"
click at [884, 295] on div "Add Lot Tracking Details Fulfill oldest expiration date first. Incorrect inform…" at bounding box center [581, 276] width 905 height 474
click at [621, 156] on input "text" at bounding box center [665, 149] width 88 height 14
type input "66625"
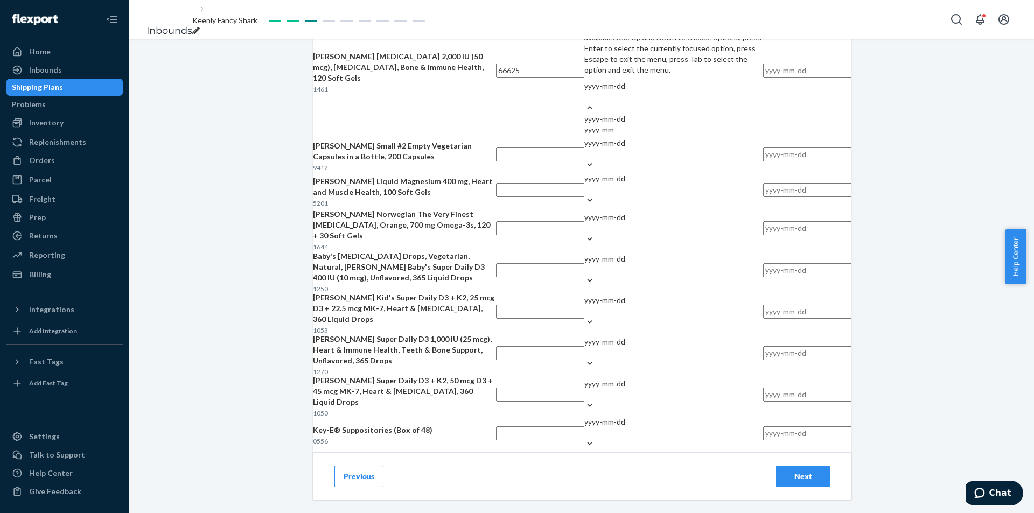
click at [585, 102] on input "option yyyy-mm-dd focused, 0 of 2. 2 results available. Use Up and Down to choo…" at bounding box center [584, 97] width 1 height 11
click at [639, 135] on div "yyyy-mm" at bounding box center [674, 129] width 178 height 11
click at [586, 102] on input "option yyyy-mm focused, 0 of 2. 2 results available. Use Up and Down to choose …" at bounding box center [585, 97] width 1 height 11
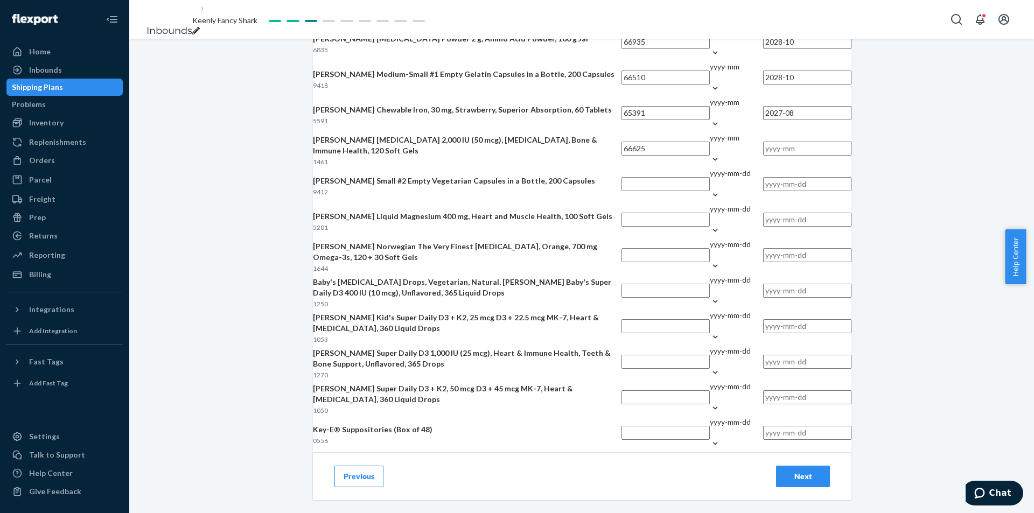
click at [763, 156] on input "text" at bounding box center [807, 149] width 88 height 14
type input "2029-03"
click at [621, 204] on td at bounding box center [665, 186] width 88 height 36
drag, startPoint x: 573, startPoint y: 299, endPoint x: 551, endPoint y: 292, distance: 23.0
click at [621, 191] on input "text" at bounding box center [665, 184] width 88 height 14
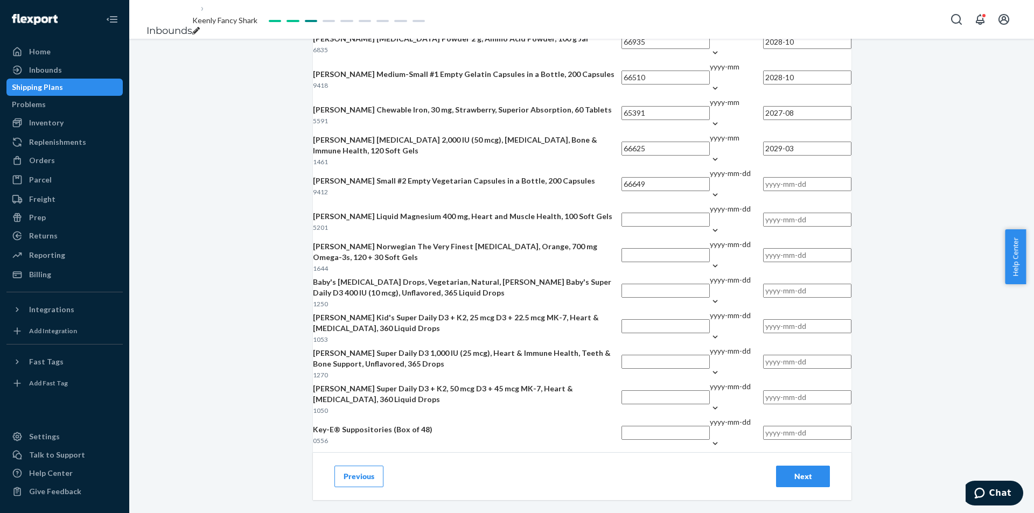
type input "66649"
click at [710, 179] on div "yyyy-mm-dd" at bounding box center [730, 173] width 41 height 11
click at [710, 190] on input "yyyy-mm-dd" at bounding box center [710, 184] width 1 height 11
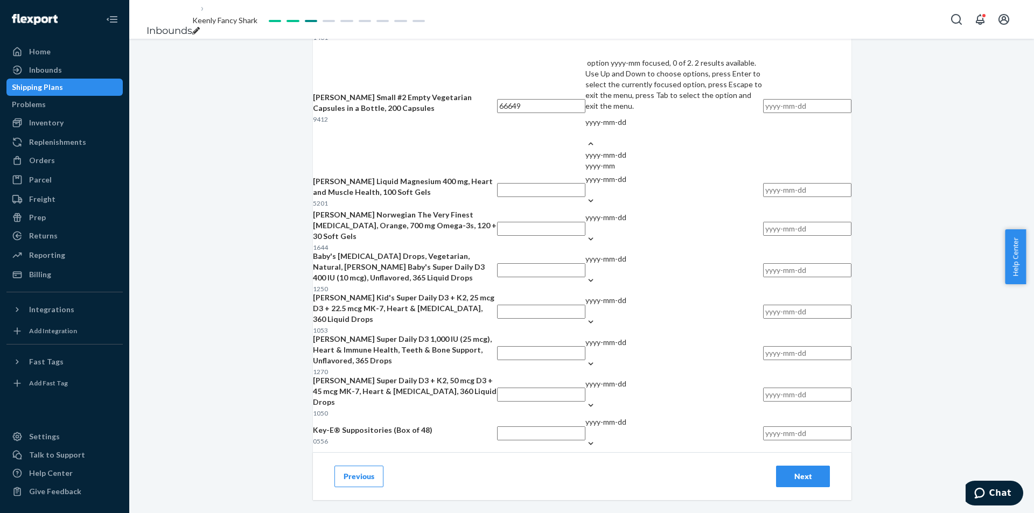
click at [639, 171] on div "yyyy-mm" at bounding box center [674, 165] width 178 height 11
click at [586, 138] on input "option yyyy-mm focused, 0 of 2. 2 results available. Use Up and Down to choose …" at bounding box center [585, 133] width 1 height 11
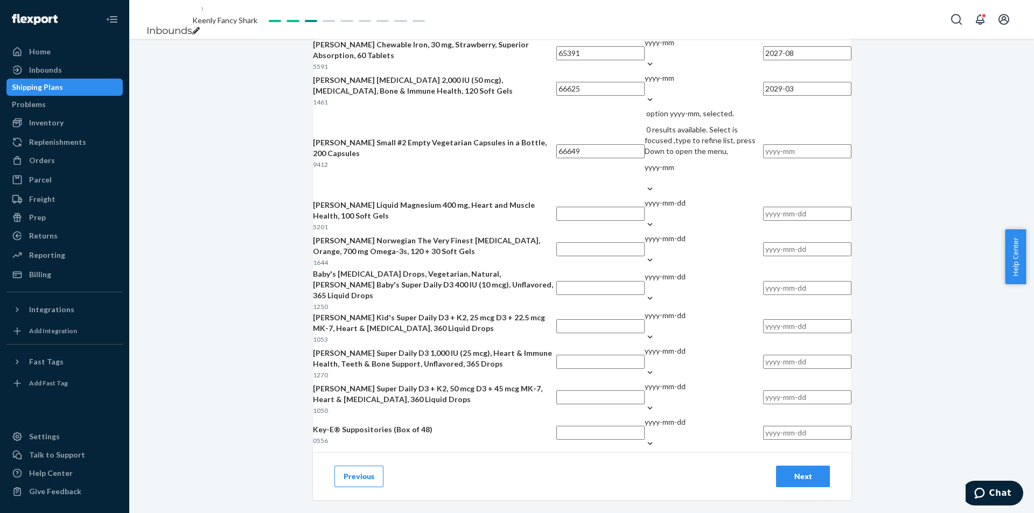
click at [763, 158] on input "text" at bounding box center [807, 151] width 88 height 14
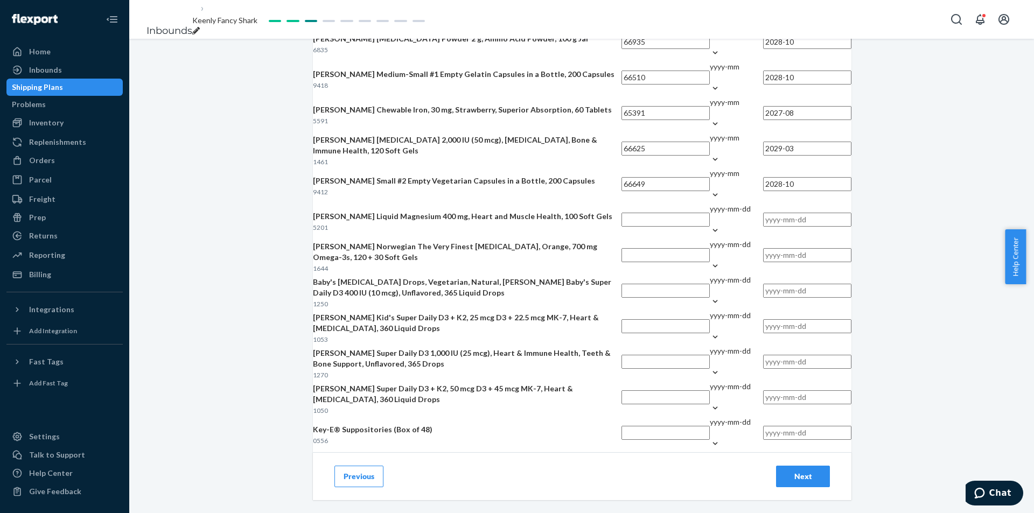
type input "2028-10"
click at [955, 327] on div "Add Lot Tracking Details Fulfill oldest expiration date first. Incorrect inform…" at bounding box center [581, 276] width 905 height 474
click at [621, 213] on input "text" at bounding box center [665, 220] width 88 height 14
type input "64406"
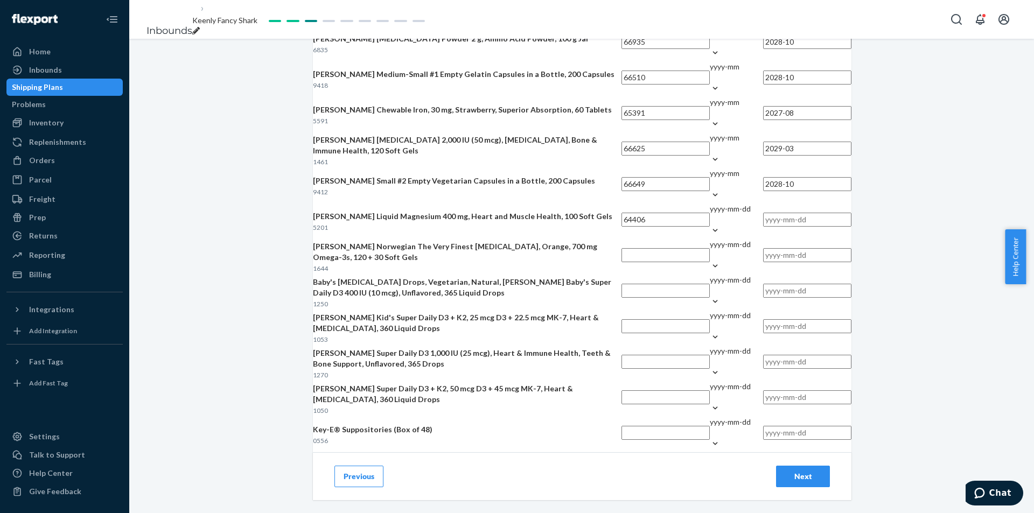
drag, startPoint x: 638, startPoint y: 204, endPoint x: 635, endPoint y: 211, distance: 6.8
click at [710, 204] on div "yyyy-mm-dd" at bounding box center [730, 215] width 41 height 22
click at [710, 214] on input "yyyy-mm-dd" at bounding box center [710, 219] width 1 height 11
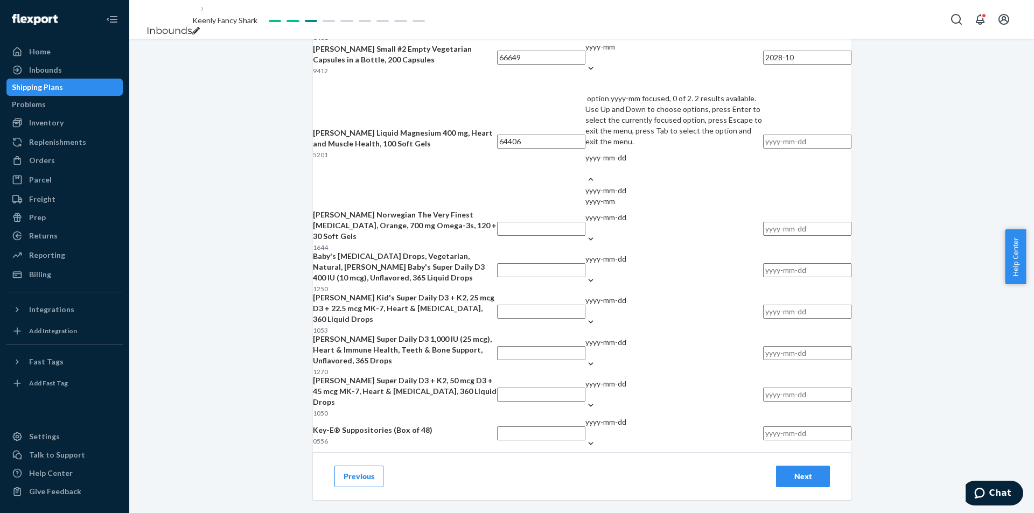
click at [634, 207] on div "yyyy-mm" at bounding box center [674, 201] width 178 height 11
click at [586, 174] on input "option yyyy-mm focused, 0 of 2. 2 results available. Use Up and Down to choose …" at bounding box center [585, 168] width 1 height 11
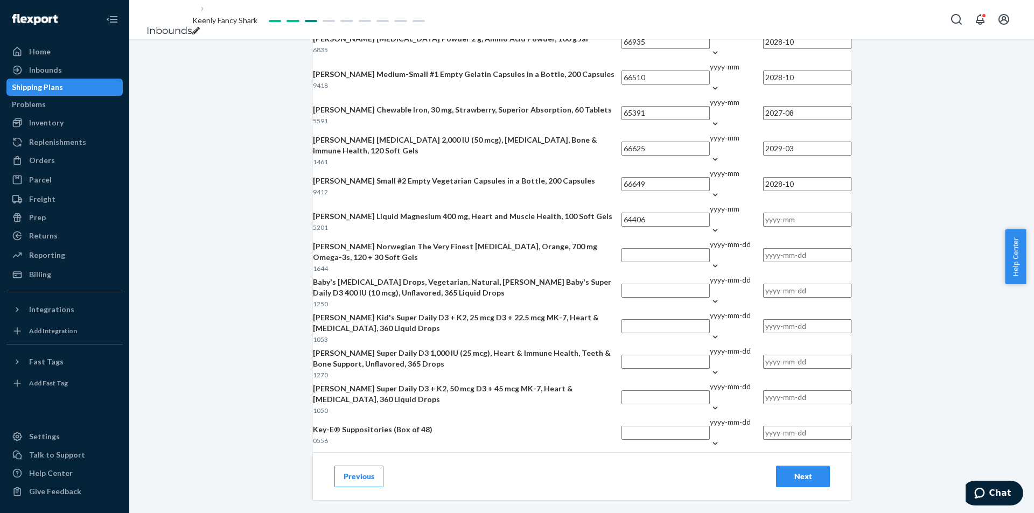
click at [763, 213] on input "text" at bounding box center [807, 220] width 88 height 14
type input "2027-06"
click at [621, 262] on input "text" at bounding box center [665, 255] width 88 height 14
type input "65618"
click at [710, 261] on div "yyyy-mm-dd" at bounding box center [730, 250] width 41 height 22
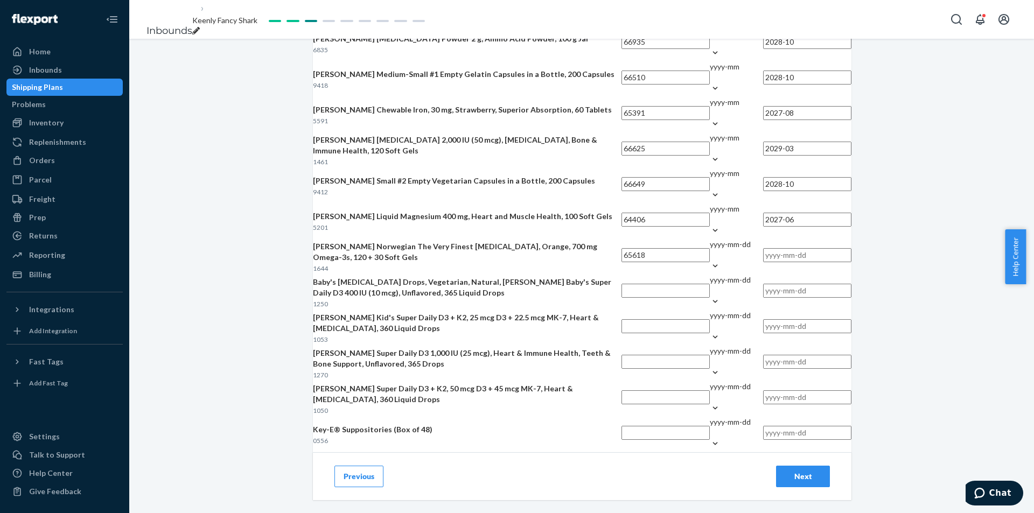
click at [710, 261] on input "yyyy-mm-dd" at bounding box center [710, 255] width 1 height 11
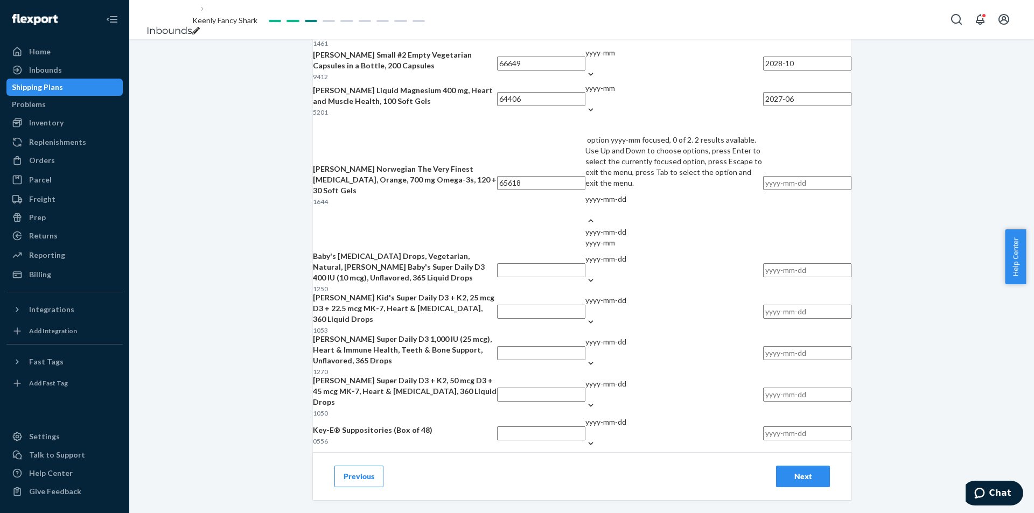
click at [635, 248] on div "yyyy-mm" at bounding box center [674, 242] width 178 height 11
click at [586, 215] on input "option yyyy-mm focused, 0 of 2. 2 results available. Use Up and Down to choose …" at bounding box center [585, 210] width 1 height 11
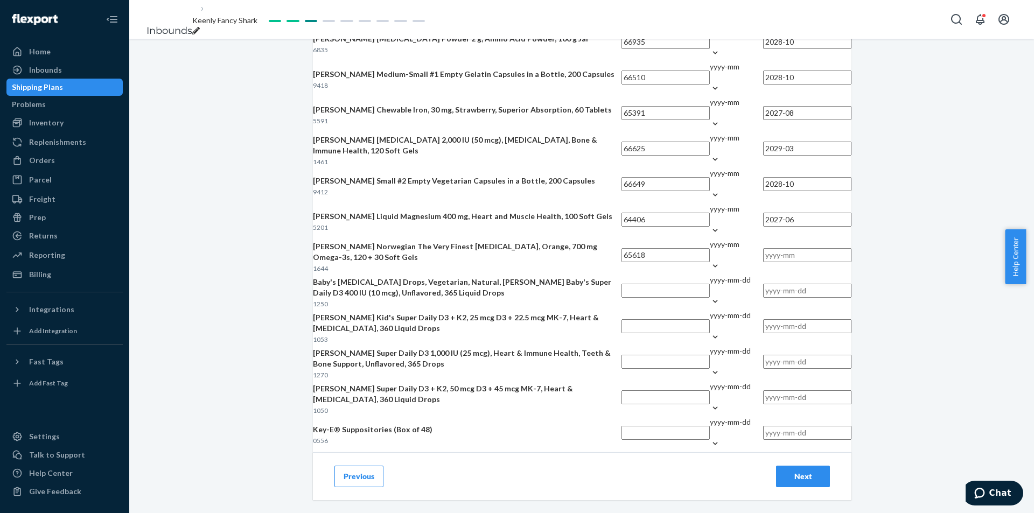
click at [763, 260] on input "text" at bounding box center [807, 255] width 88 height 14
type input "2027-11"
click at [621, 284] on input "text" at bounding box center [665, 291] width 88 height 14
type input "66349"
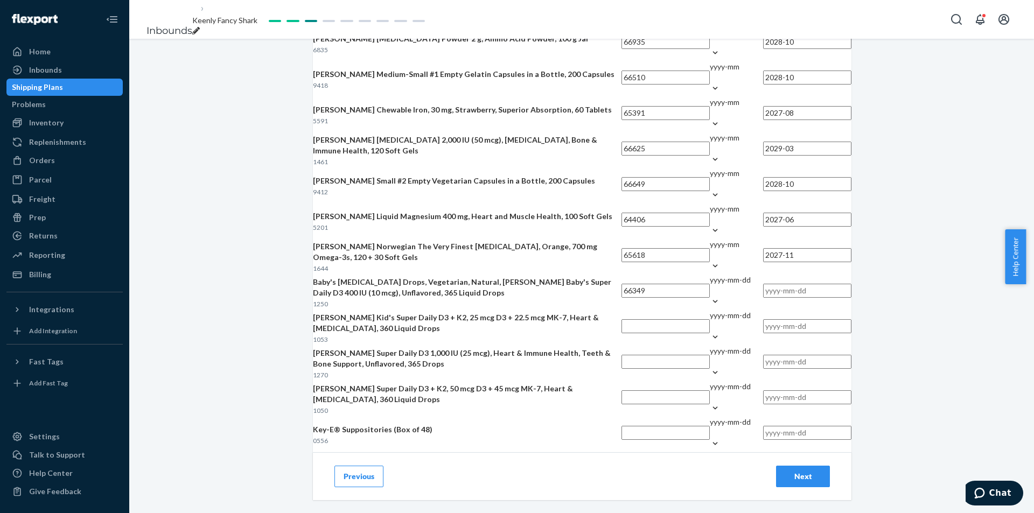
click at [710, 275] on div "yyyy-mm-dd" at bounding box center [730, 280] width 41 height 11
click at [710, 285] on input "yyyy-mm-dd" at bounding box center [710, 290] width 1 height 11
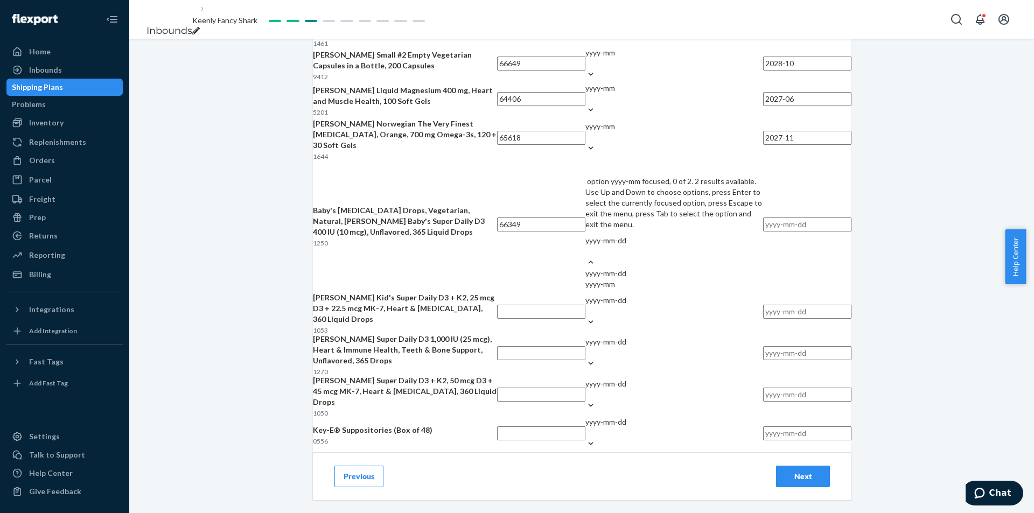
click at [631, 290] on div "yyyy-mm" at bounding box center [674, 284] width 178 height 11
click at [586, 257] on input "option yyyy-mm focused, 0 of 2. 2 results available. Use Up and Down to choose …" at bounding box center [585, 251] width 1 height 11
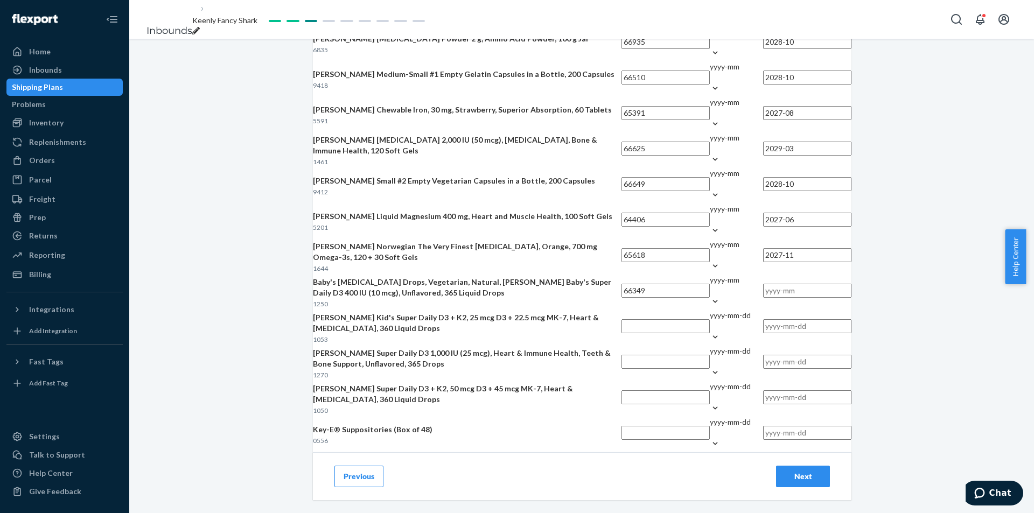
click at [763, 284] on input "text" at bounding box center [807, 291] width 88 height 14
type input "2028-12"
click at [901, 336] on div "Add Lot Tracking Details Fulfill oldest expiration date first. Incorrect inform…" at bounding box center [581, 276] width 905 height 474
click at [621, 319] on input "text" at bounding box center [665, 326] width 88 height 14
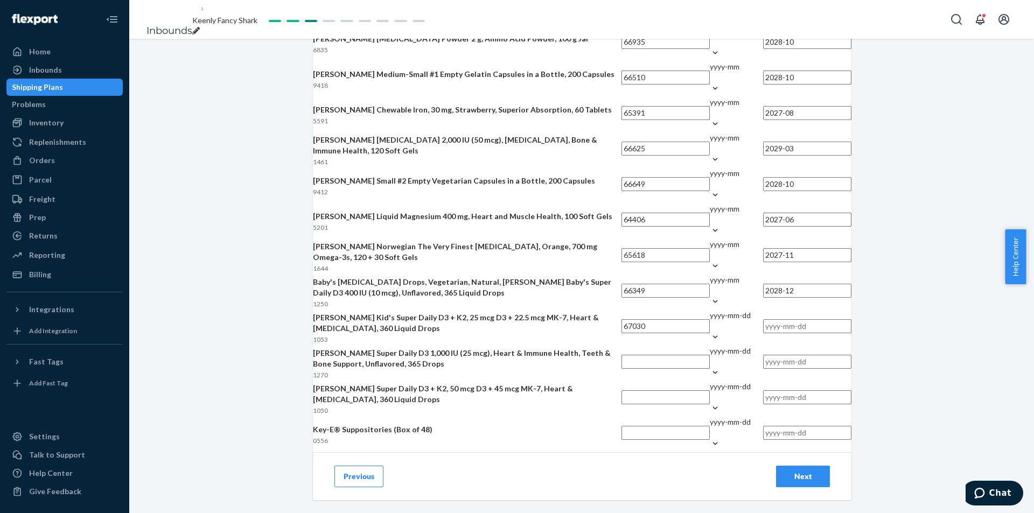
type input "67030"
click at [710, 310] on div "yyyy-mm-dd" at bounding box center [730, 315] width 41 height 11
click at [710, 321] on input "yyyy-mm-dd" at bounding box center [710, 326] width 1 height 11
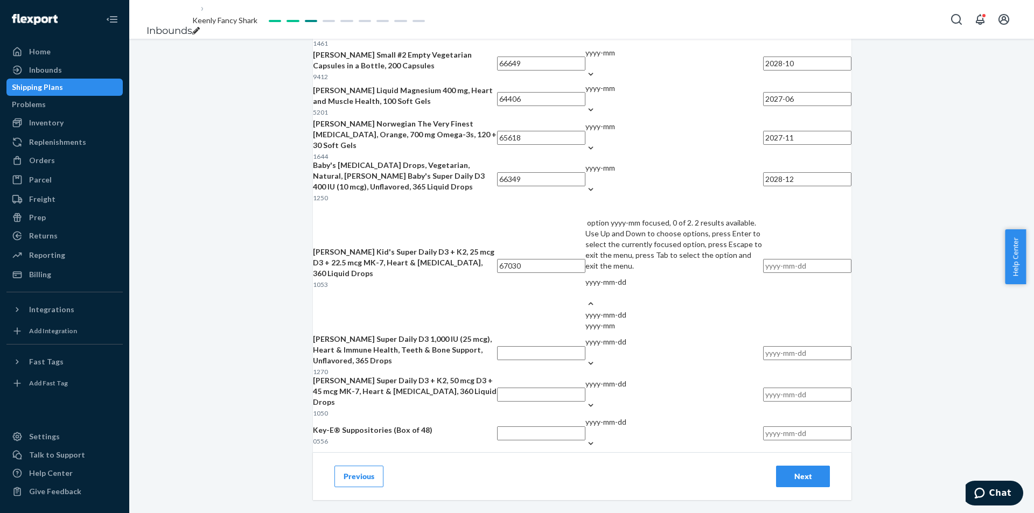
drag, startPoint x: 638, startPoint y: 290, endPoint x: 646, endPoint y: 278, distance: 14.3
click at [638, 320] on div "yyyy-mm" at bounding box center [674, 325] width 178 height 11
click at [586, 288] on input "option yyyy-mm focused, 0 of 2. 2 results available. Use Up and Down to choose …" at bounding box center [585, 293] width 1 height 11
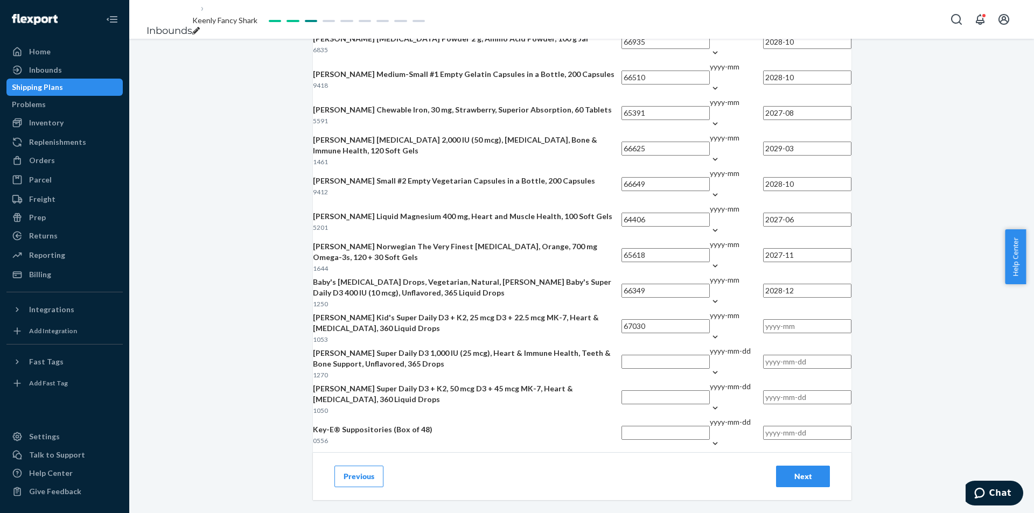
click at [763, 319] on input "text" at bounding box center [807, 326] width 88 height 14
type input "2029-06"
click at [621, 355] on input "text" at bounding box center [665, 362] width 88 height 14
type input "64313"
drag, startPoint x: 648, startPoint y: 310, endPoint x: 643, endPoint y: 319, distance: 11.1
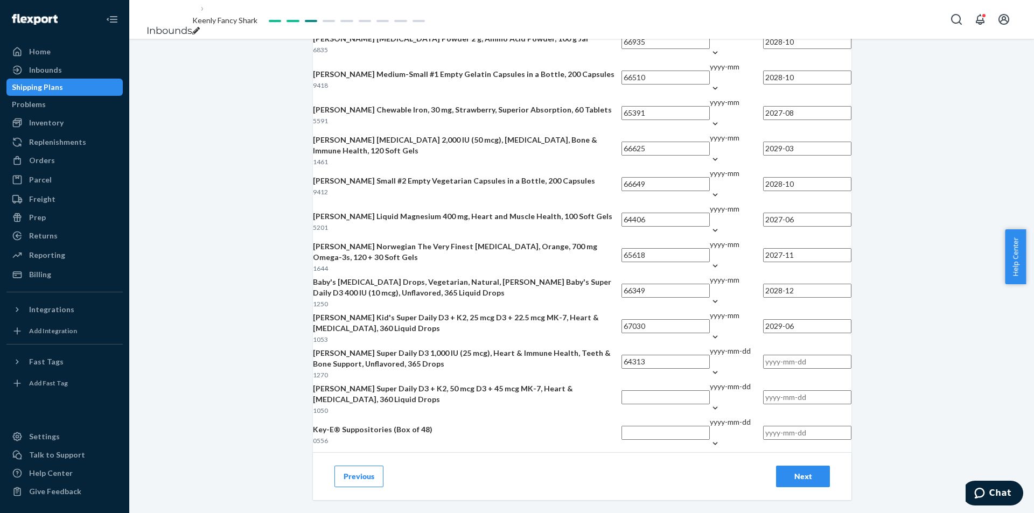
click at [710, 346] on div "yyyy-mm-dd" at bounding box center [730, 351] width 41 height 11
click at [710, 356] on input "yyyy-mm-dd" at bounding box center [710, 361] width 1 height 11
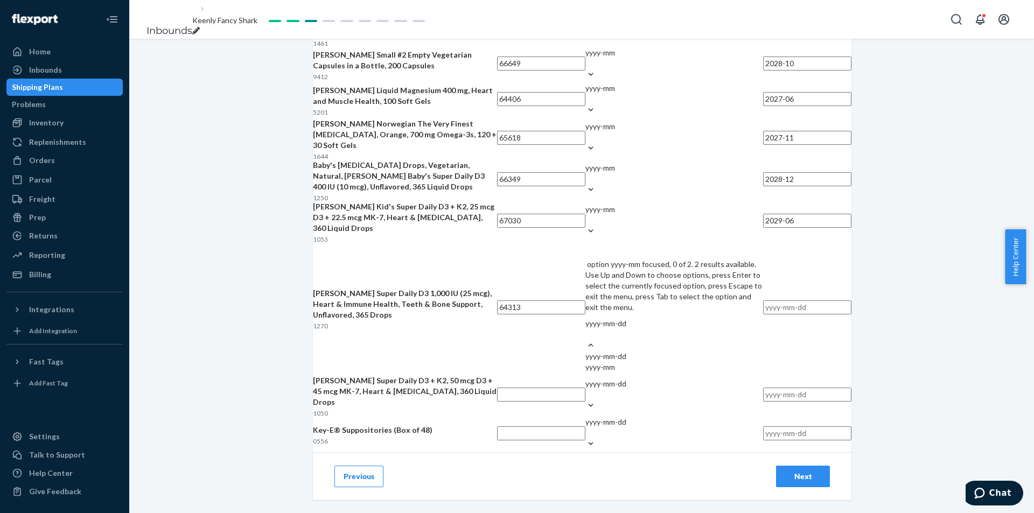
drag, startPoint x: 635, startPoint y: 355, endPoint x: 684, endPoint y: 327, distance: 55.7
click at [635, 362] on div "yyyy-mm" at bounding box center [674, 367] width 178 height 11
click at [586, 340] on input "option yyyy-mm focused, 0 of 2. 2 results available. Use Up and Down to choose …" at bounding box center [585, 334] width 1 height 11
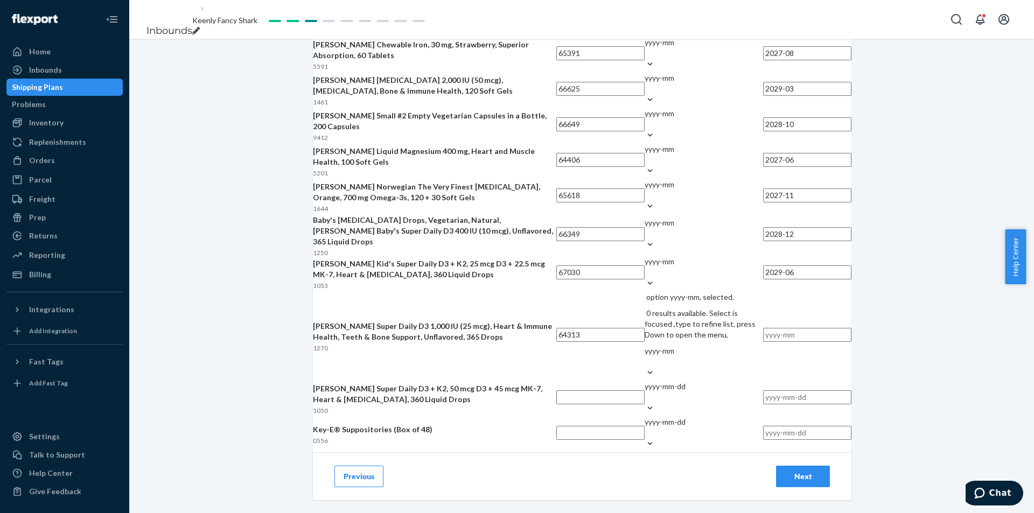
click at [763, 328] on input "text" at bounding box center [807, 335] width 88 height 14
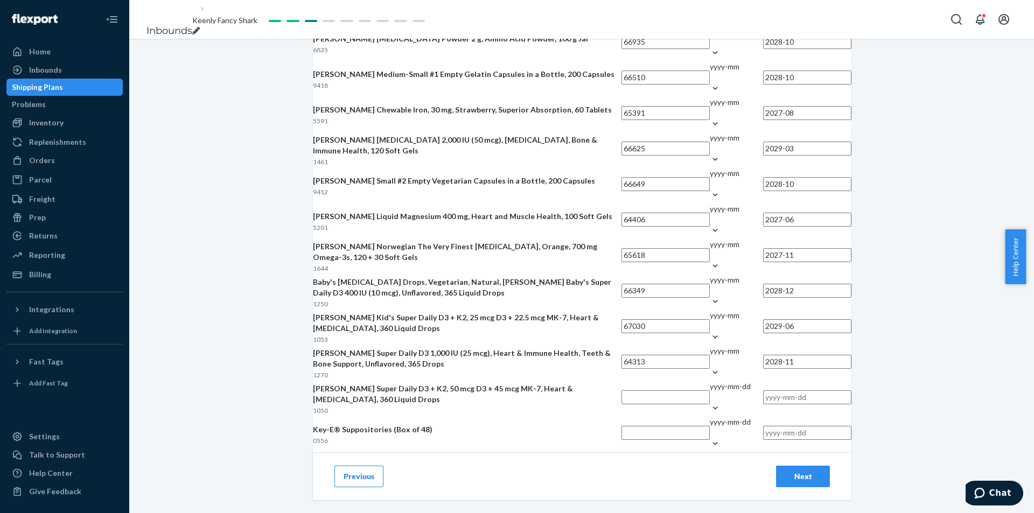
type input "2028-11"
click at [621, 390] on input "text" at bounding box center [665, 397] width 88 height 14
type input "67696"
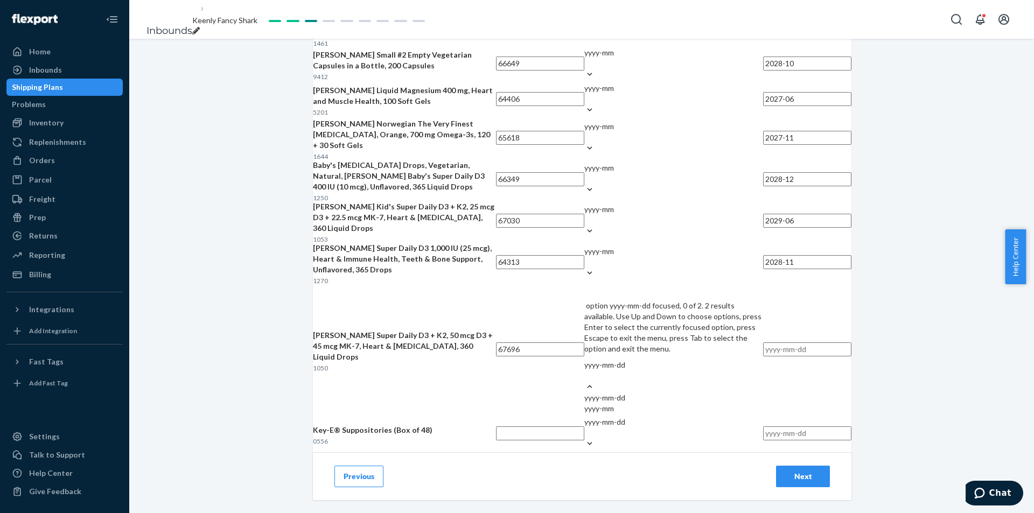
click at [629, 370] on div "yyyy-mm-dd" at bounding box center [673, 365] width 179 height 11
click at [585, 377] on input "option yyyy-mm-dd focused, 0 of 2. 2 results available. Use Up and Down to choo…" at bounding box center [584, 375] width 1 height 11
click at [641, 414] on div "yyyy-mm" at bounding box center [674, 408] width 178 height 11
click at [586, 381] on input "option yyyy-mm focused, 0 of 2. 2 results available. Use Up and Down to choose …" at bounding box center [585, 375] width 1 height 11
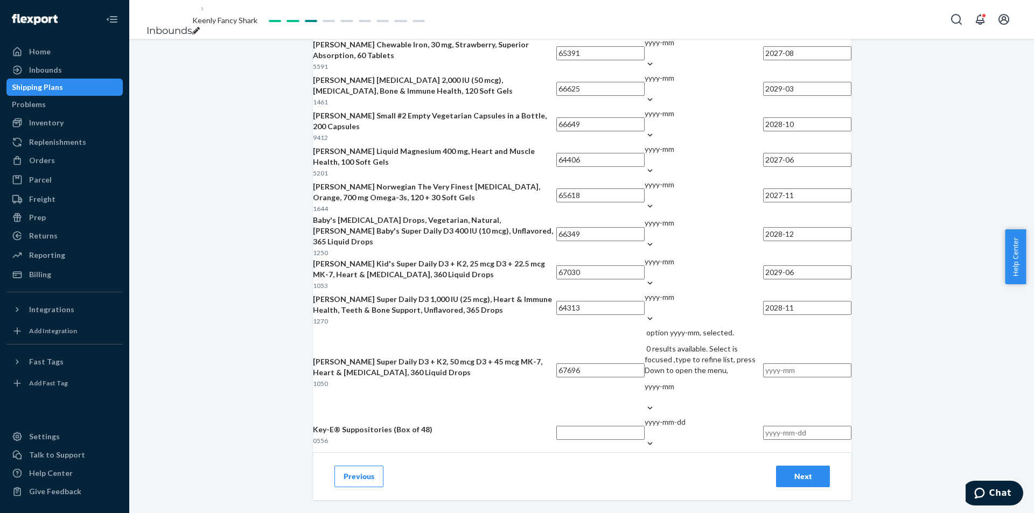
click at [763, 377] on input "text" at bounding box center [807, 370] width 88 height 14
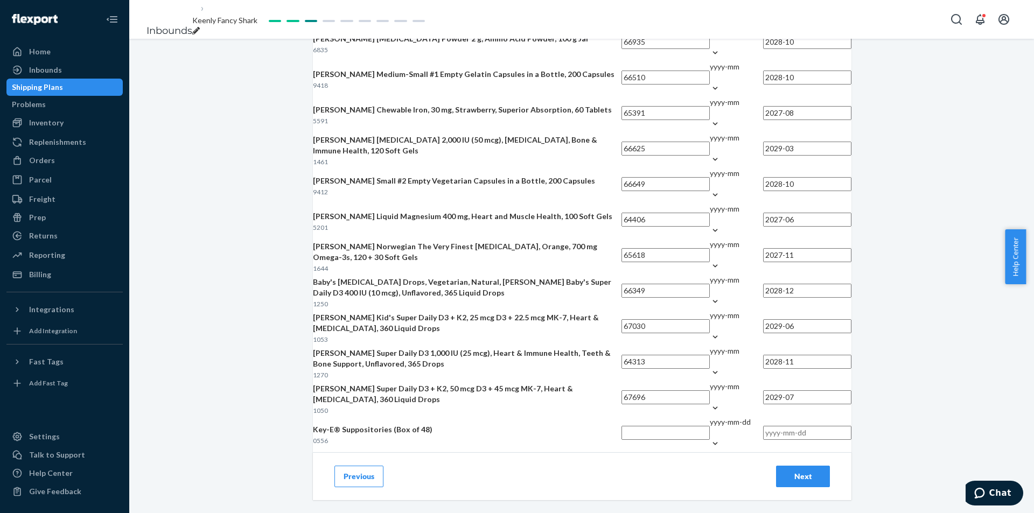
scroll to position [2328, 0]
type input "2029-07"
click at [621, 426] on input "text" at bounding box center [665, 433] width 88 height 14
drag, startPoint x: 551, startPoint y: 412, endPoint x: 521, endPoint y: 405, distance: 31.0
click at [621, 426] on input "text" at bounding box center [665, 433] width 88 height 14
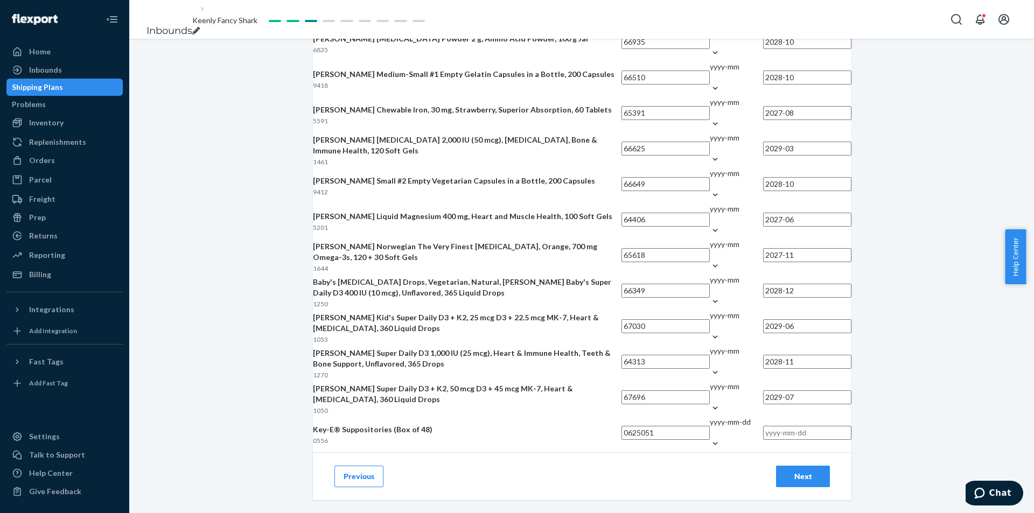
type input "0625051"
click at [710, 417] on div "yyyy-mm-dd" at bounding box center [730, 428] width 41 height 22
click at [710, 428] on input "yyyy-mm-dd" at bounding box center [710, 433] width 1 height 11
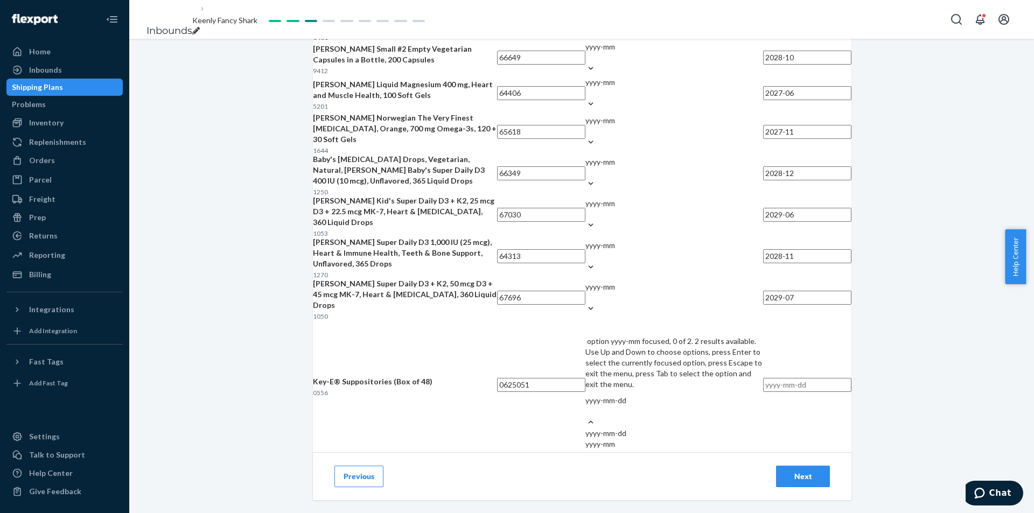
click at [633, 450] on div "yyyy-mm" at bounding box center [674, 444] width 178 height 11
click at [586, 417] on input "option yyyy-mm focused, 0 of 2. 2 results available. Use Up and Down to choose …" at bounding box center [585, 411] width 1 height 11
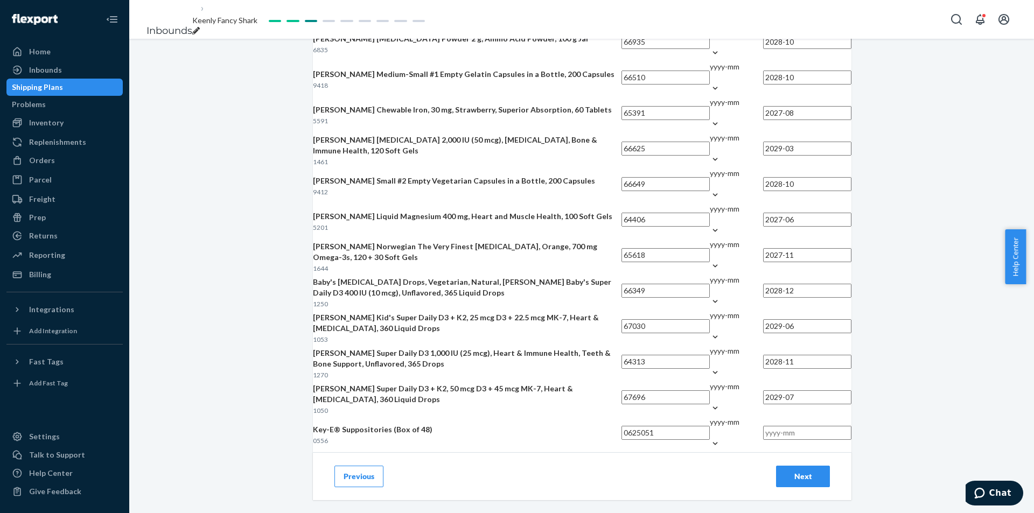
click at [763, 426] on input "text" at bounding box center [807, 433] width 88 height 14
type input "2028-06"
click at [802, 464] on div "Previous Next" at bounding box center [582, 476] width 538 height 48
click at [802, 469] on button "Next" at bounding box center [803, 477] width 54 height 22
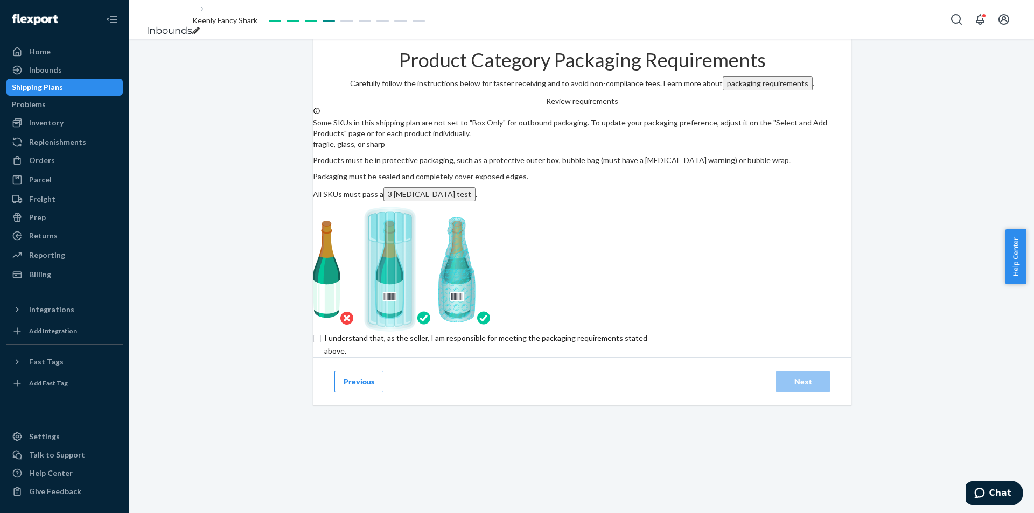
click at [421, 358] on input "checkbox" at bounding box center [492, 345] width 358 height 26
checkbox input "true"
click at [809, 387] on div "Next" at bounding box center [803, 381] width 36 height 11
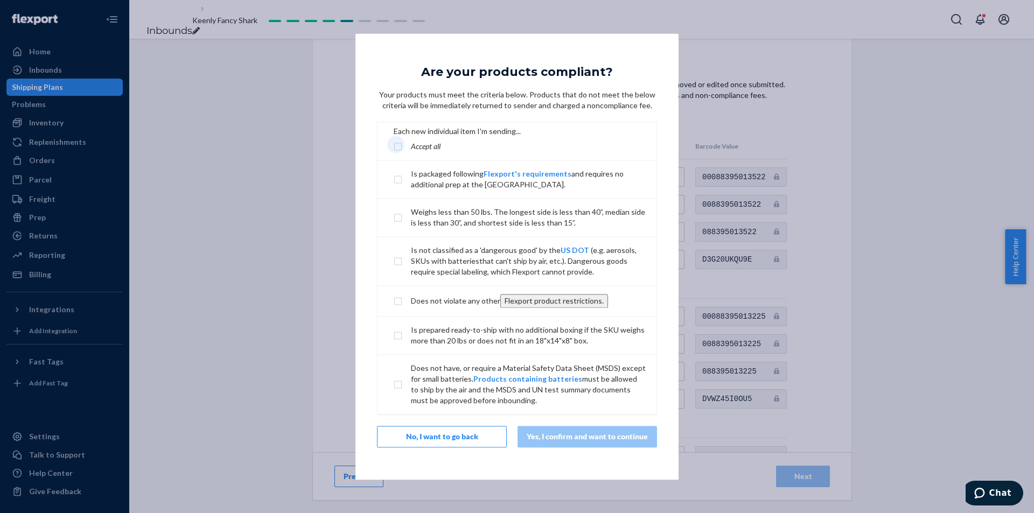
click at [410, 150] on input "checkbox" at bounding box center [402, 146] width 17 height 9
checkbox input "true"
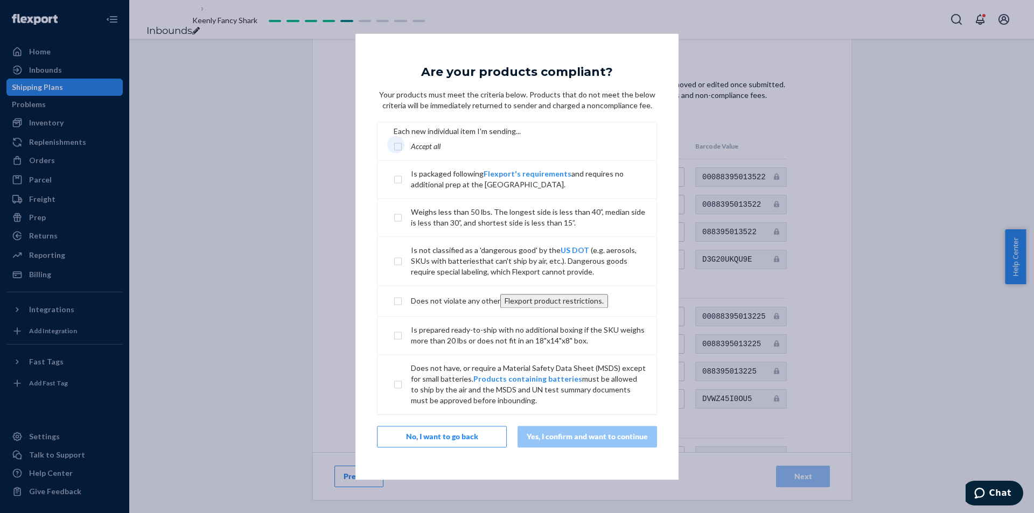
checkbox input "true"
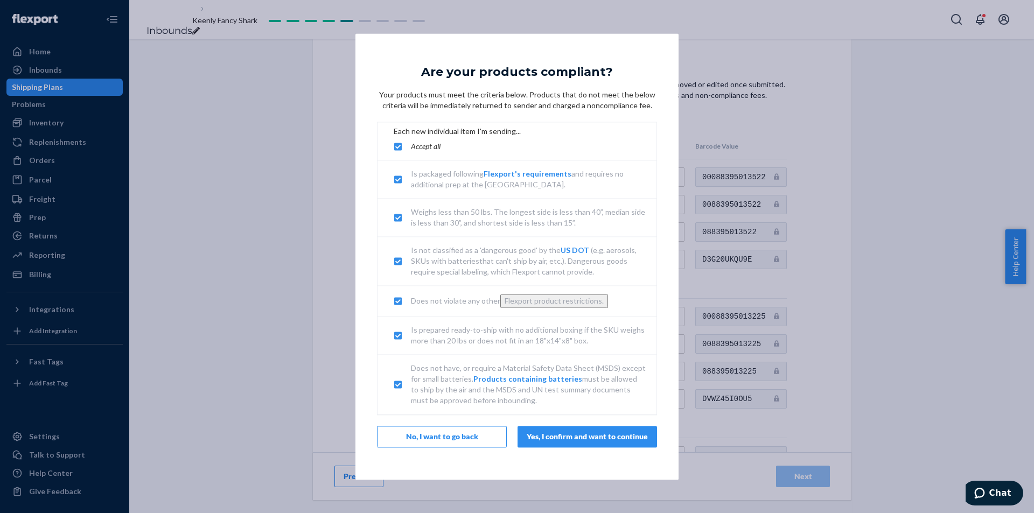
click at [615, 438] on button "Yes, I confirm and want to continue" at bounding box center [586, 437] width 139 height 22
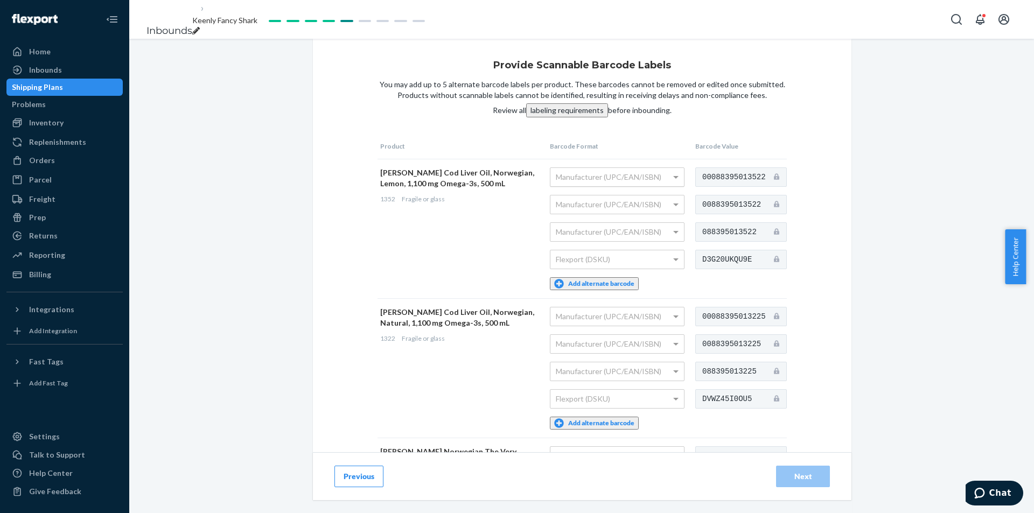
click at [615, 186] on div "Manufacturer (UPC/EAN/ISBN)" at bounding box center [617, 177] width 134 height 18
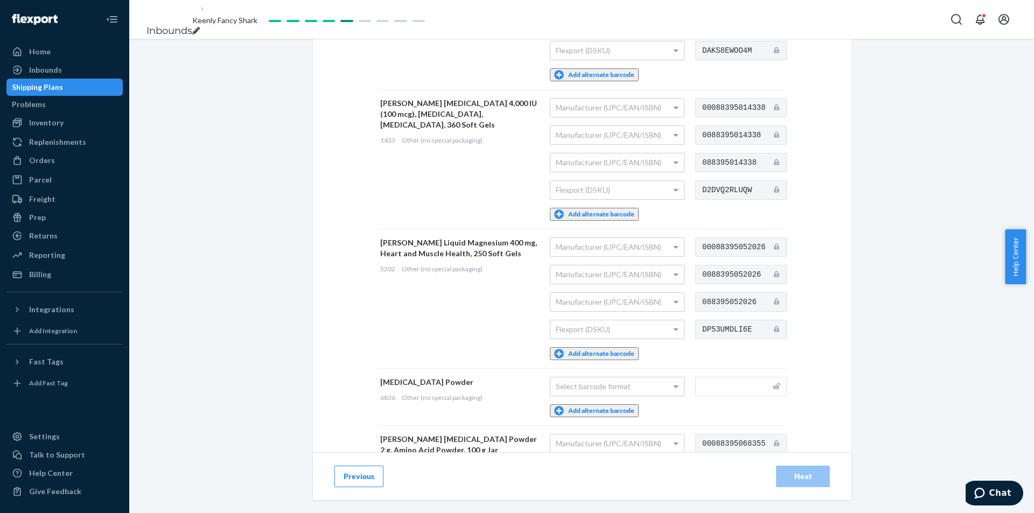
scroll to position [4460, 0]
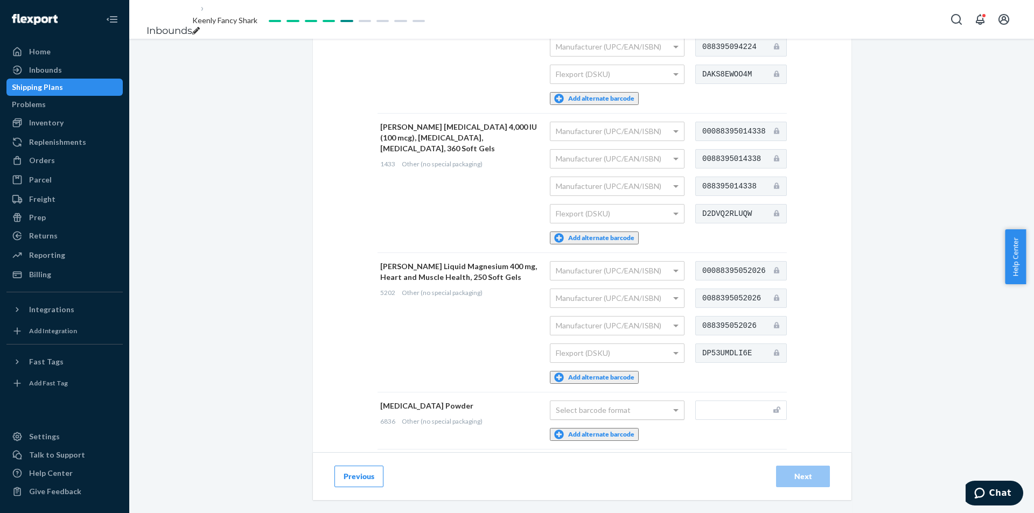
click at [593, 401] on div "Select barcode format" at bounding box center [617, 410] width 134 height 18
click at [718, 401] on input "text" at bounding box center [741, 410] width 92 height 19
type input "088395683602"
drag, startPoint x: 901, startPoint y: 264, endPoint x: 780, endPoint y: 321, distance: 133.9
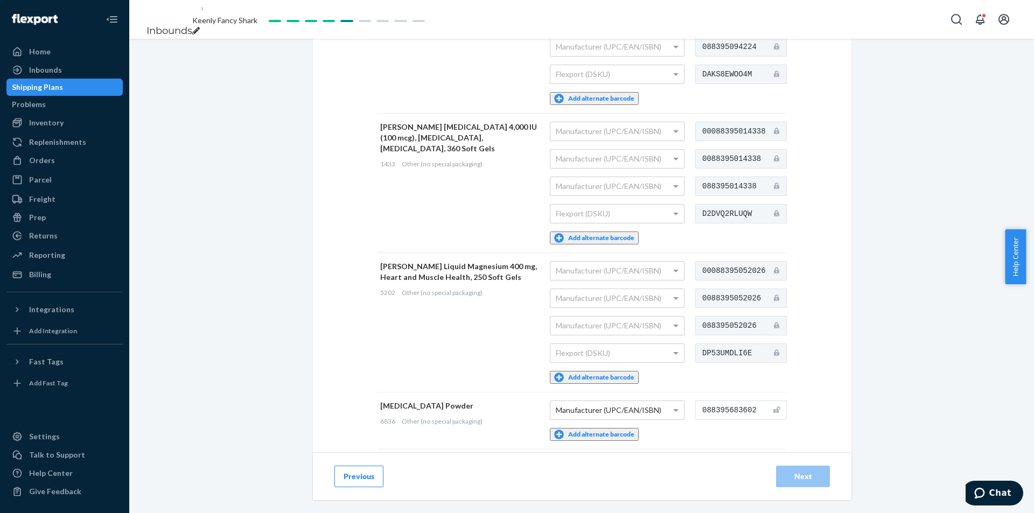
click at [580, 393] on td "Manufacturer (UPC/EAN/ISBN) Add alternate barcode" at bounding box center [619, 421] width 145 height 57
click at [584, 428] on button "Add alternate barcode" at bounding box center [594, 434] width 89 height 13
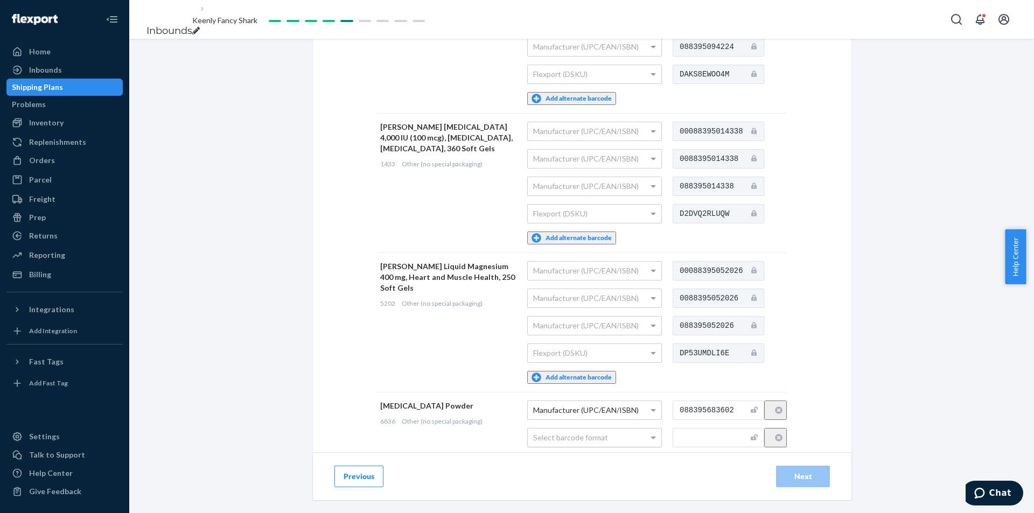
click at [611, 429] on div "Select barcode format" at bounding box center [595, 438] width 134 height 18
type input "D5VAJXE4M7Q"
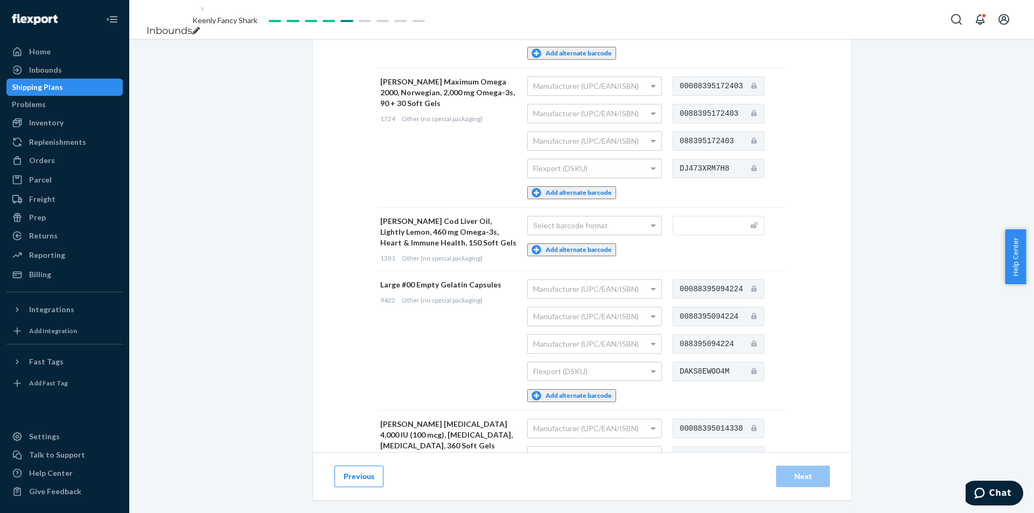
scroll to position [4137, 0]
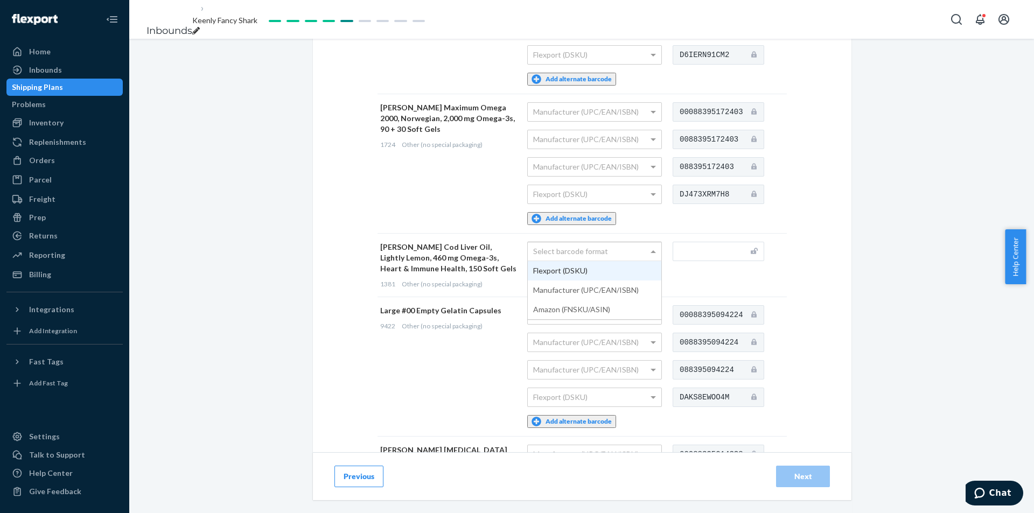
click at [587, 242] on div "Select barcode format" at bounding box center [595, 251] width 134 height 18
click at [704, 242] on input "text" at bounding box center [719, 251] width 92 height 19
type input "088395013812"
click at [607, 269] on button "Add alternate barcode" at bounding box center [571, 275] width 89 height 13
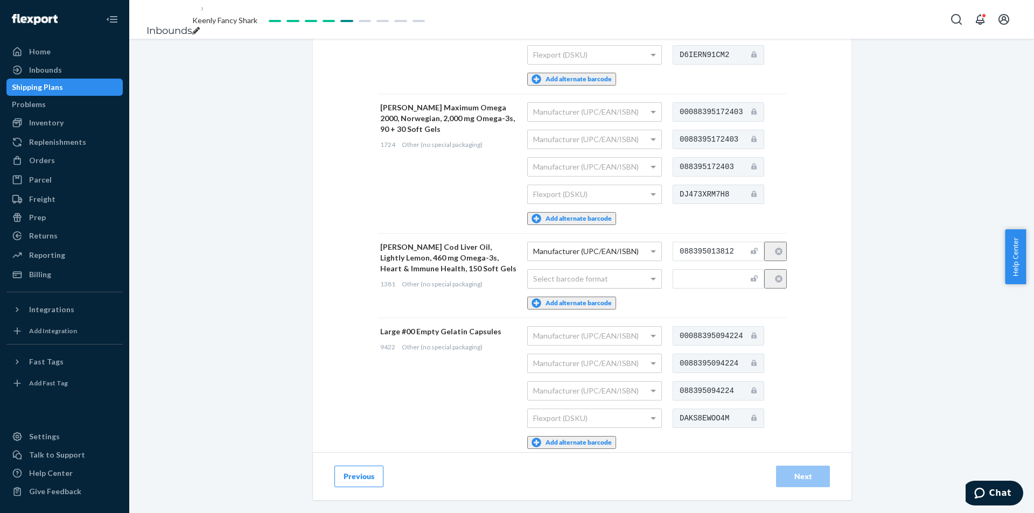
click at [603, 270] on div "Select barcode format" at bounding box center [595, 279] width 134 height 18
type input "DFM6YK0E269"
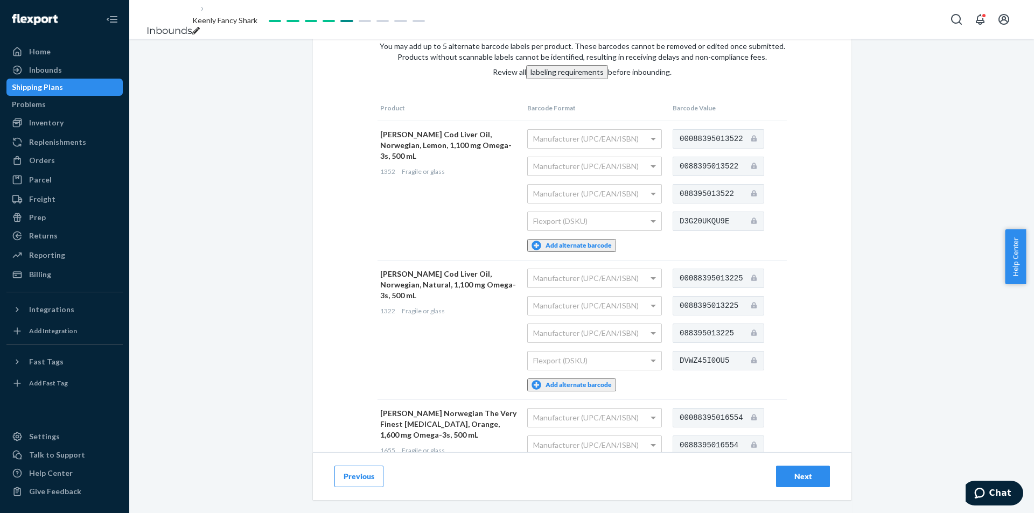
scroll to position [0, 0]
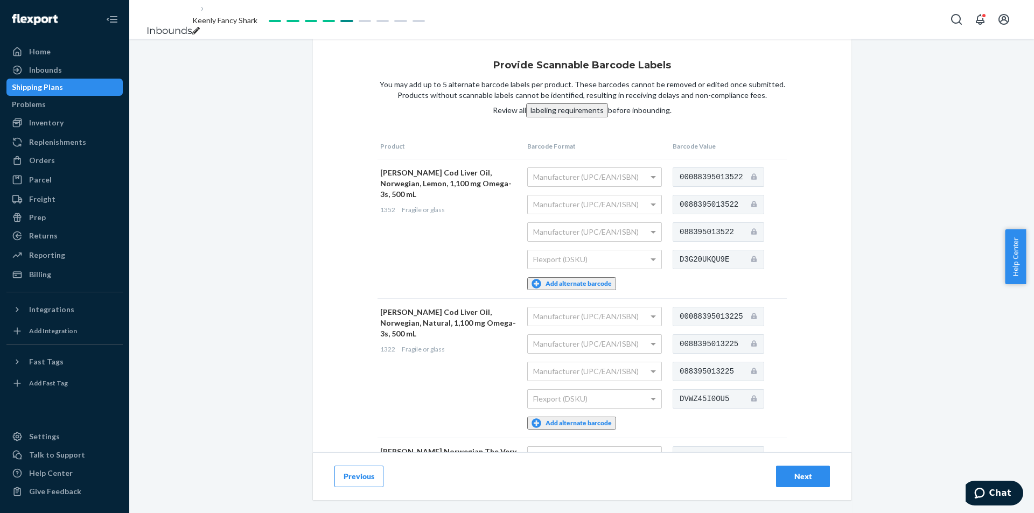
click at [802, 473] on div "Next" at bounding box center [803, 476] width 36 height 11
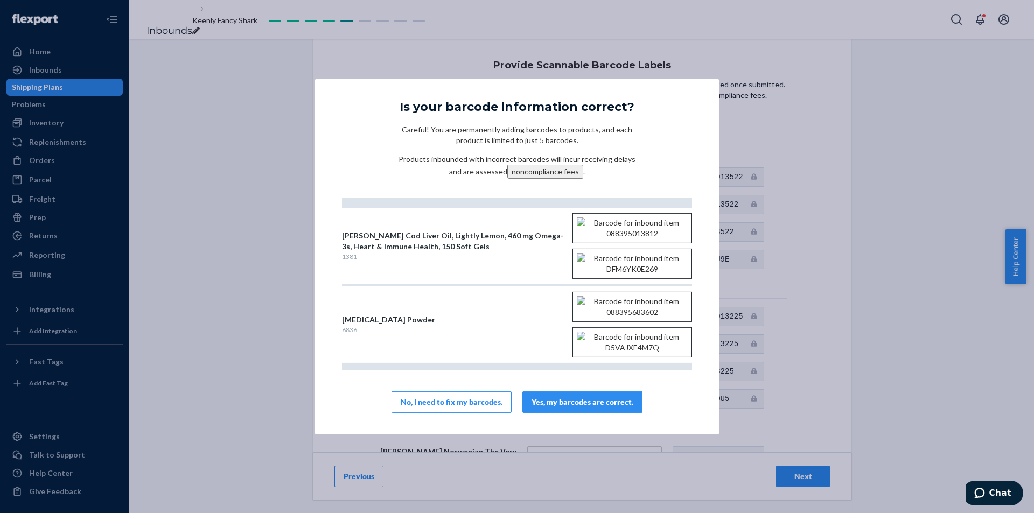
scroll to position [80, 0]
click at [605, 409] on button "Yes, my barcodes are correct." at bounding box center [582, 402] width 120 height 22
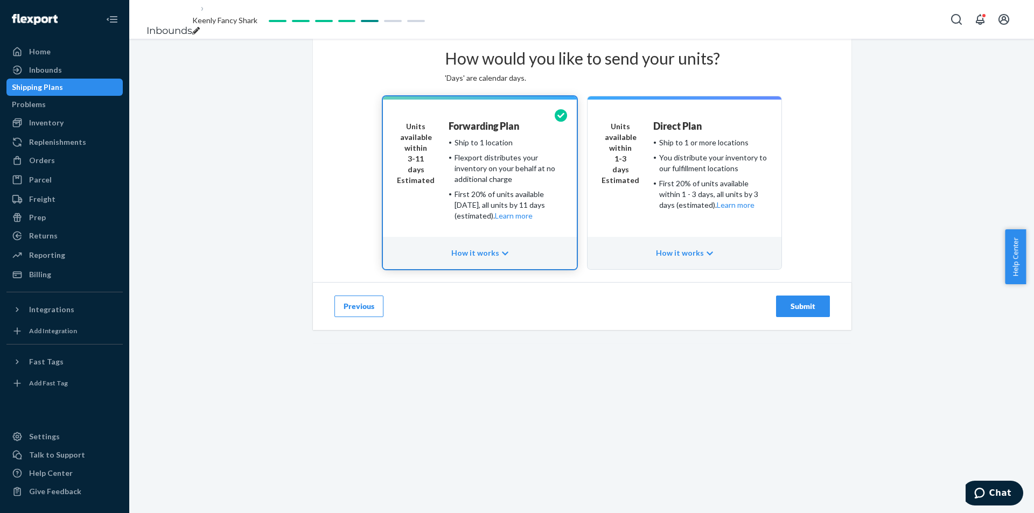
click at [806, 312] on div "Submit" at bounding box center [803, 306] width 36 height 11
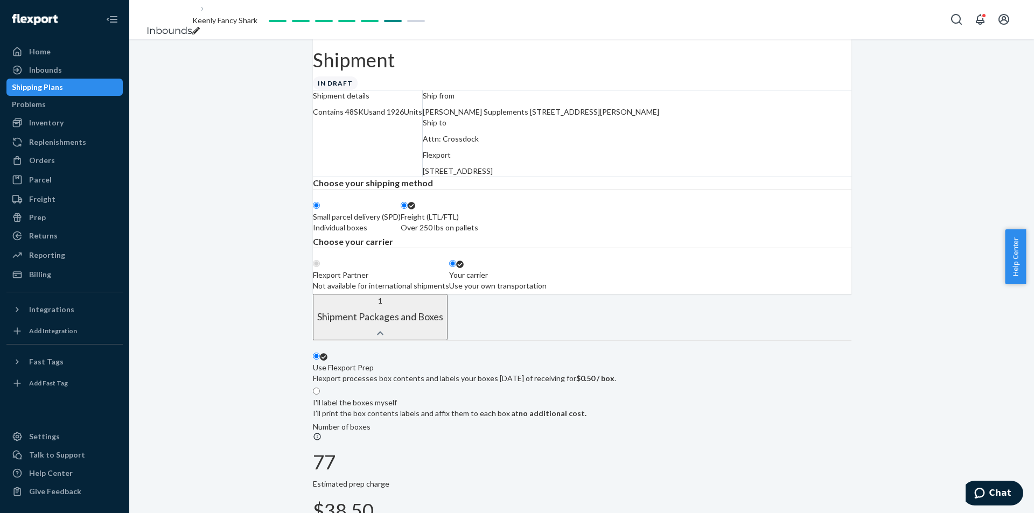
radio input "true"
radio input "false"
radio input "true"
radio input "false"
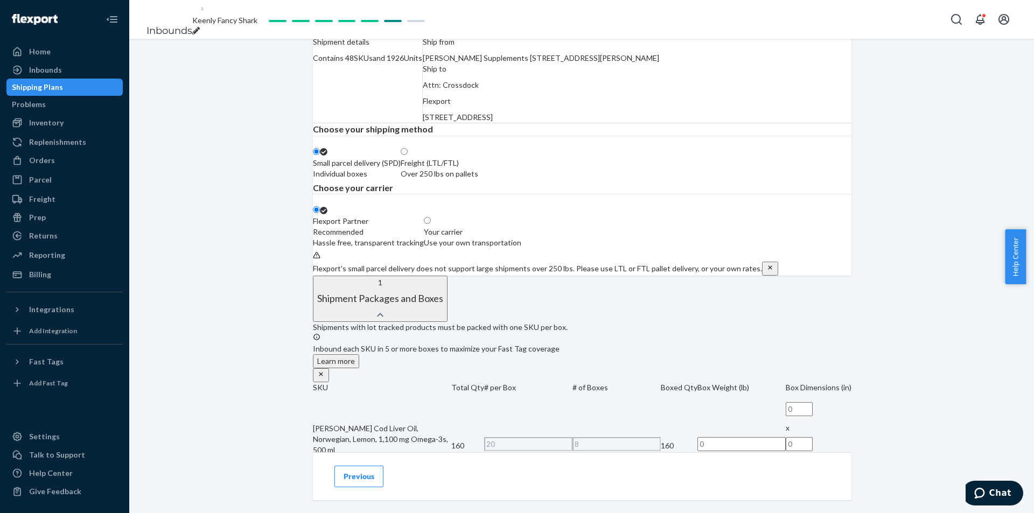
scroll to position [108, 0]
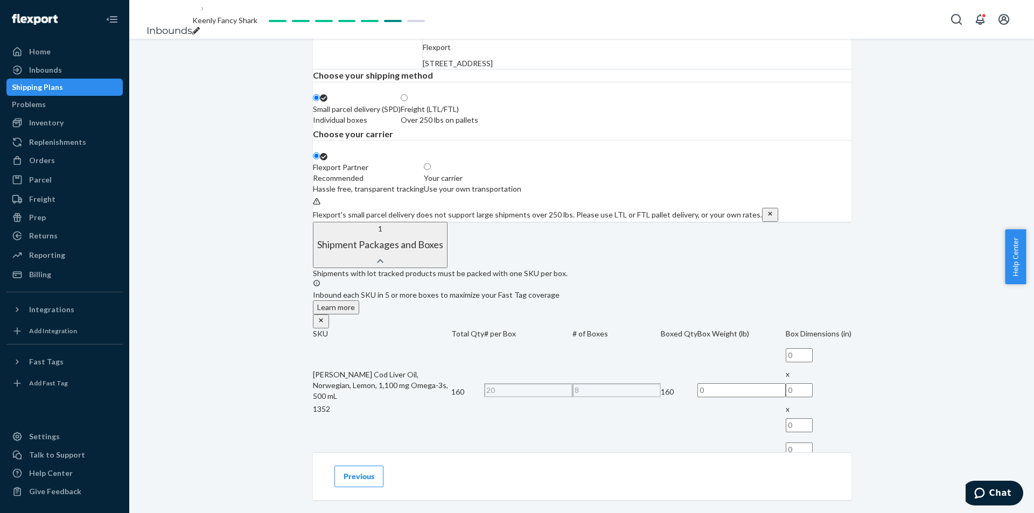
click at [478, 125] on div "Over 250 lbs on pallets" at bounding box center [440, 120] width 78 height 11
click at [408, 101] on input "Freight (LTL/FTL) Over 250 lbs on pallets" at bounding box center [404, 97] width 7 height 7
radio input "true"
radio input "false"
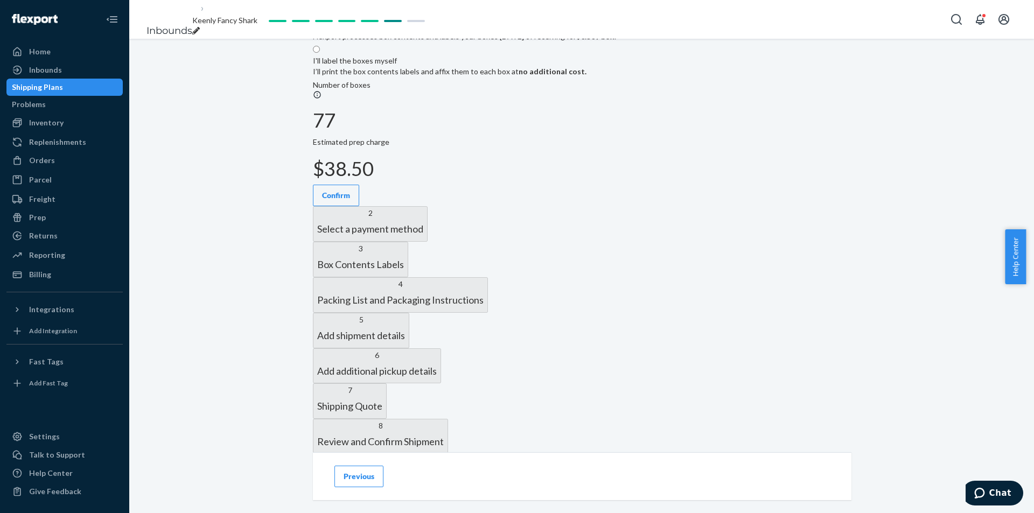
scroll to position [377, 0]
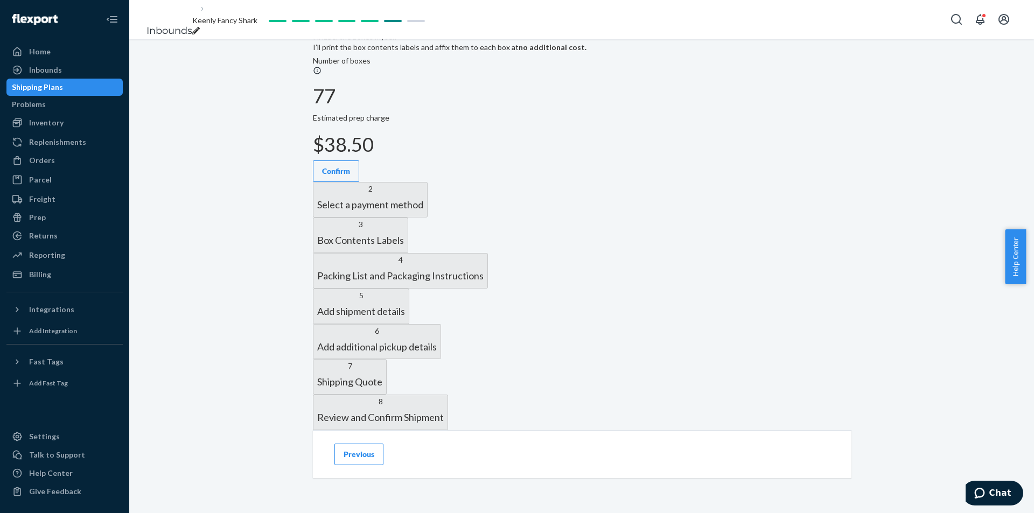
click at [586, 53] on label "I'll label the boxes myself I’ll print the box contents labels and affix them t…" at bounding box center [450, 36] width 274 height 32
click at [320, 29] on input "I'll label the boxes myself I’ll print the box contents labels and affix them t…" at bounding box center [316, 25] width 7 height 7
radio input "true"
radio input "false"
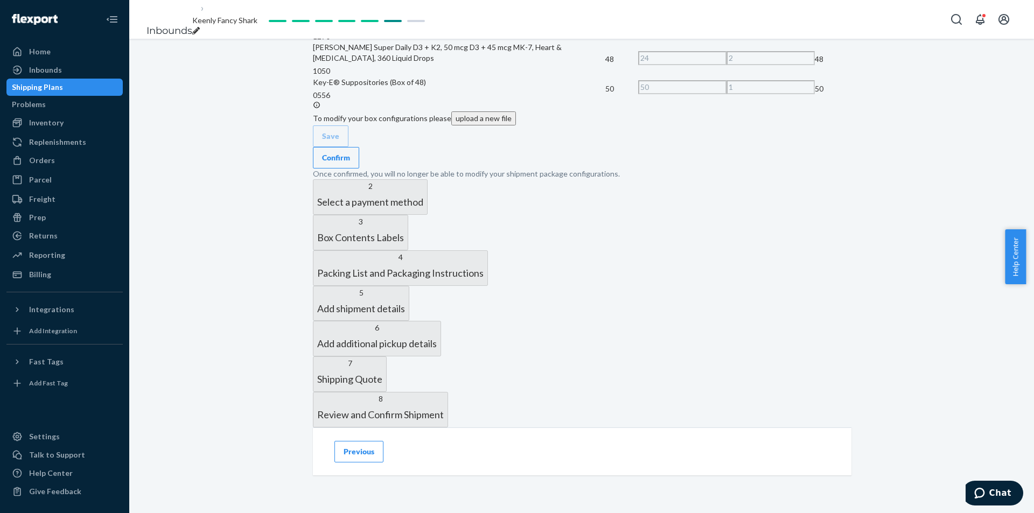
scroll to position [3086, 0]
click at [359, 169] on button "Confirm" at bounding box center [336, 158] width 46 height 22
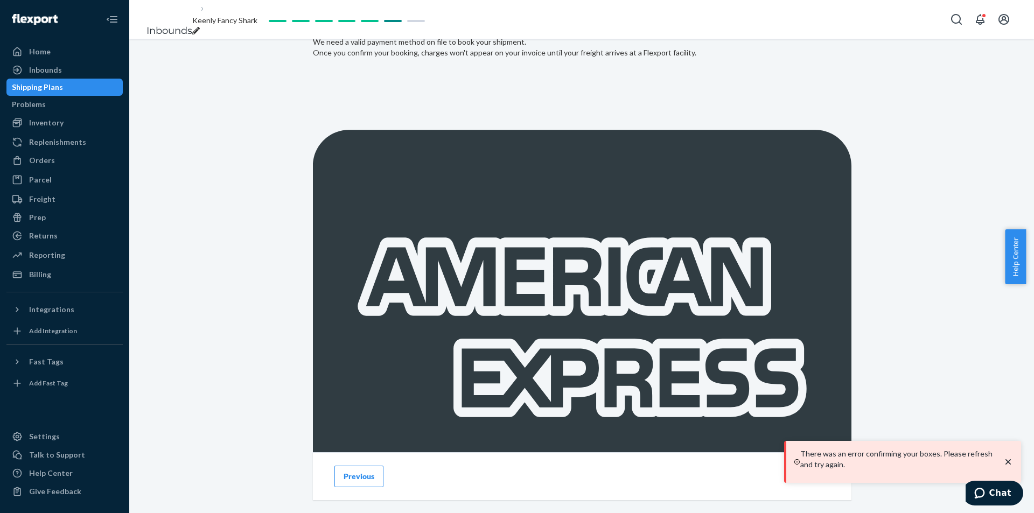
scroll to position [388, 0]
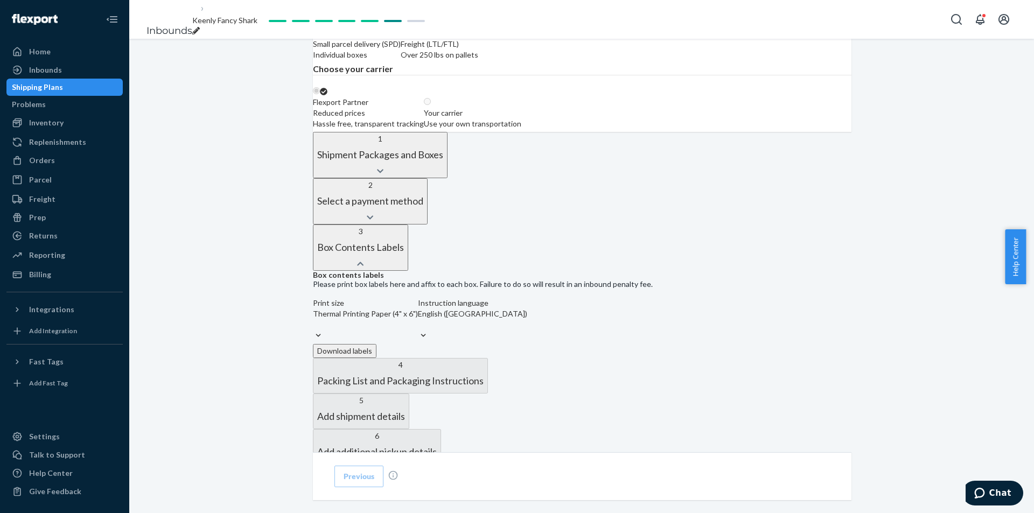
scroll to position [442, 0]
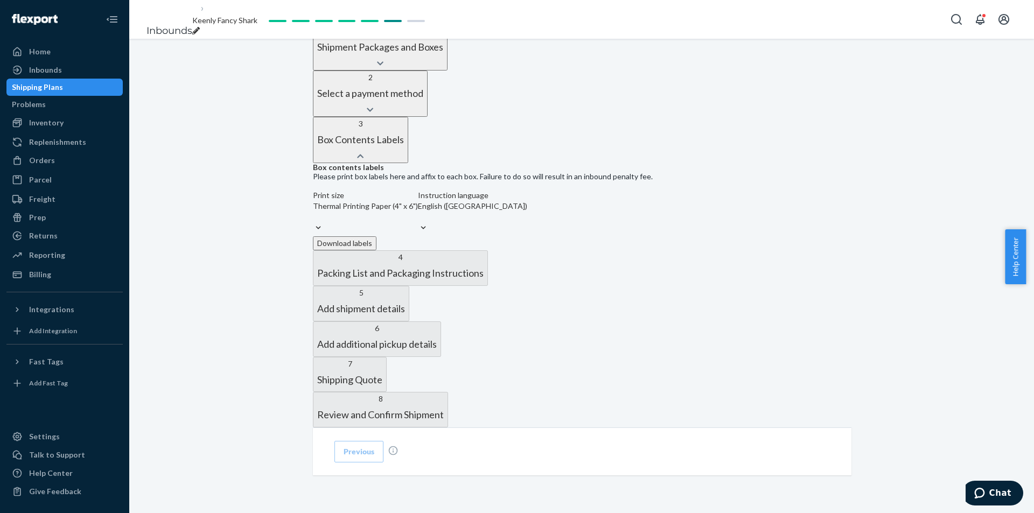
click at [376, 236] on button "Download labels" at bounding box center [345, 243] width 64 height 14
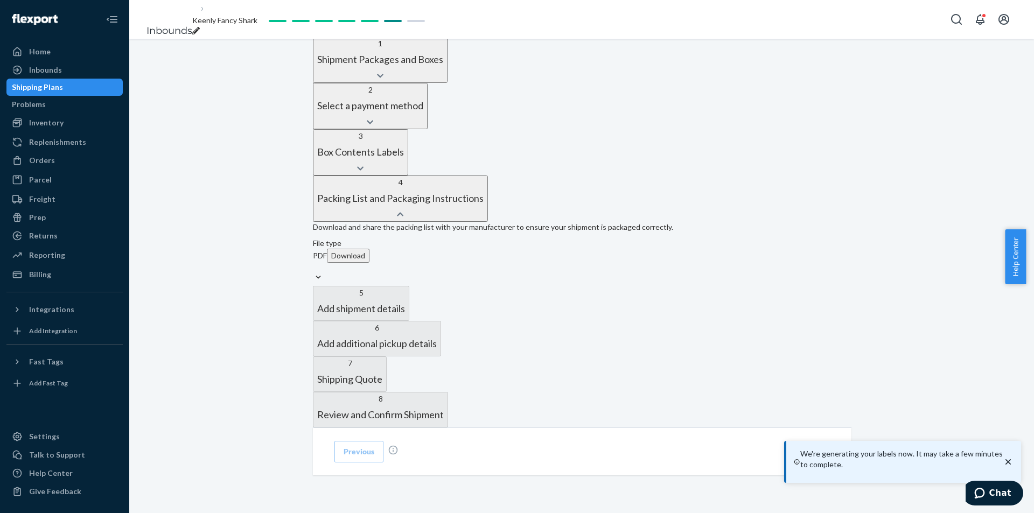
click at [369, 257] on button "Download" at bounding box center [348, 256] width 43 height 14
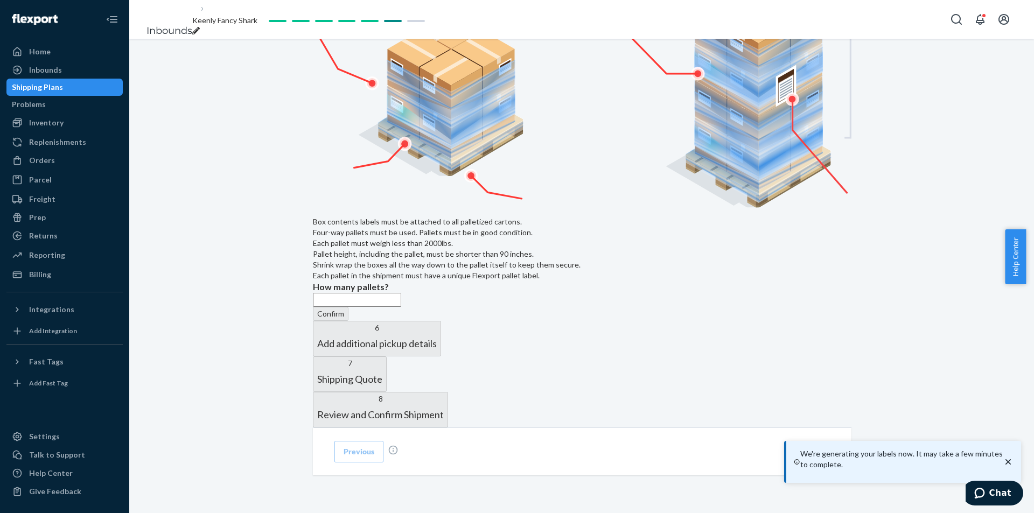
scroll to position [765, 0]
click at [375, 293] on input "text" at bounding box center [357, 300] width 88 height 14
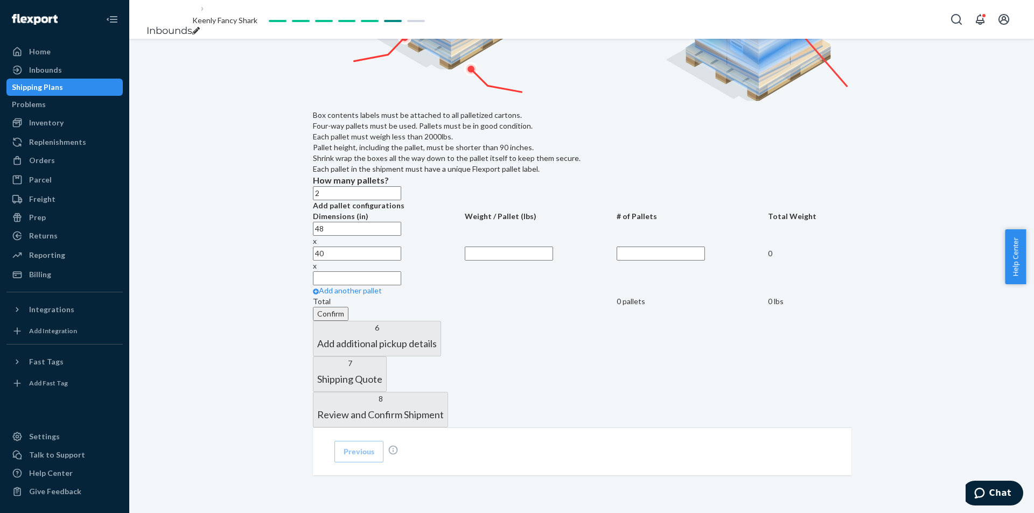
type input "2"
click at [401, 285] on input "text" at bounding box center [357, 278] width 88 height 14
type input "55"
click at [526, 261] on input "text" at bounding box center [509, 254] width 88 height 14
type input "580"
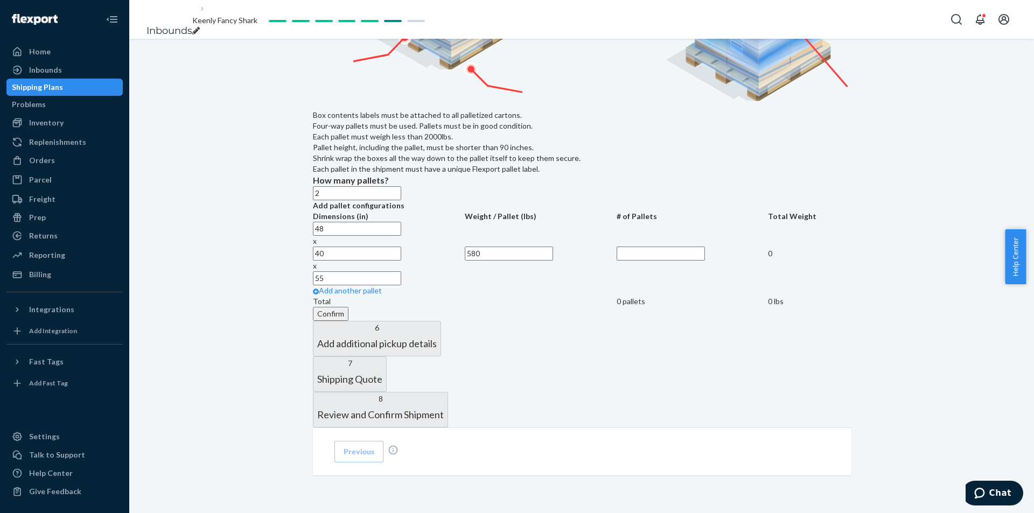
drag, startPoint x: 579, startPoint y: 335, endPoint x: 569, endPoint y: 332, distance: 10.7
click at [617, 261] on input "text" at bounding box center [661, 254] width 88 height 14
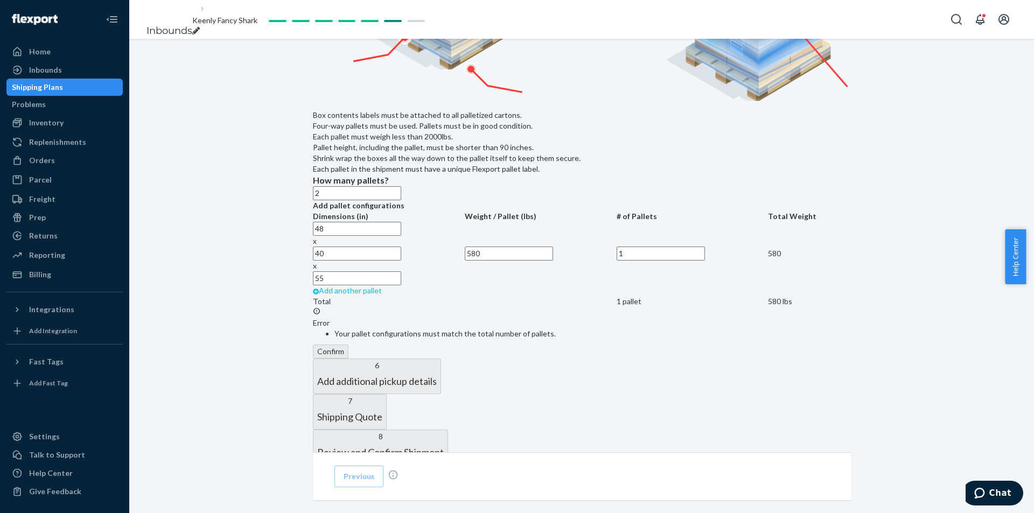
type input "1"
click at [382, 295] on link "Add another pallet" at bounding box center [347, 290] width 69 height 9
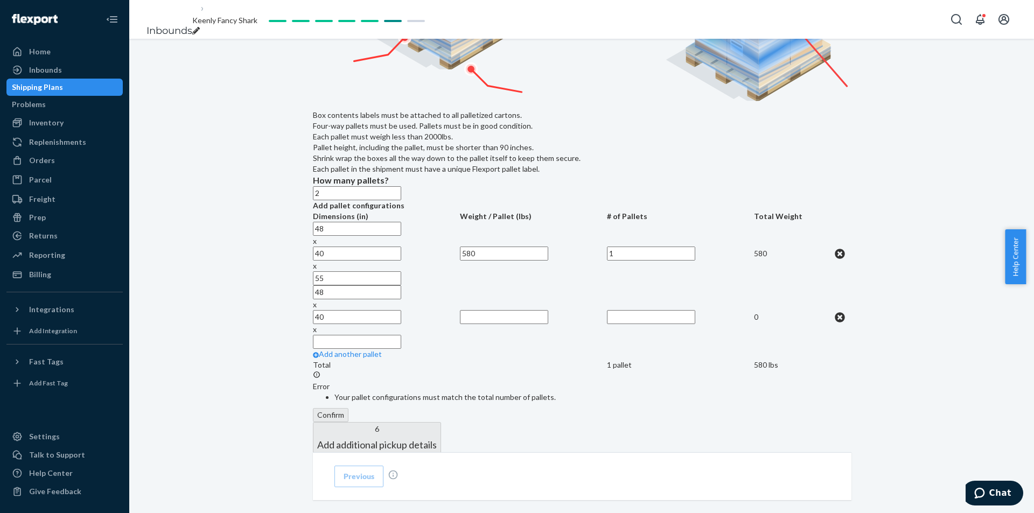
click at [401, 349] on input "text" at bounding box center [357, 342] width 88 height 14
type input "61"
click at [521, 324] on input "text" at bounding box center [504, 317] width 88 height 14
type input "1030"
click at [607, 324] on input "text" at bounding box center [651, 317] width 88 height 14
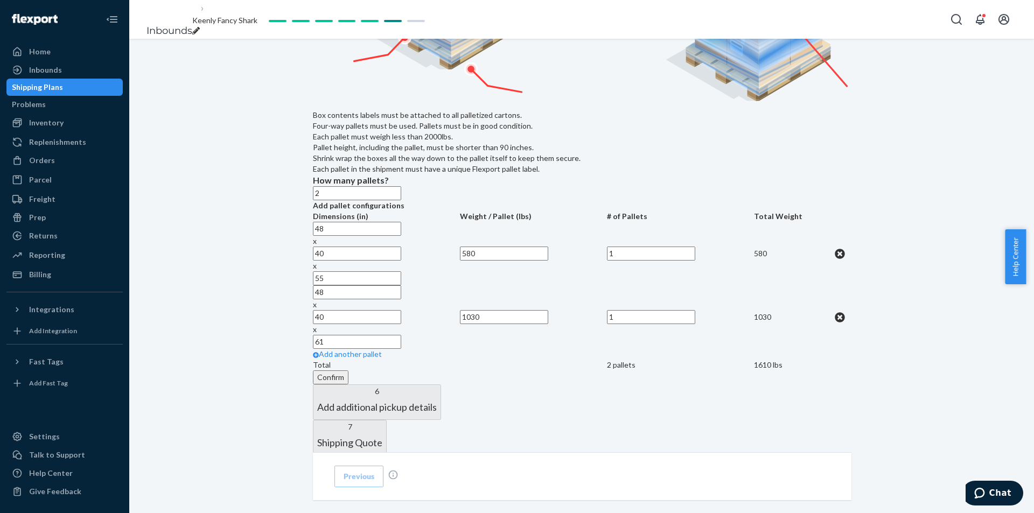
type input "1"
drag, startPoint x: 238, startPoint y: 346, endPoint x: 261, endPoint y: 348, distance: 23.2
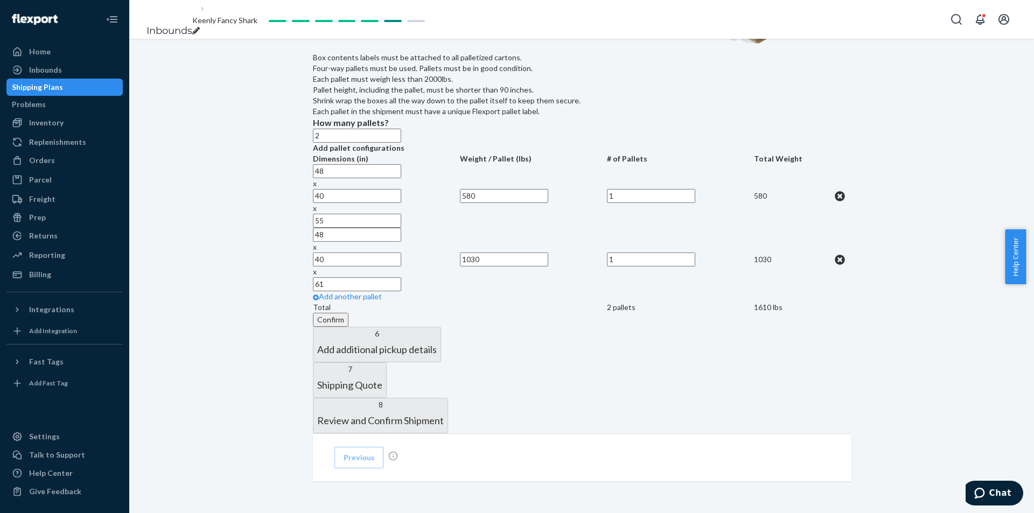
scroll to position [927, 0]
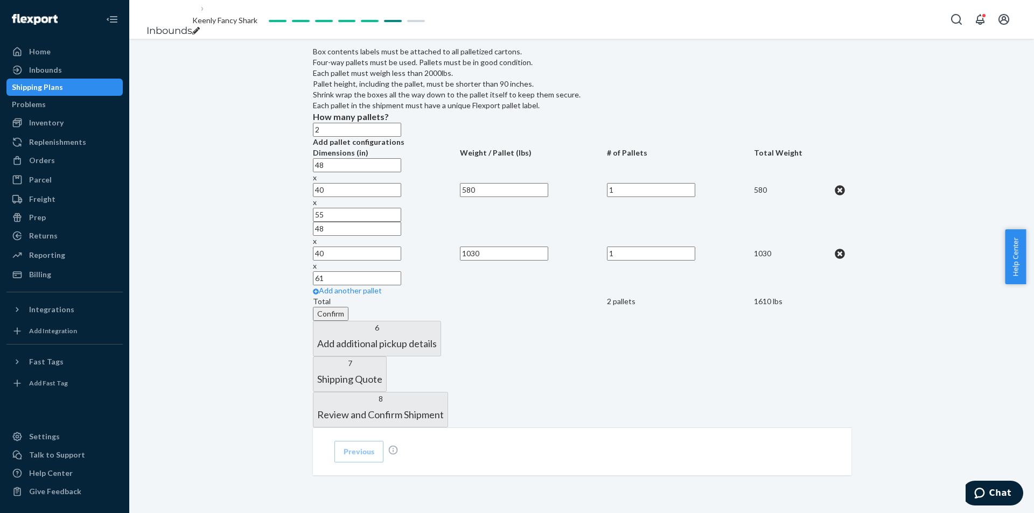
click at [348, 321] on button "Confirm" at bounding box center [331, 314] width 36 height 14
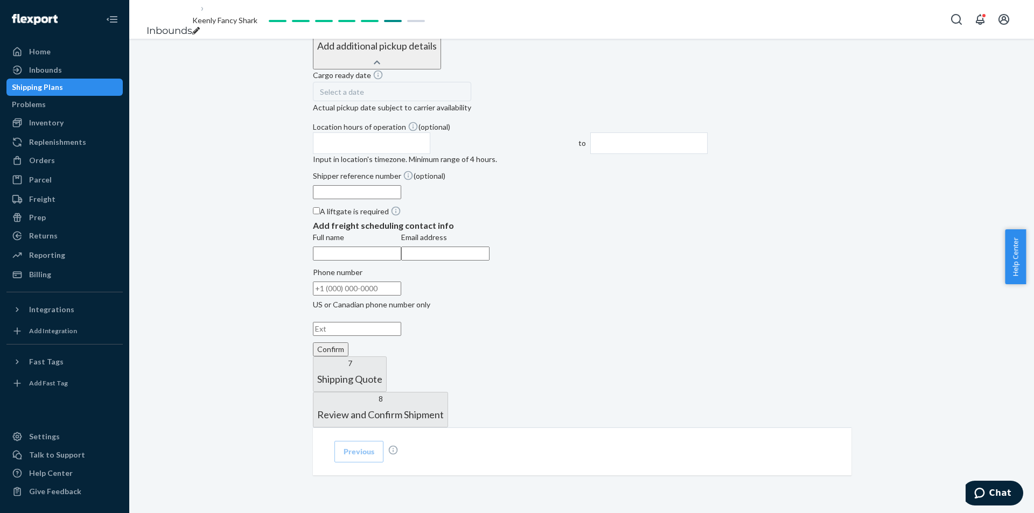
scroll to position [564, 0]
click at [418, 101] on div "Select a date" at bounding box center [392, 91] width 158 height 19
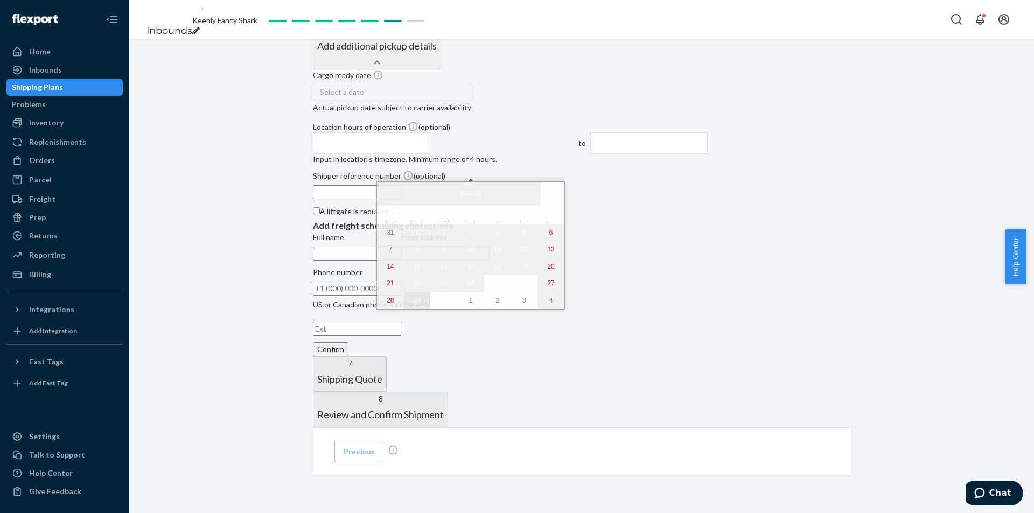
click at [414, 304] on abbr "29" at bounding box center [417, 301] width 7 height 8
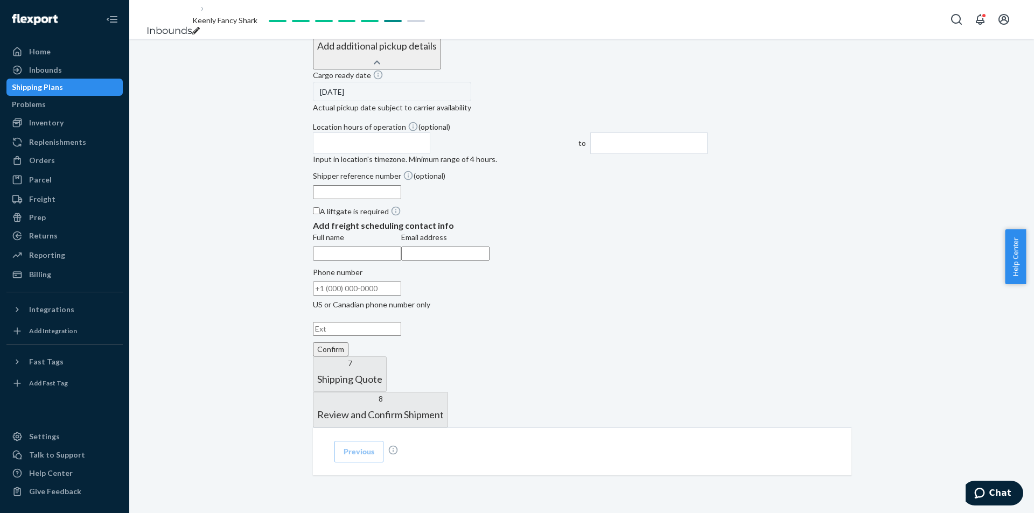
click at [430, 154] on input "text" at bounding box center [371, 143] width 117 height 22
type input "8:00 AM"
click at [708, 154] on input "12:00 PM" at bounding box center [648, 143] width 117 height 22
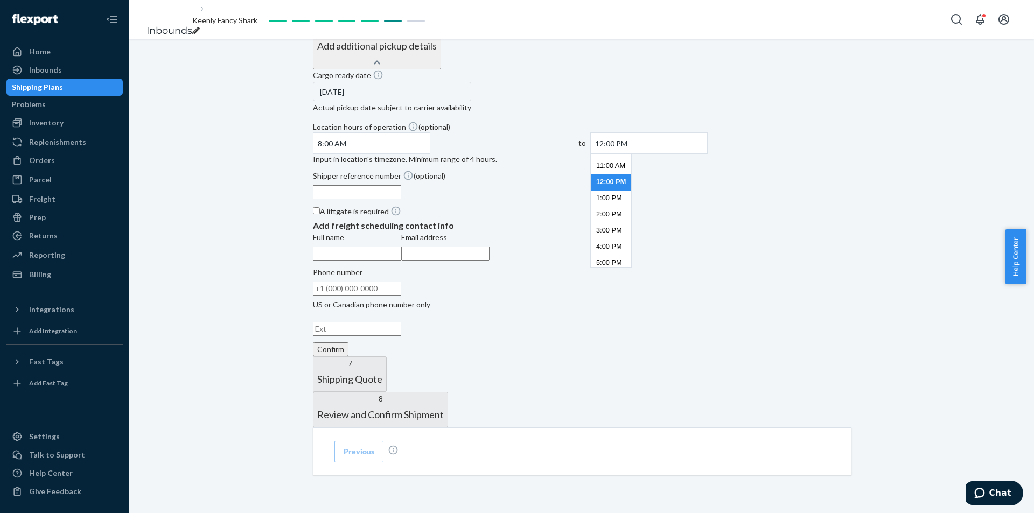
click at [708, 154] on input "12:00 PM" at bounding box center [648, 143] width 117 height 22
drag, startPoint x: 862, startPoint y: 159, endPoint x: 766, endPoint y: 159, distance: 96.4
click at [858, 159] on div "Shipment In draft Shipment details Contains 48 SKUs and 1926 Units Ship from Ca…" at bounding box center [581, 19] width 905 height 987
click at [708, 154] on input "12:00 PM" at bounding box center [648, 143] width 117 height 22
click at [631, 239] on li "3:00 PM" at bounding box center [611, 231] width 40 height 16
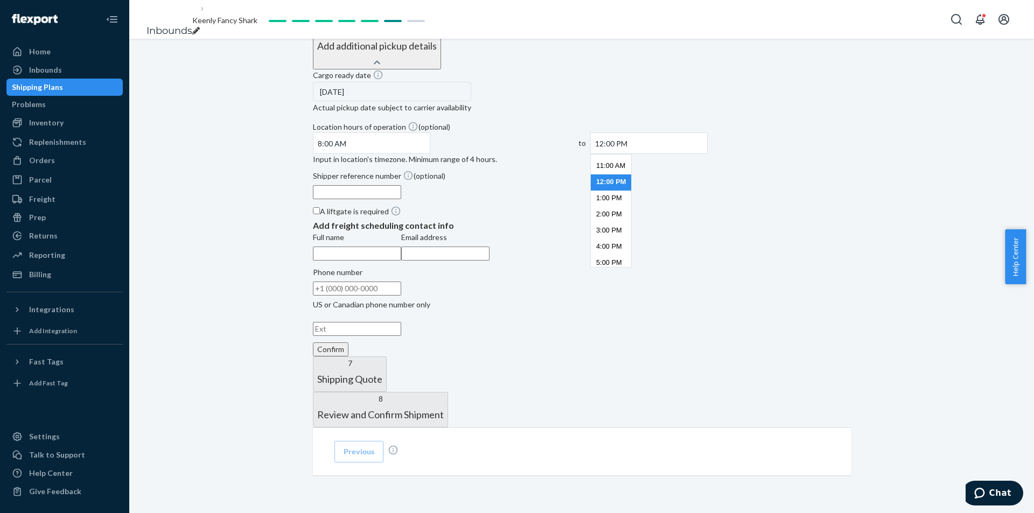
type input "3:00 PM"
click at [598, 206] on div "Cargo ready date 9/29/2025 Actual pickup date subject to carrier availability L…" at bounding box center [582, 137] width 538 height 136
click at [401, 199] on input "Shipper reference number (optional)" at bounding box center [357, 192] width 88 height 14
type input "11764"
click at [401, 261] on input "Full name" at bounding box center [357, 254] width 88 height 14
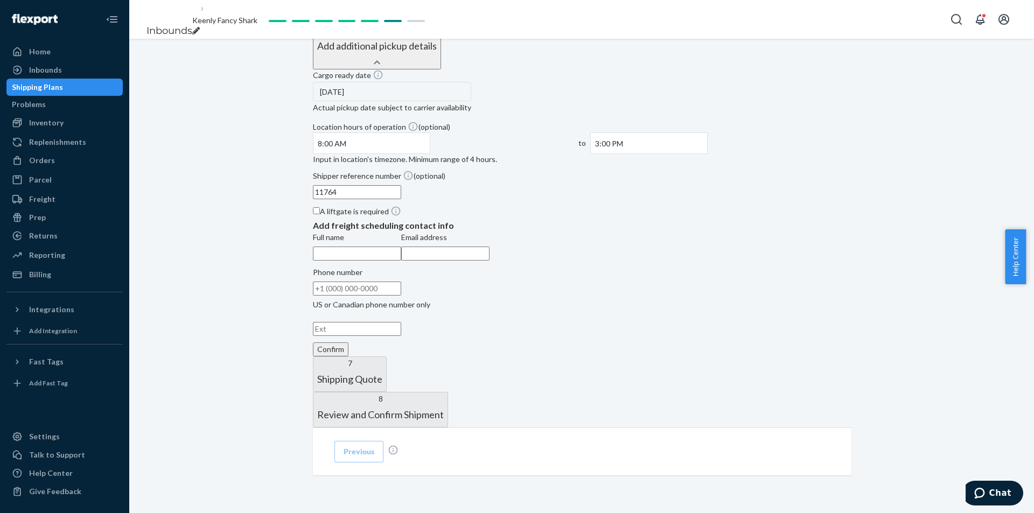
click at [399, 261] on input "Full name" at bounding box center [357, 254] width 88 height 14
type input "Joe Marras"
click at [489, 261] on input "Email address" at bounding box center [445, 254] width 88 height 14
type input "shipping@carlsonlabs.com"
drag, startPoint x: 445, startPoint y: 363, endPoint x: 442, endPoint y: 374, distance: 11.4
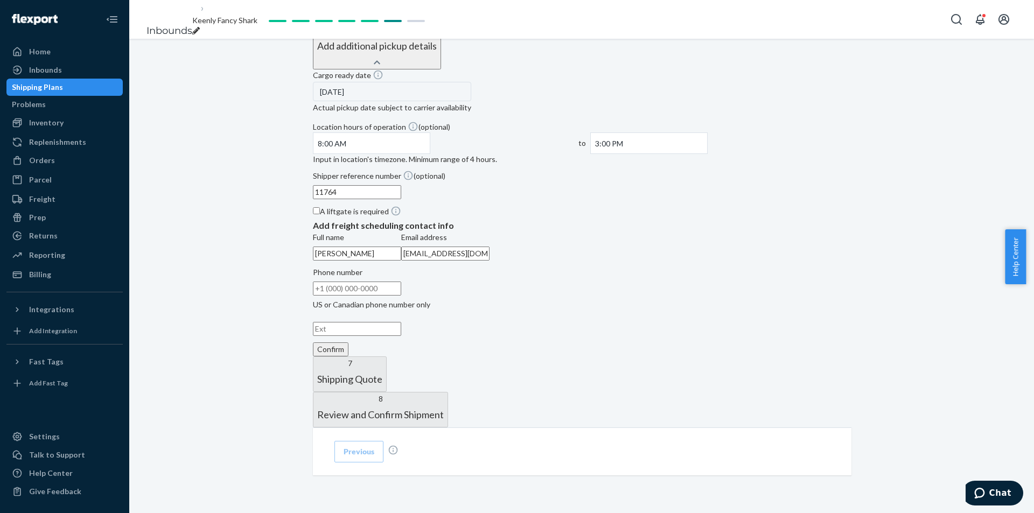
click at [430, 278] on div "Phone number" at bounding box center [371, 272] width 117 height 11
click at [401, 296] on input "Phone number US or Canadian phone number only" at bounding box center [357, 289] width 88 height 14
type input "(847) 255-1600"
drag, startPoint x: 698, startPoint y: 404, endPoint x: 678, endPoint y: 397, distance: 21.1
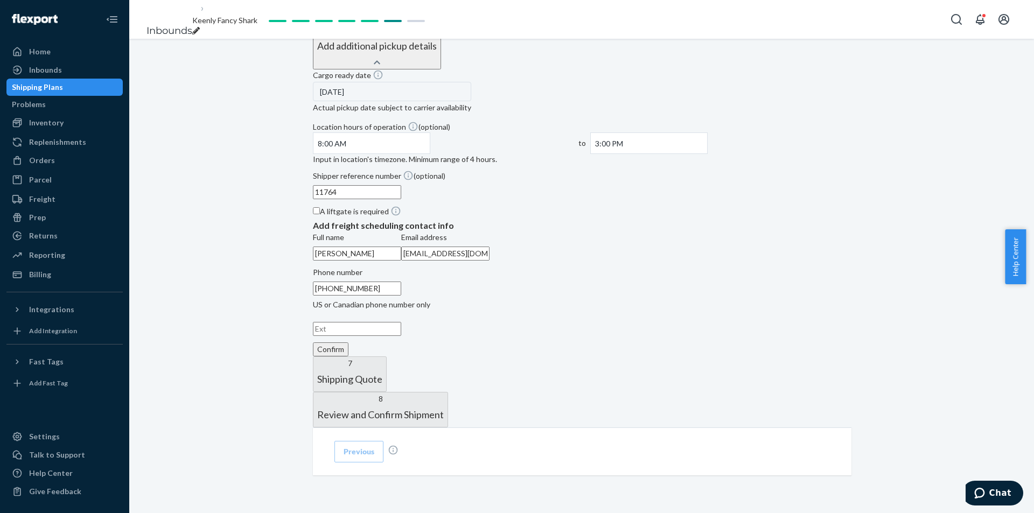
click at [692, 356] on div "Cargo ready date 9/29/2025 Actual pickup date subject to carrier availability L…" at bounding box center [582, 212] width 538 height 287
click at [348, 356] on button "Confirm" at bounding box center [331, 349] width 36 height 14
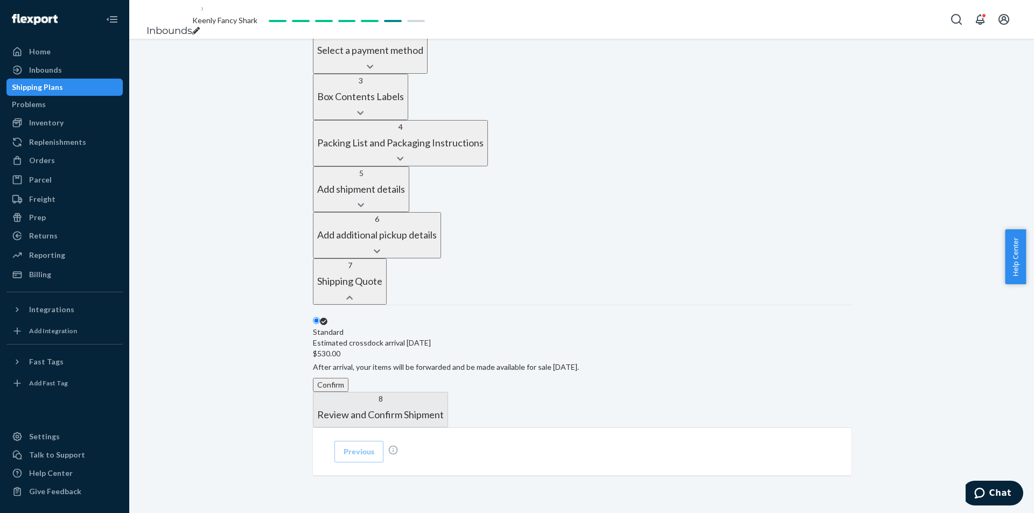
scroll to position [525, 0]
click at [348, 378] on button "Confirm" at bounding box center [331, 385] width 36 height 14
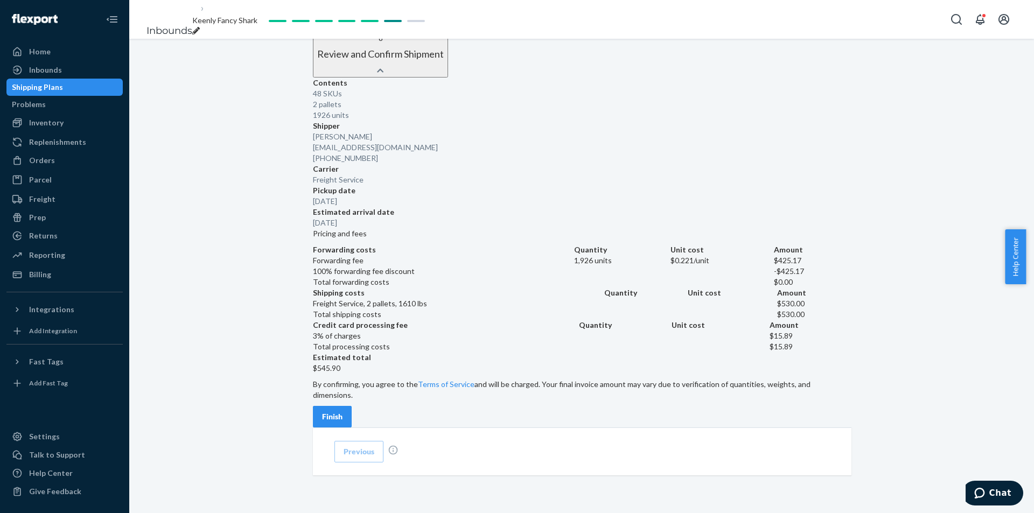
scroll to position [796, 0]
click at [342, 411] on div "Finish" at bounding box center [332, 416] width 20 height 11
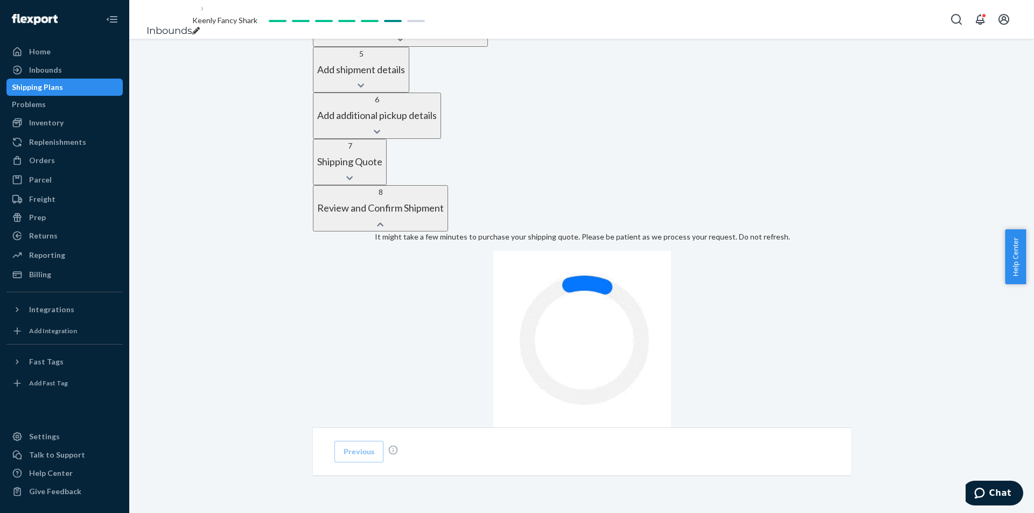
scroll to position [434, 0]
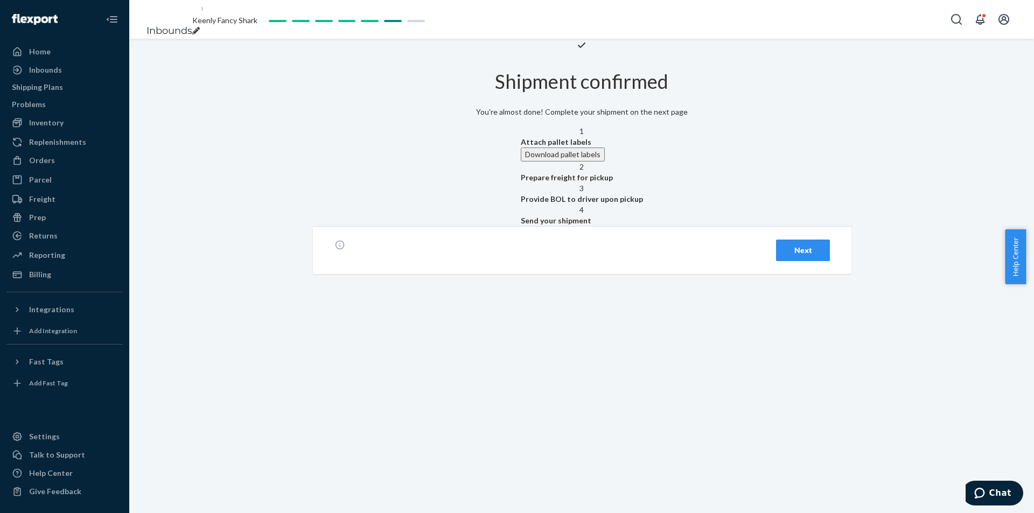
click at [785, 256] on div "Next" at bounding box center [803, 250] width 36 height 11
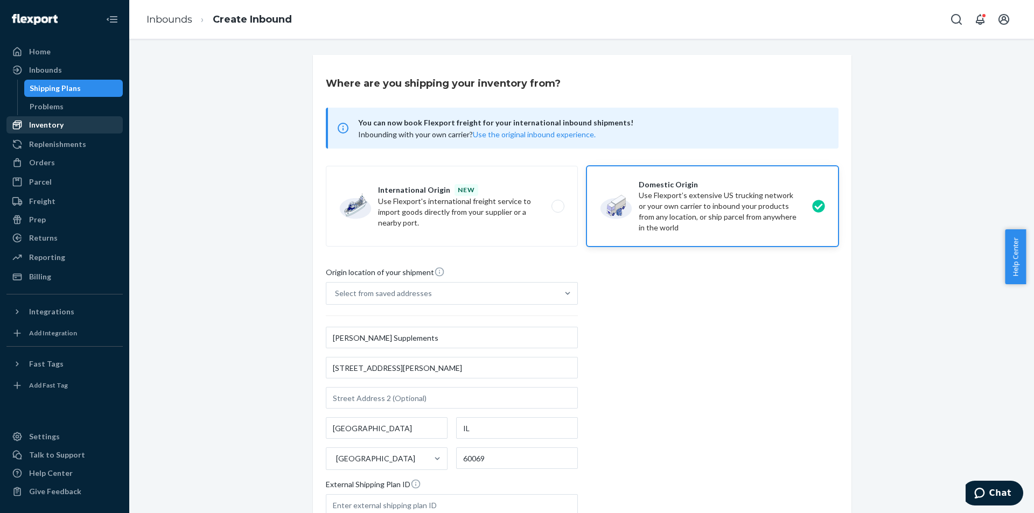
click at [63, 121] on div "Inventory" at bounding box center [65, 124] width 114 height 15
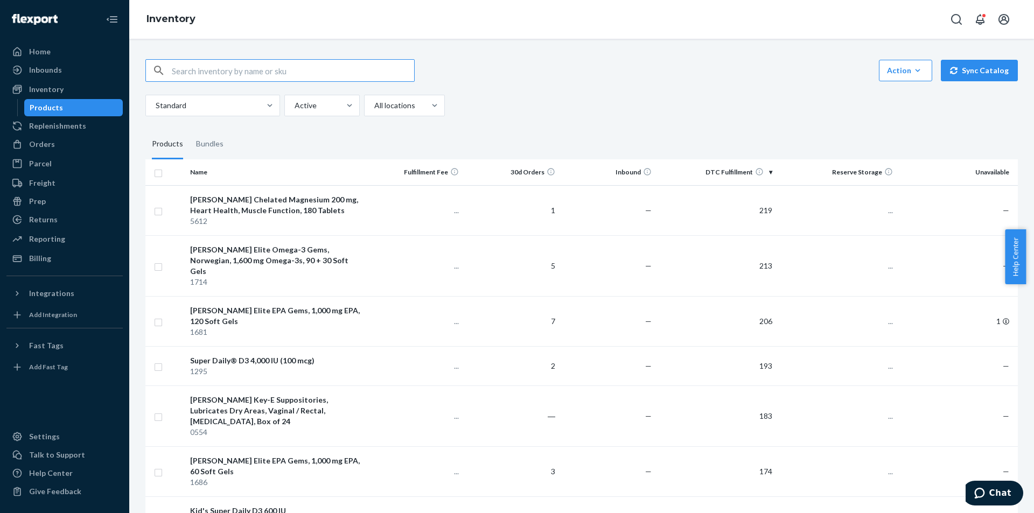
click at [233, 73] on input "text" at bounding box center [293, 71] width 242 height 22
type input "6836"
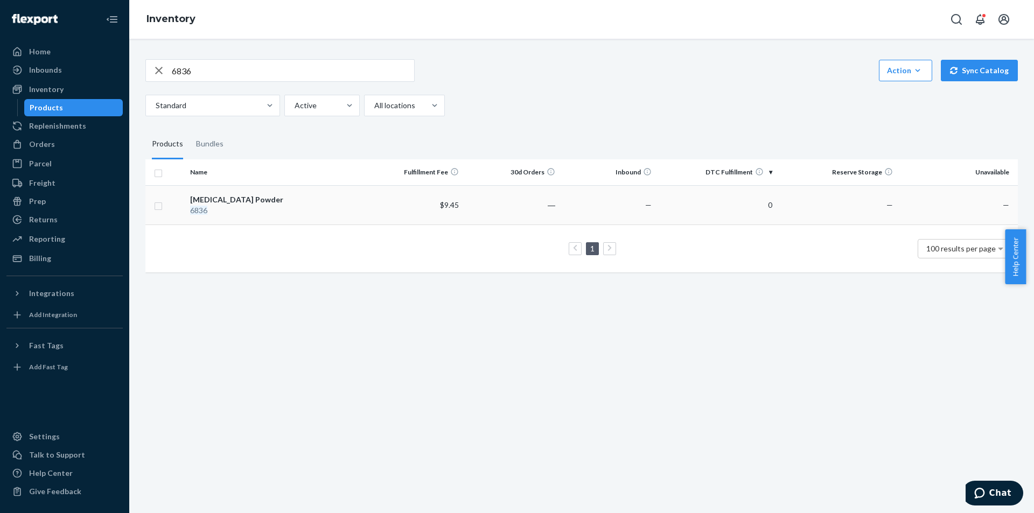
click at [272, 212] on div "6836" at bounding box center [276, 210] width 172 height 11
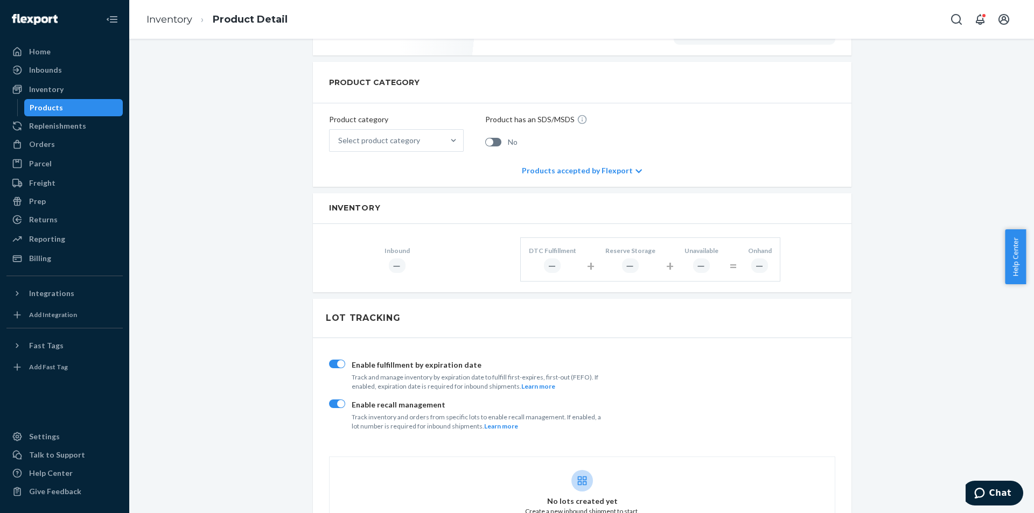
scroll to position [377, 0]
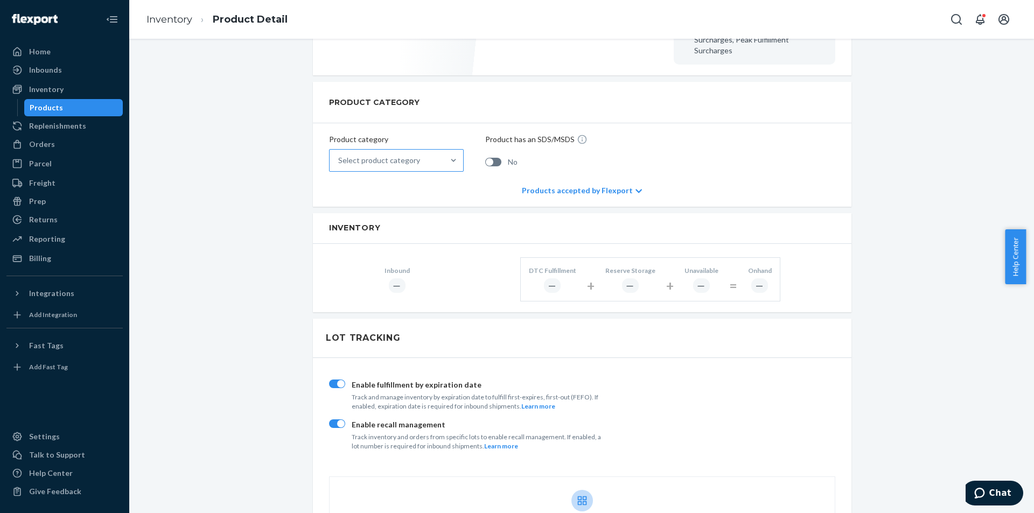
click at [423, 151] on div "Select product category" at bounding box center [387, 161] width 114 height 22
click at [339, 155] on input "Select product category" at bounding box center [338, 160] width 1 height 11
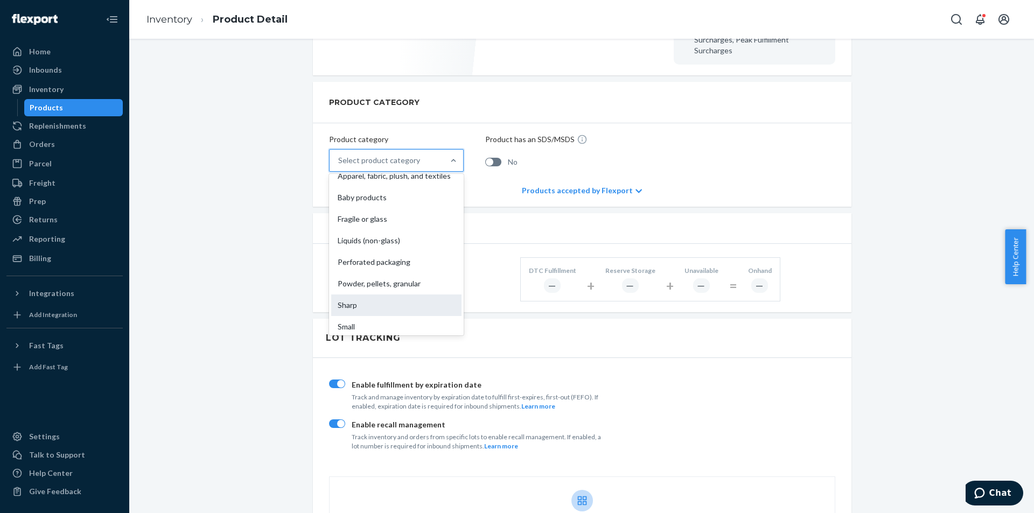
scroll to position [0, 0]
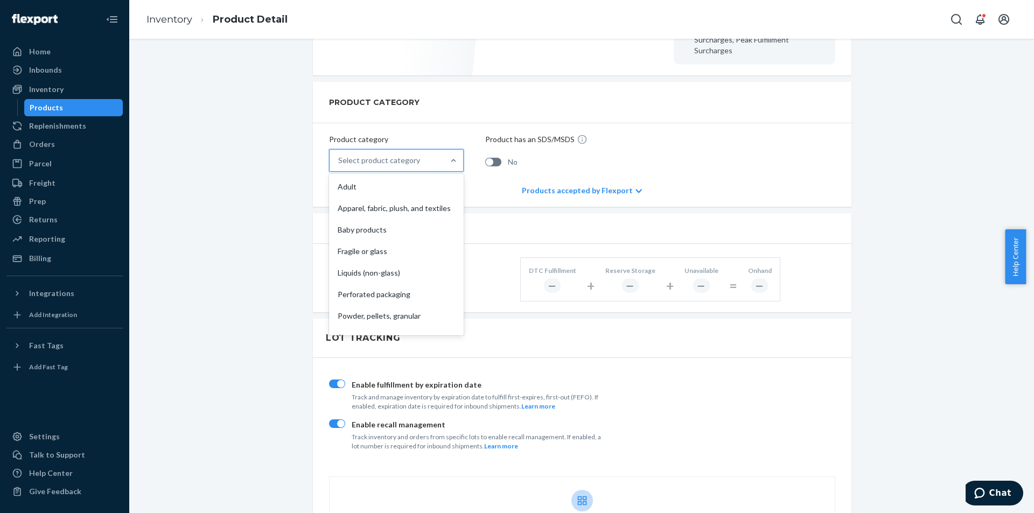
drag, startPoint x: 278, startPoint y: 128, endPoint x: 271, endPoint y: 127, distance: 6.5
click at [277, 128] on div "Glycine Powder Actions Hide Set up as a bundle Create inbound identifiers & bar…" at bounding box center [581, 371] width 888 height 1387
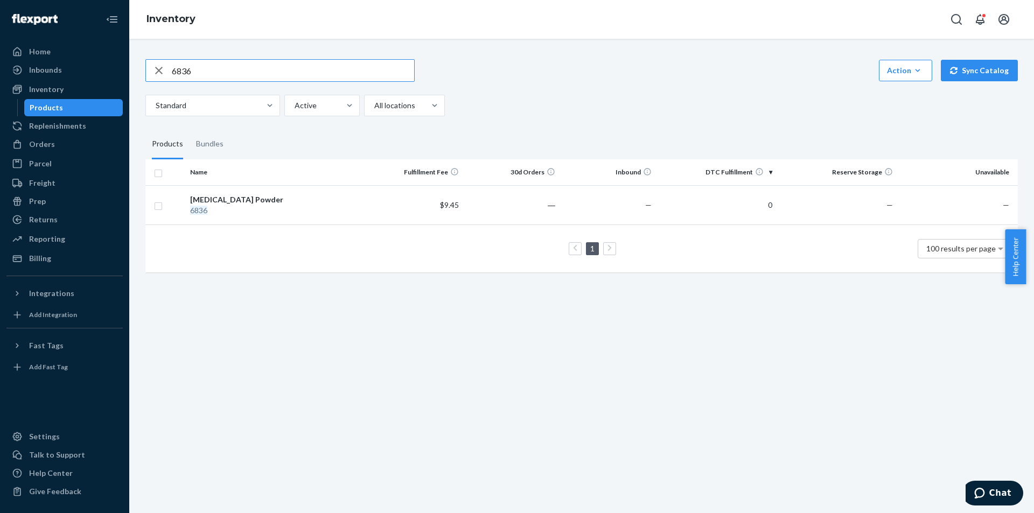
click at [215, 73] on input "6836" at bounding box center [293, 71] width 242 height 22
type input "683"
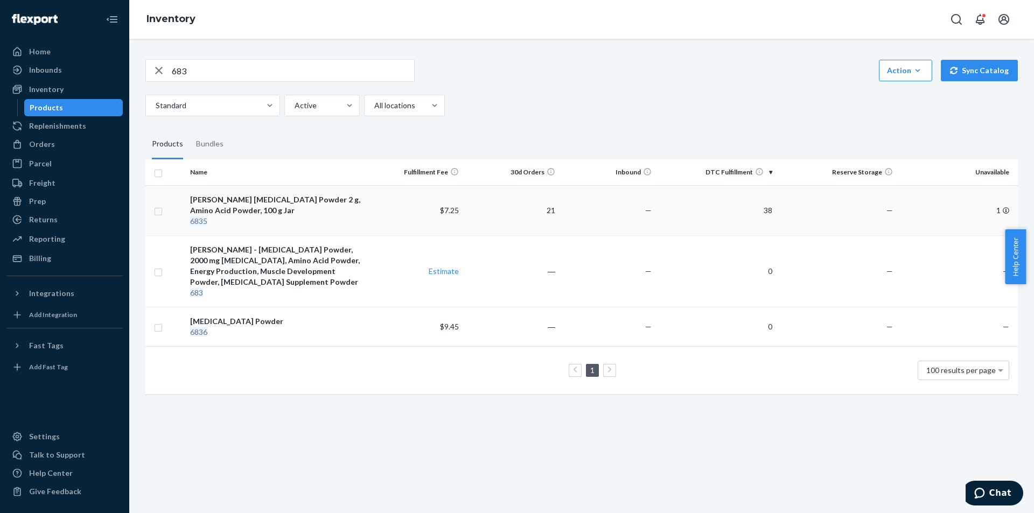
click at [340, 223] on div "6835" at bounding box center [276, 221] width 172 height 11
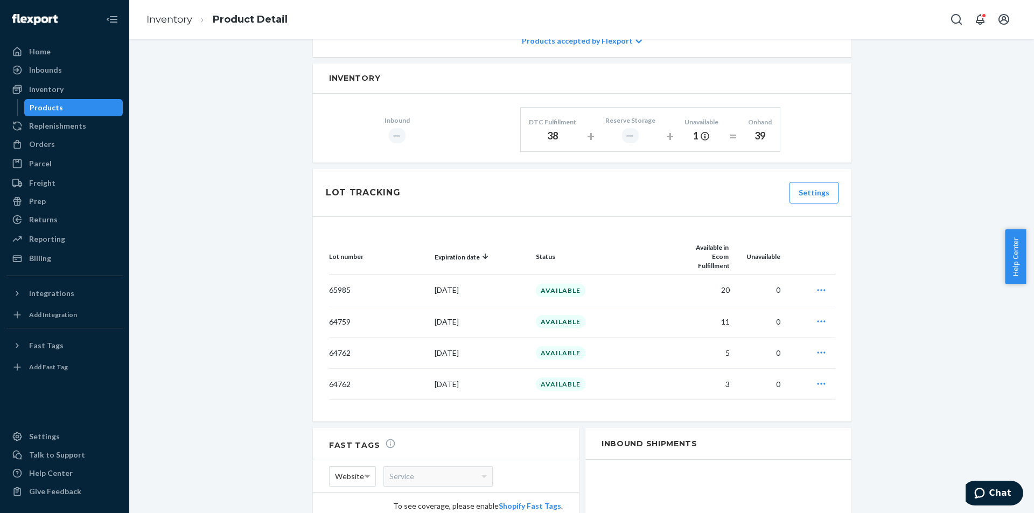
scroll to position [162, 0]
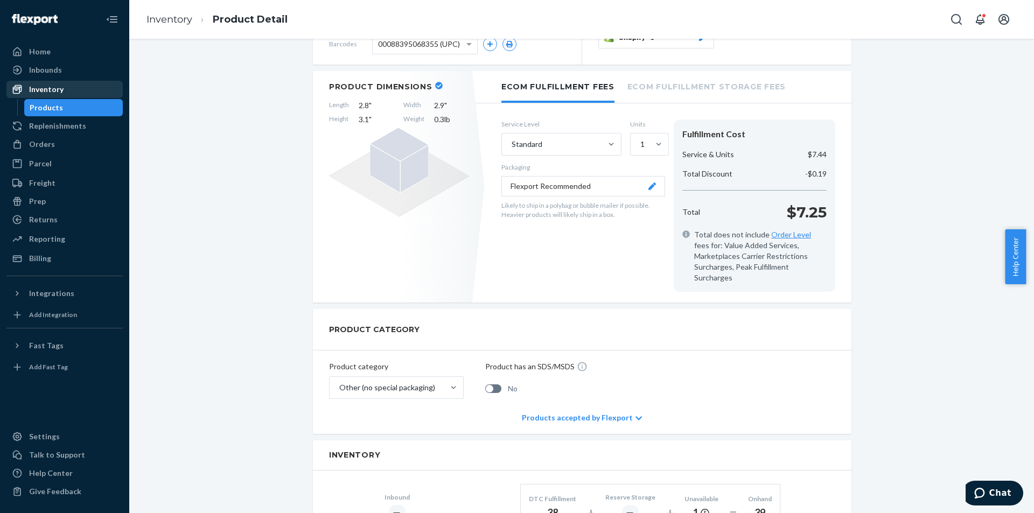
click at [44, 89] on div "Inventory" at bounding box center [46, 89] width 34 height 11
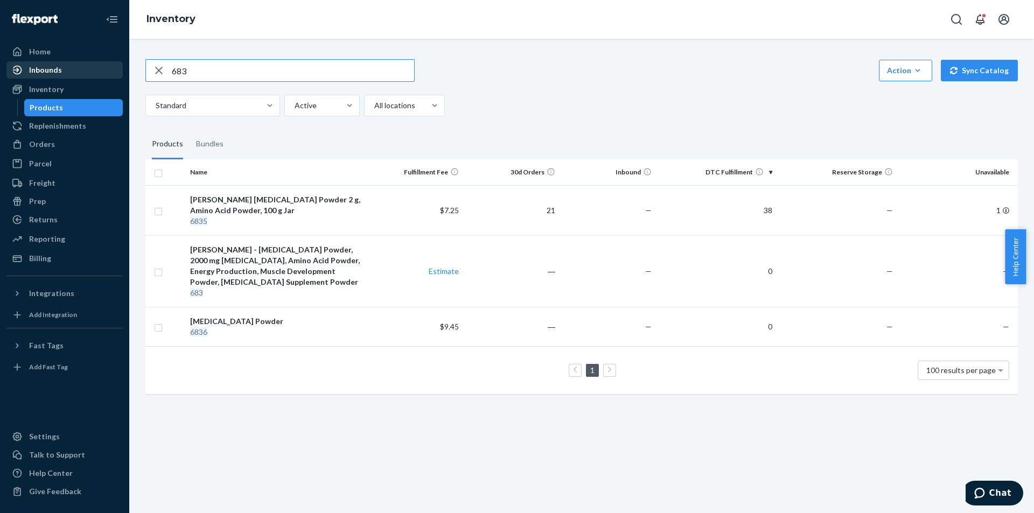
drag, startPoint x: 203, startPoint y: 73, endPoint x: 76, endPoint y: 73, distance: 126.5
click at [76, 73] on div "Home Inbounds Shipping Plans Problems Inventory Products Replenishments Orders …" at bounding box center [517, 256] width 1034 height 513
type input "138"
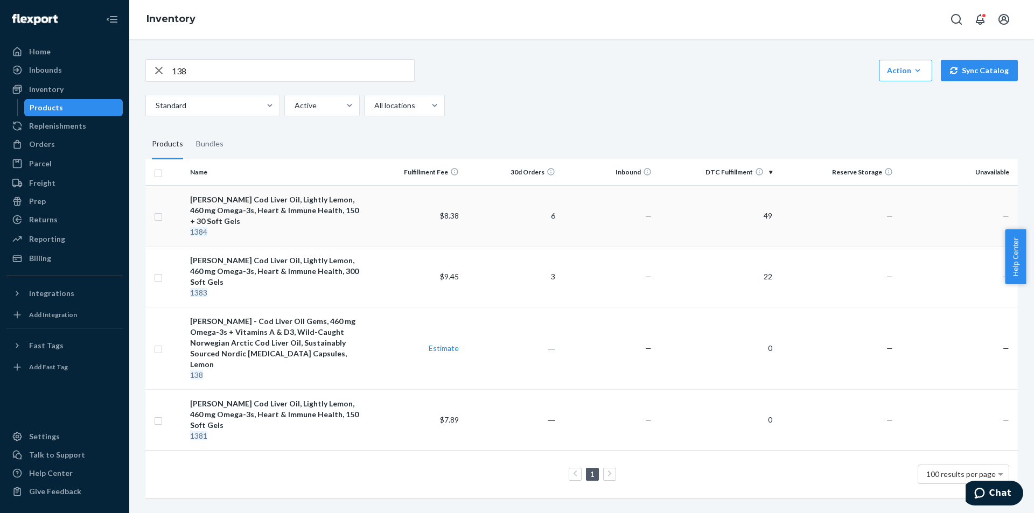
click at [342, 231] on div "1384" at bounding box center [276, 232] width 172 height 11
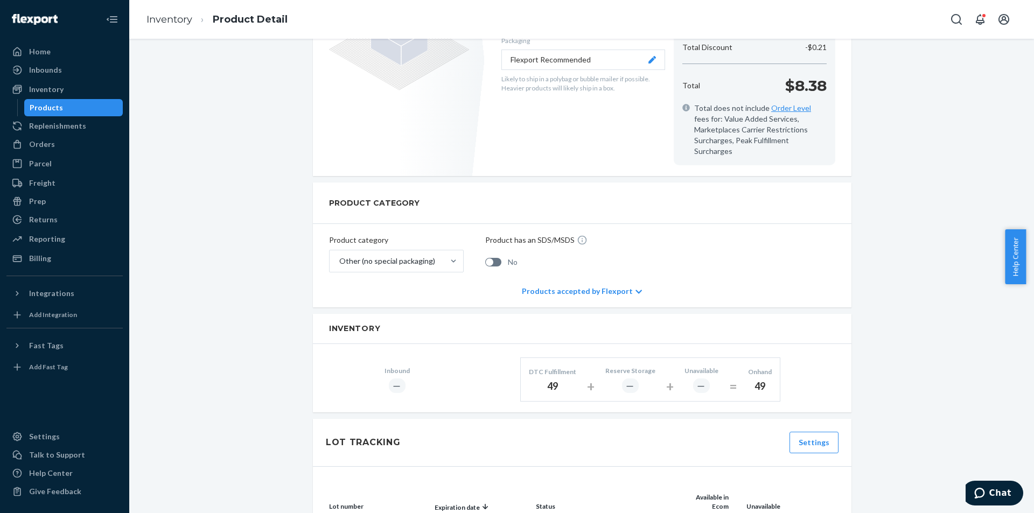
scroll to position [377, 0]
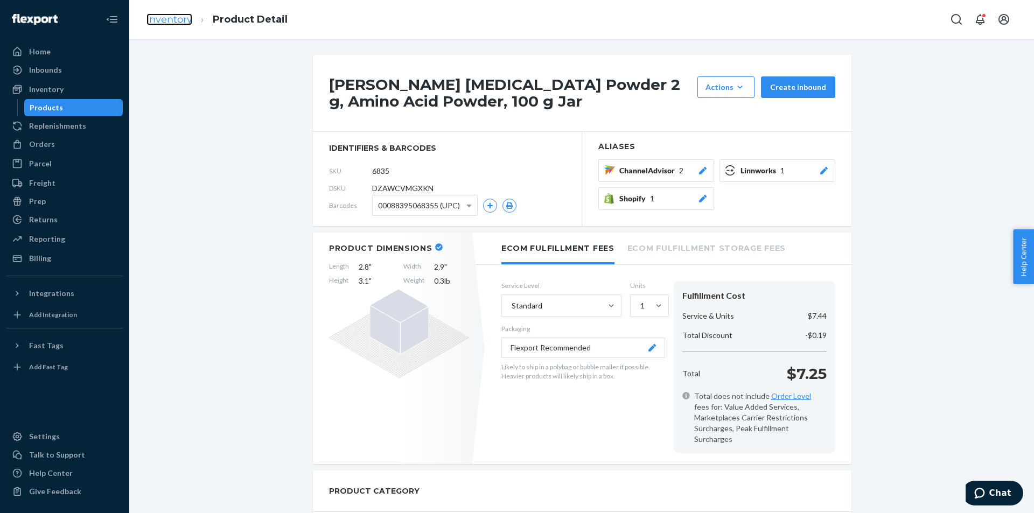
click at [165, 22] on link "Inventory" at bounding box center [169, 19] width 46 height 12
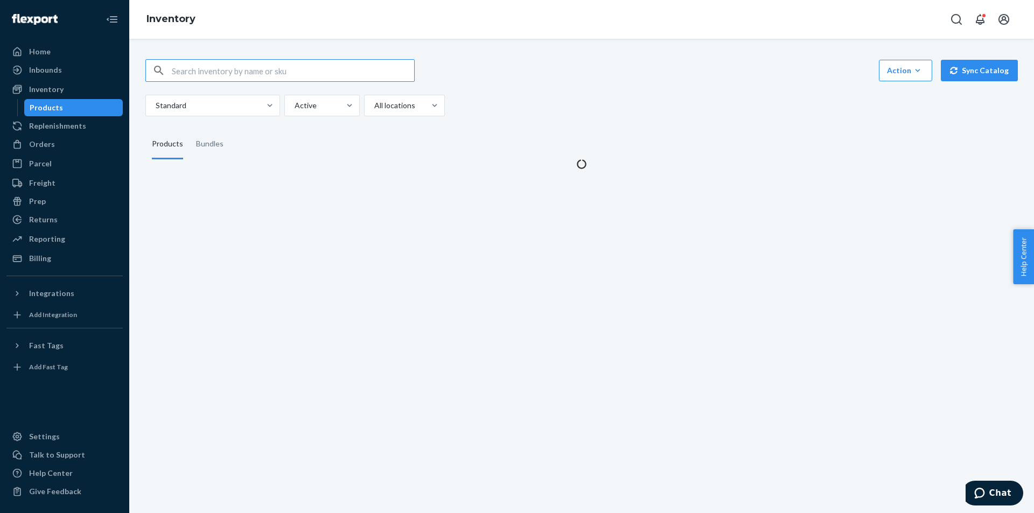
click at [242, 71] on input "text" at bounding box center [293, 71] width 242 height 22
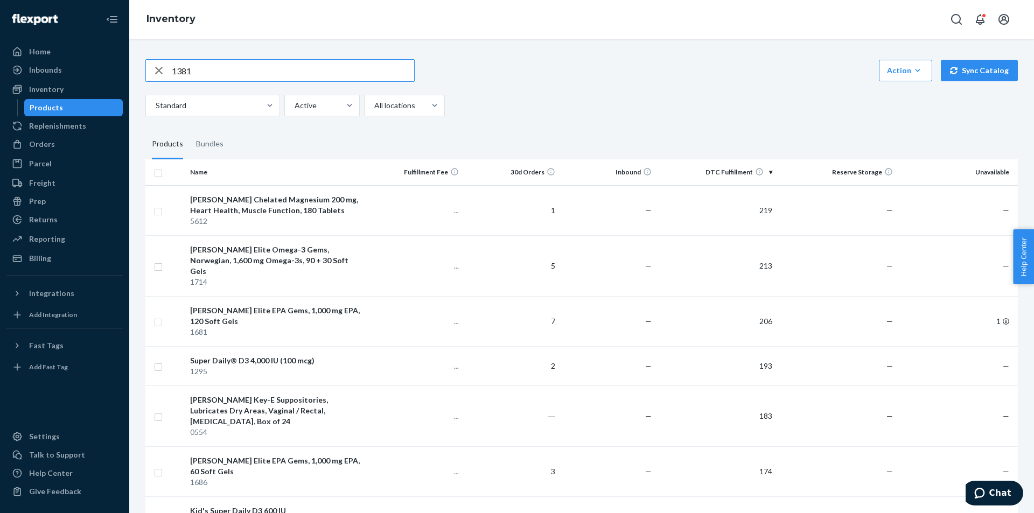
type input "1381"
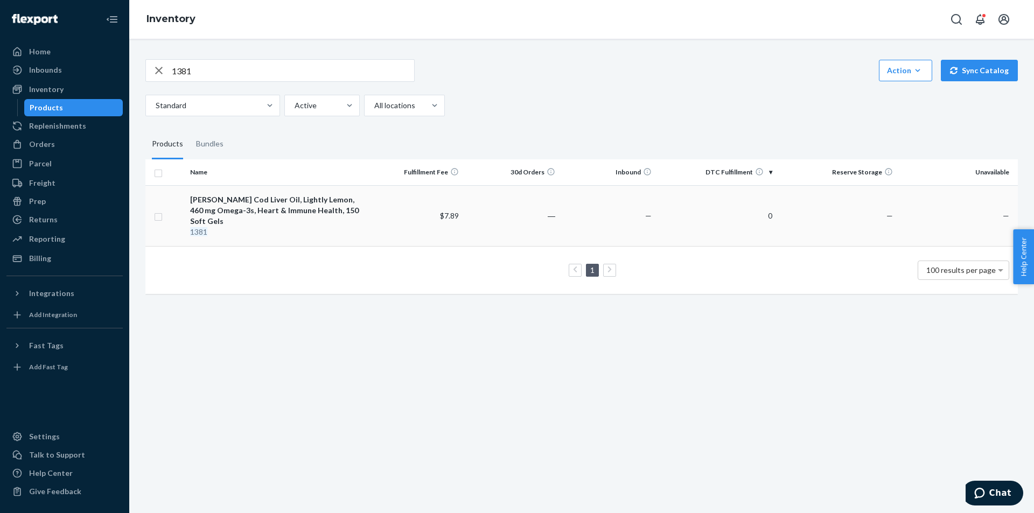
click at [229, 215] on div "[PERSON_NAME] Cod Liver Oil, Lightly Lemon, 460 mg Omega-3s, Heart & Immune Hea…" at bounding box center [276, 210] width 172 height 32
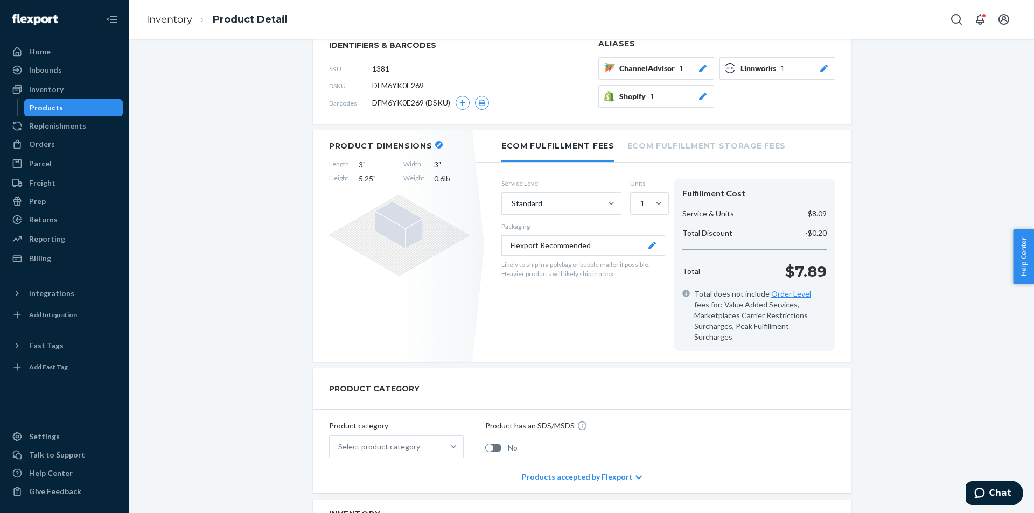
scroll to position [162, 0]
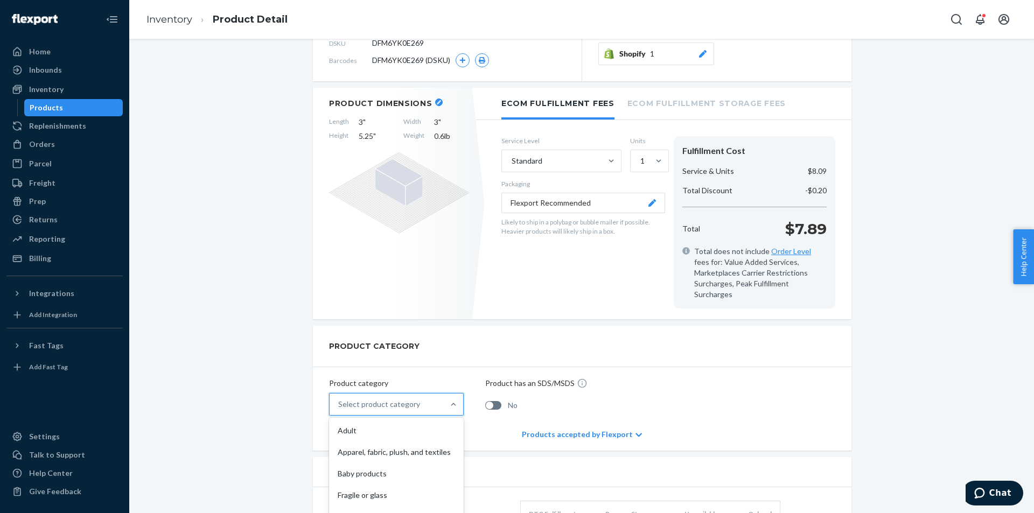
click at [382, 399] on div "Select product category" at bounding box center [379, 404] width 82 height 11
click at [339, 399] on input "option Adult focused, 1 of 10. 10 results available. Use Up and Down to choose …" at bounding box center [338, 404] width 1 height 11
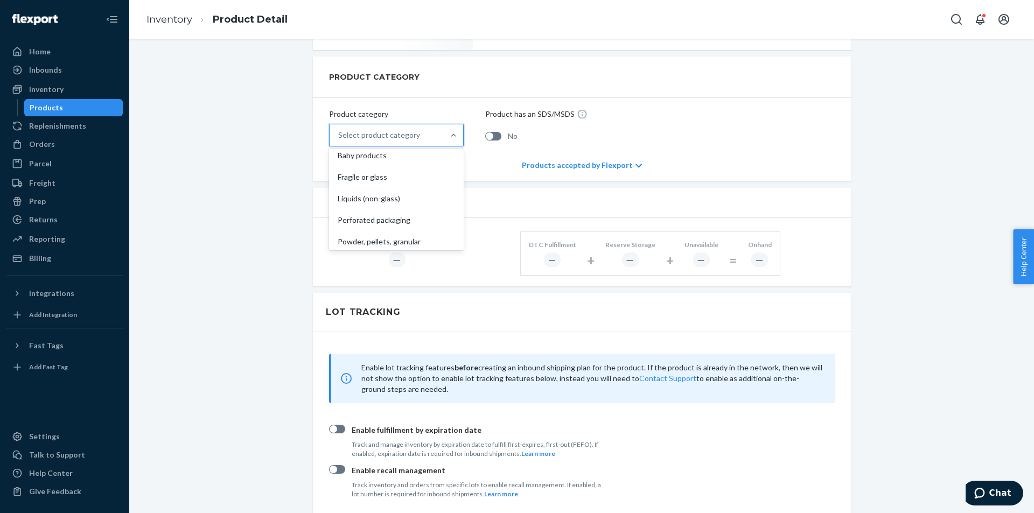
scroll to position [129, 0]
click at [375, 230] on div "Other (no special packaging)" at bounding box center [396, 238] width 130 height 22
click at [339, 141] on input "option Other (no special packaging) focused, 10 of 10. 10 results available. Us…" at bounding box center [338, 135] width 1 height 11
click at [285, 214] on div "Carlson Cod Liver Oil, Lightly Lemon, 460 mg Omega-3s, Heart & Immune Health, 1…" at bounding box center [581, 319] width 888 height 1390
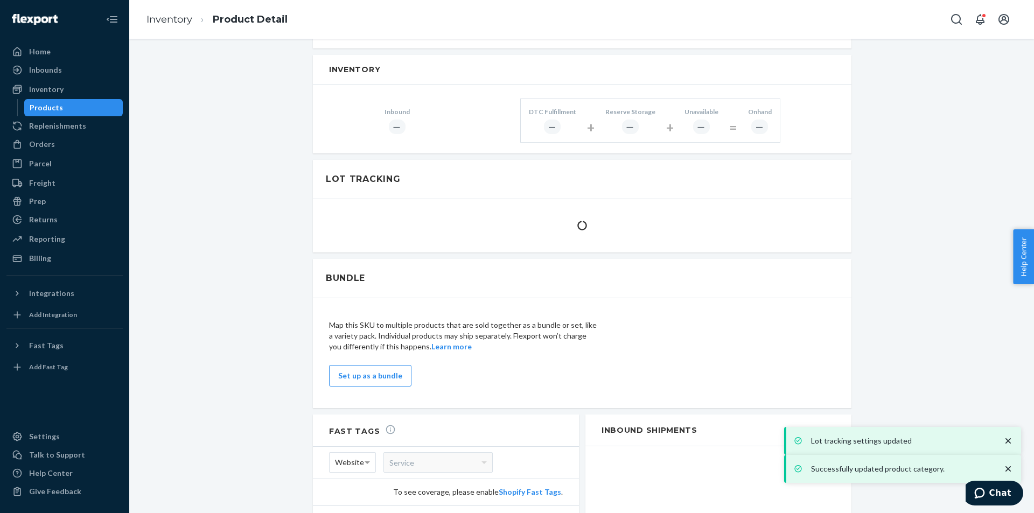
scroll to position [646, 0]
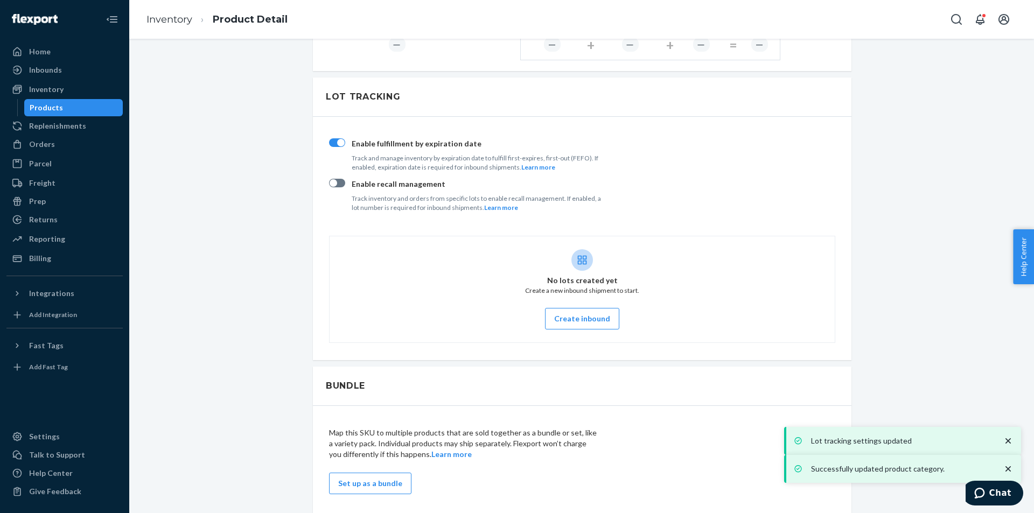
click at [331, 179] on div at bounding box center [337, 194] width 16 height 31
click at [329, 187] on input "Enable recall management Track inventory and orders from specific lots to enabl…" at bounding box center [328, 187] width 1 height 1
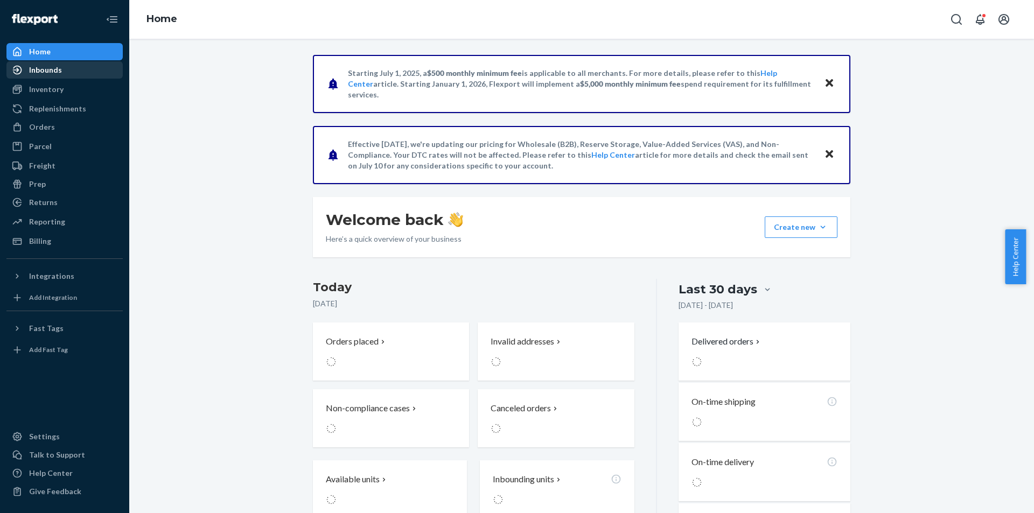
click at [68, 68] on div "Inbounds" at bounding box center [65, 69] width 114 height 15
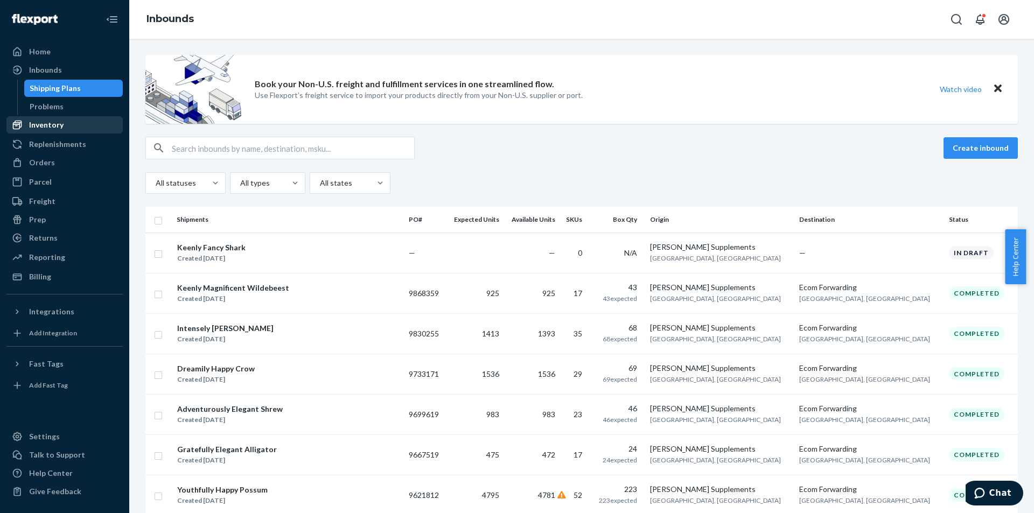
click at [59, 126] on div "Inventory" at bounding box center [46, 125] width 34 height 11
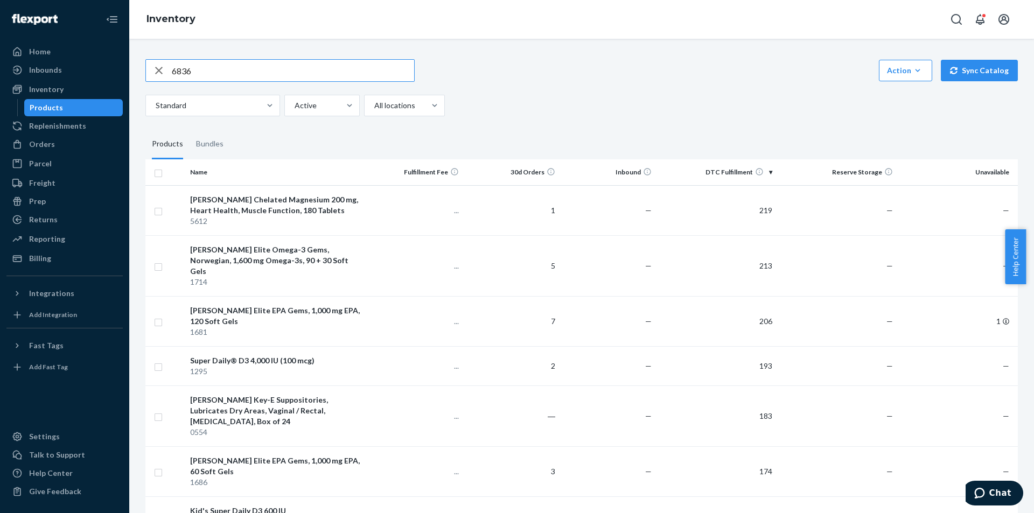
type input "6836"
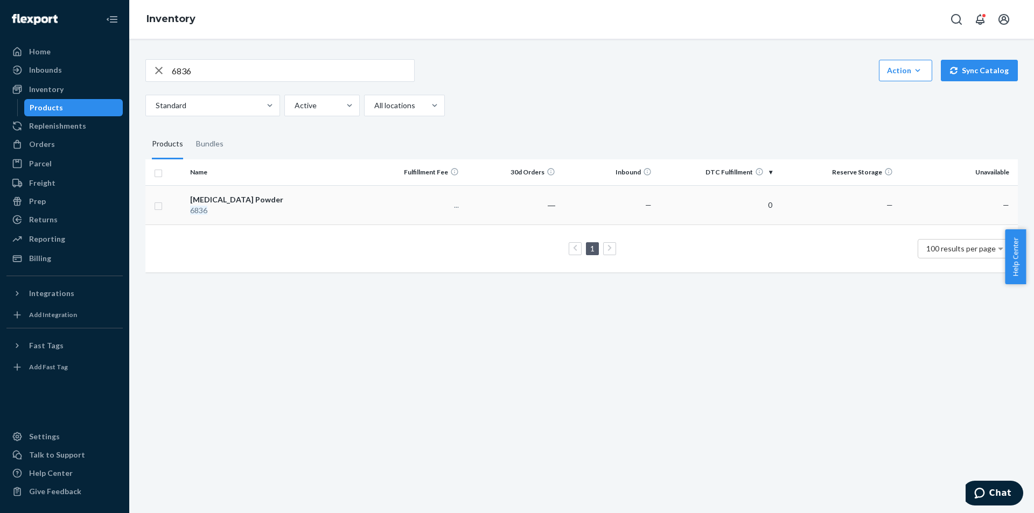
click at [233, 199] on div "[MEDICAL_DATA] Powder" at bounding box center [276, 199] width 172 height 11
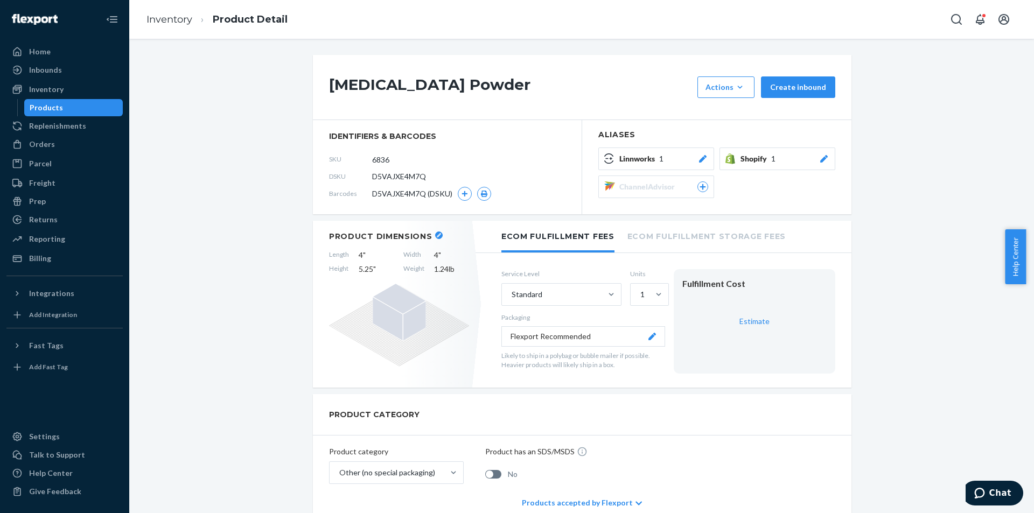
click at [409, 177] on span "D5VAJXE4M7Q" at bounding box center [399, 176] width 54 height 11
click at [409, 176] on span "D5VAJXE4M7Q" at bounding box center [399, 176] width 54 height 11
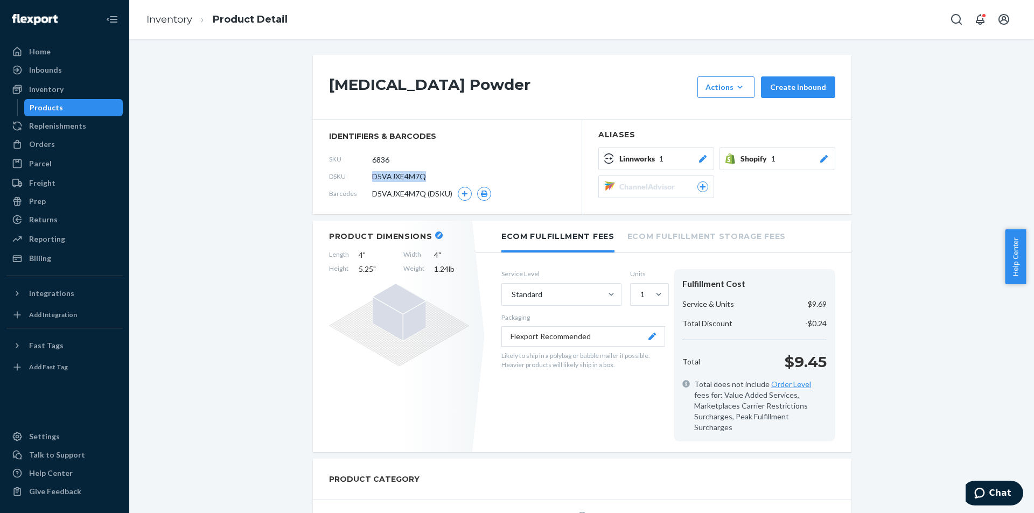
copy span "D5VAJXE4M7Q"
drag, startPoint x: 59, startPoint y: 88, endPoint x: 68, endPoint y: 88, distance: 9.7
click at [59, 88] on div "Inventory" at bounding box center [46, 89] width 34 height 11
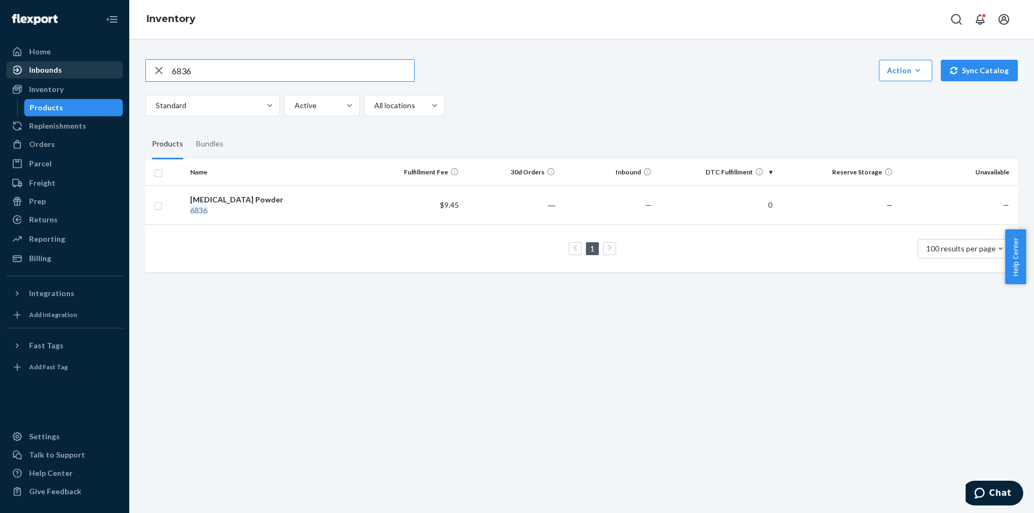
drag, startPoint x: 179, startPoint y: 69, endPoint x: 21, endPoint y: 76, distance: 158.4
click at [21, 76] on div "Home Inbounds Shipping Plans Problems Inventory Products Replenishments Orders …" at bounding box center [517, 256] width 1034 height 513
type input "1381"
